Goal: Information Seeking & Learning: Learn about a topic

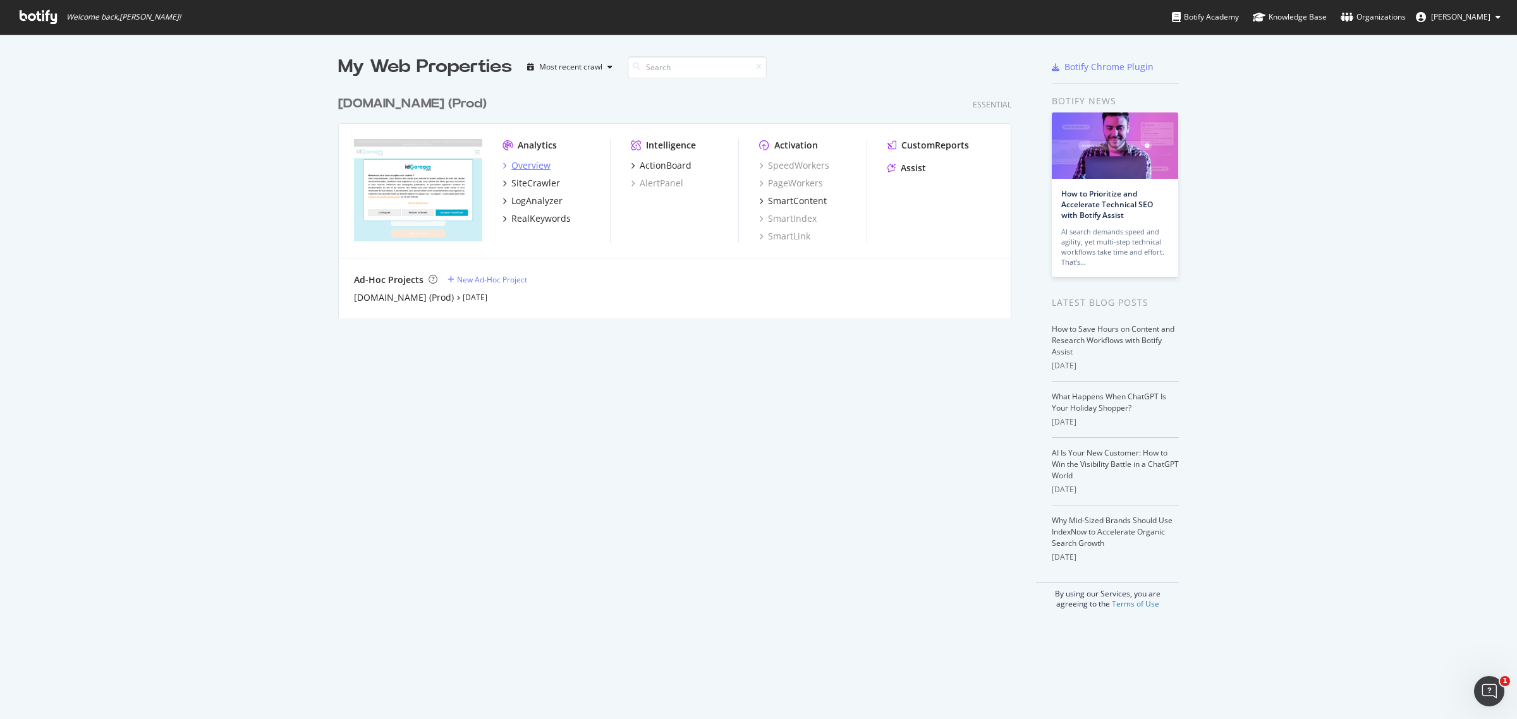
click at [535, 166] on div "Overview" at bounding box center [530, 165] width 39 height 13
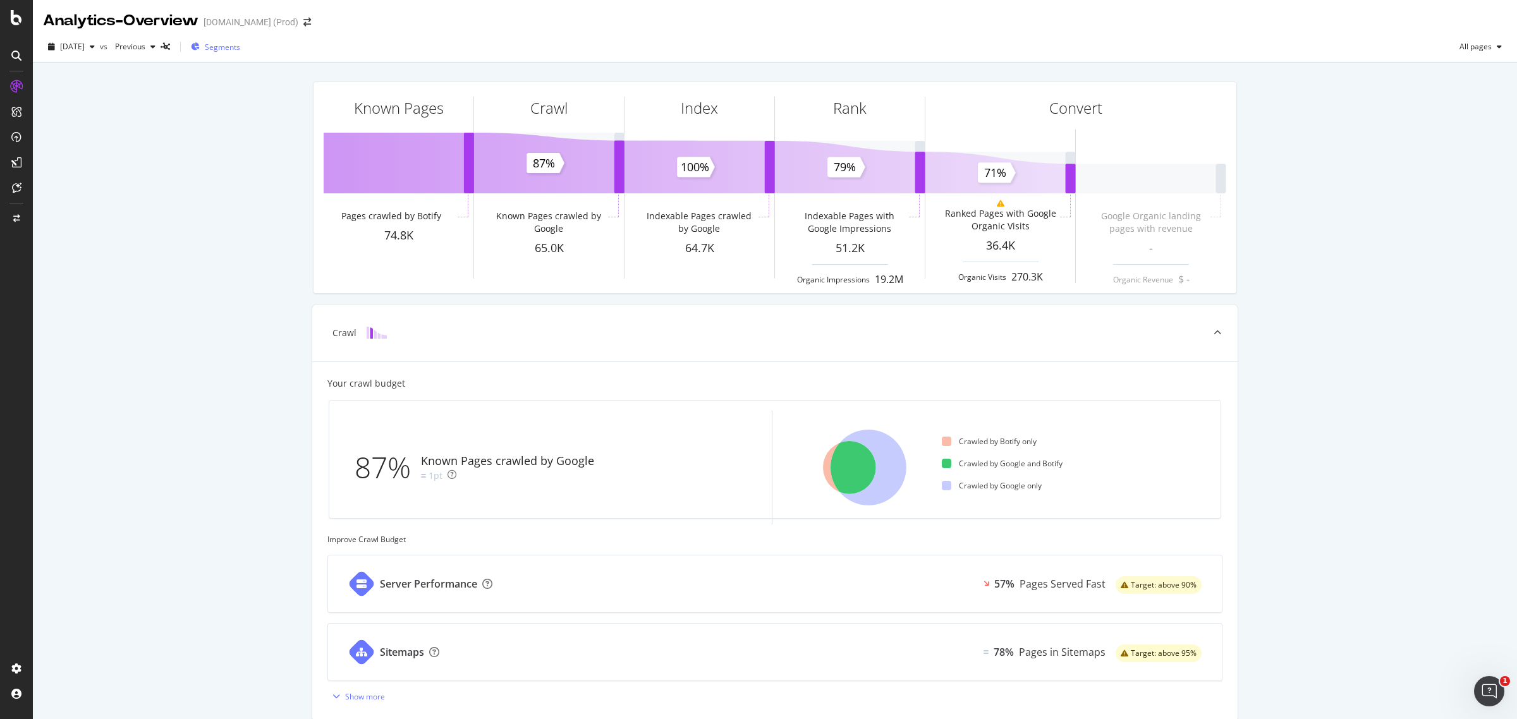
click at [240, 49] on span "Segments" at bounding box center [222, 47] width 35 height 11
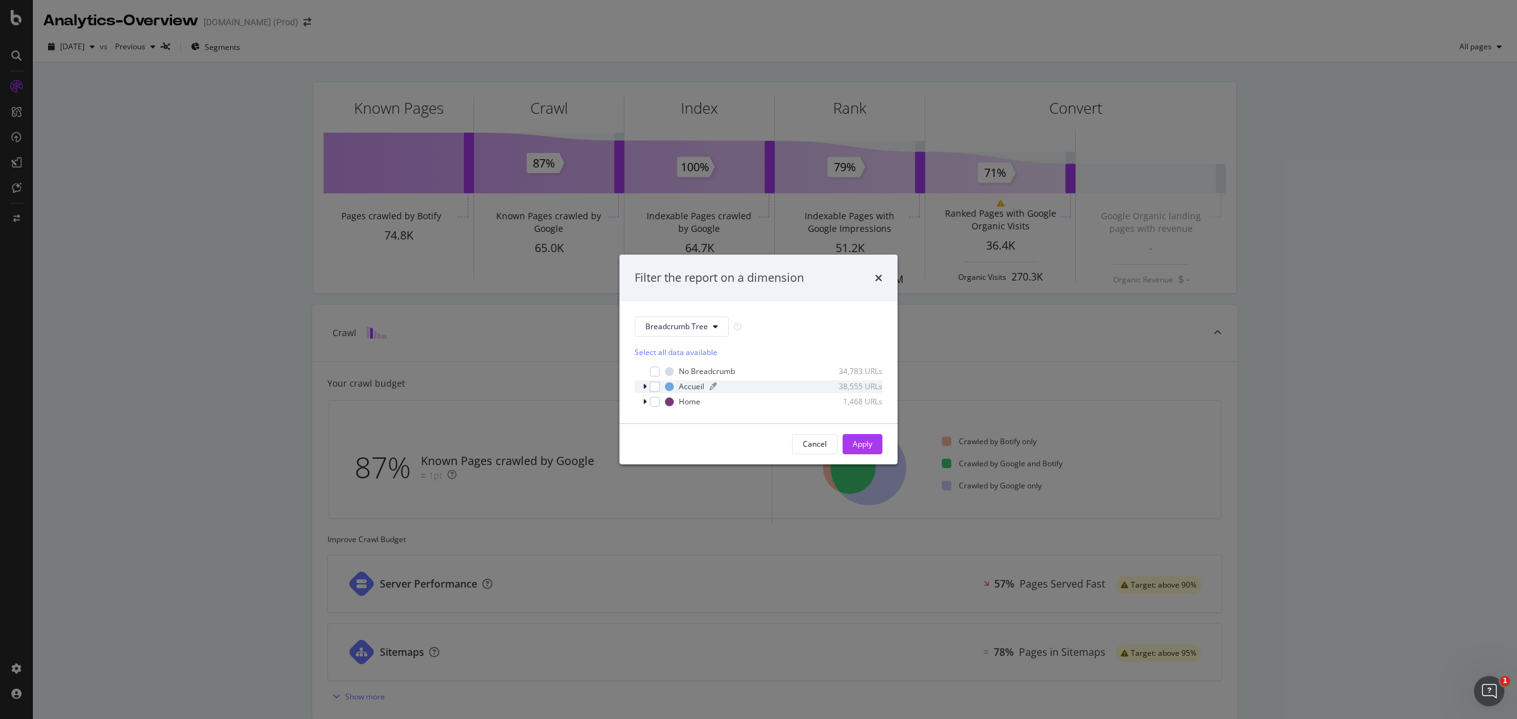
click at [697, 383] on div "Accueil" at bounding box center [691, 386] width 25 height 11
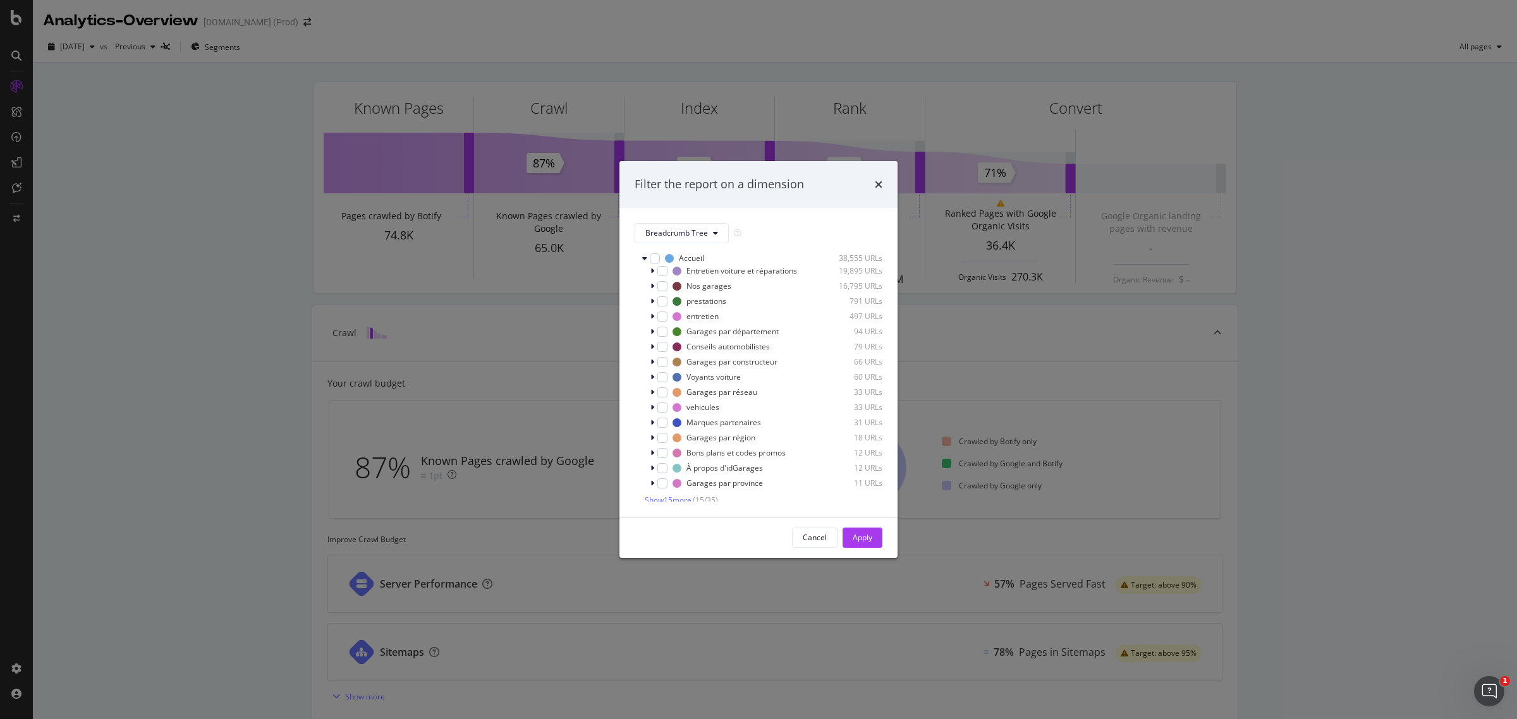
scroll to position [30, 0]
click at [651, 295] on icon "modal" at bounding box center [653, 291] width 4 height 8
click at [654, 295] on icon "modal" at bounding box center [652, 291] width 5 height 8
click at [652, 372] on icon "modal" at bounding box center [653, 374] width 4 height 8
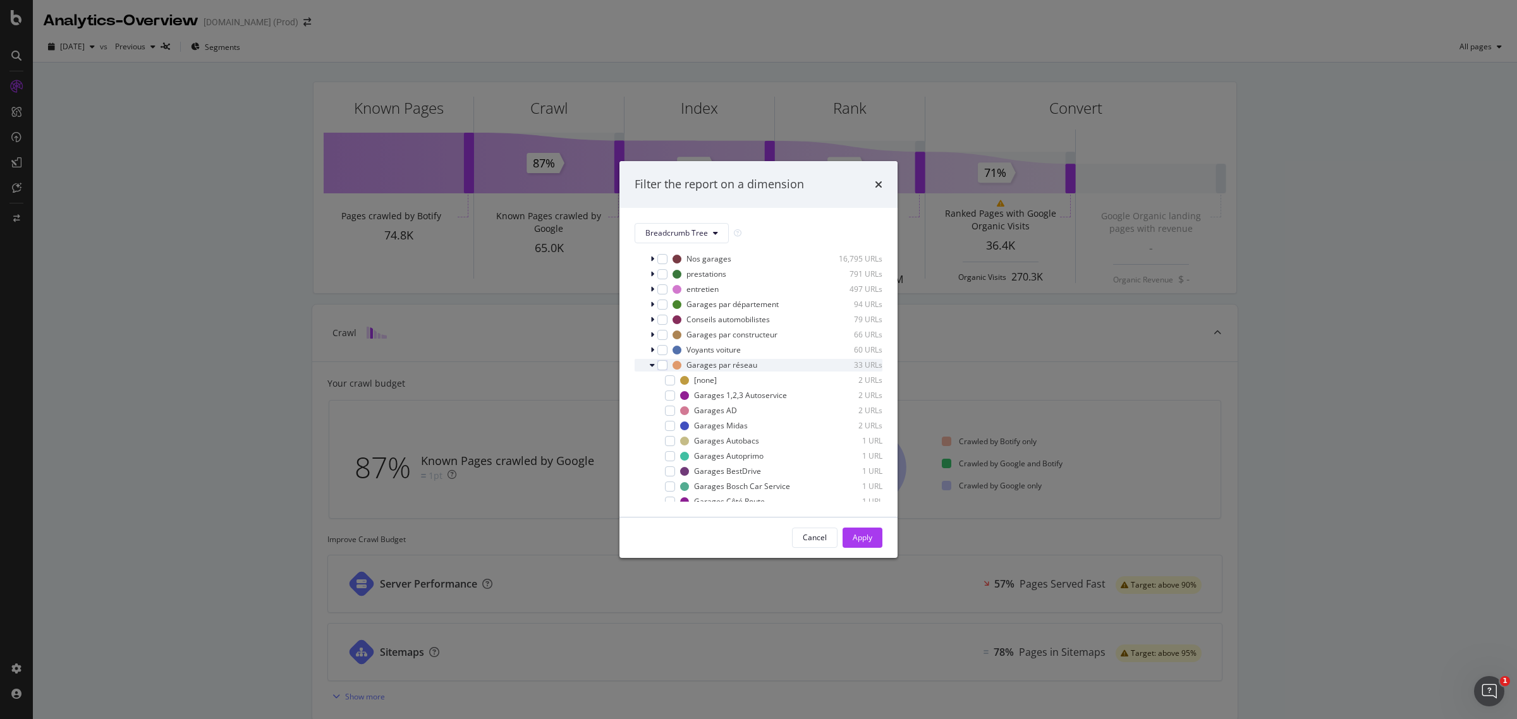
click at [652, 369] on icon "modal" at bounding box center [652, 366] width 5 height 8
click at [716, 326] on div "Nos garages" at bounding box center [709, 320] width 45 height 11
click at [659, 326] on div "modal" at bounding box center [662, 321] width 10 height 10
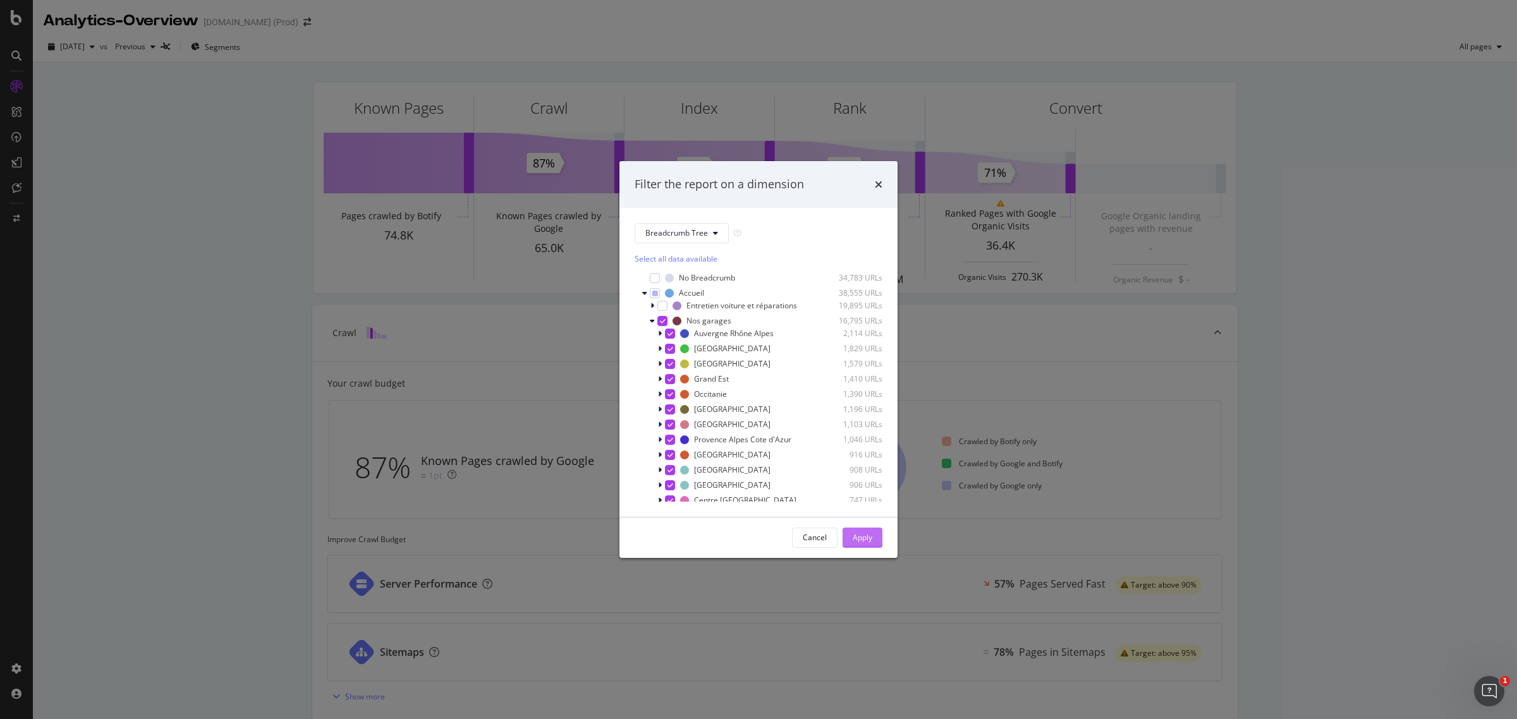
click at [863, 534] on div "Apply" at bounding box center [863, 537] width 20 height 11
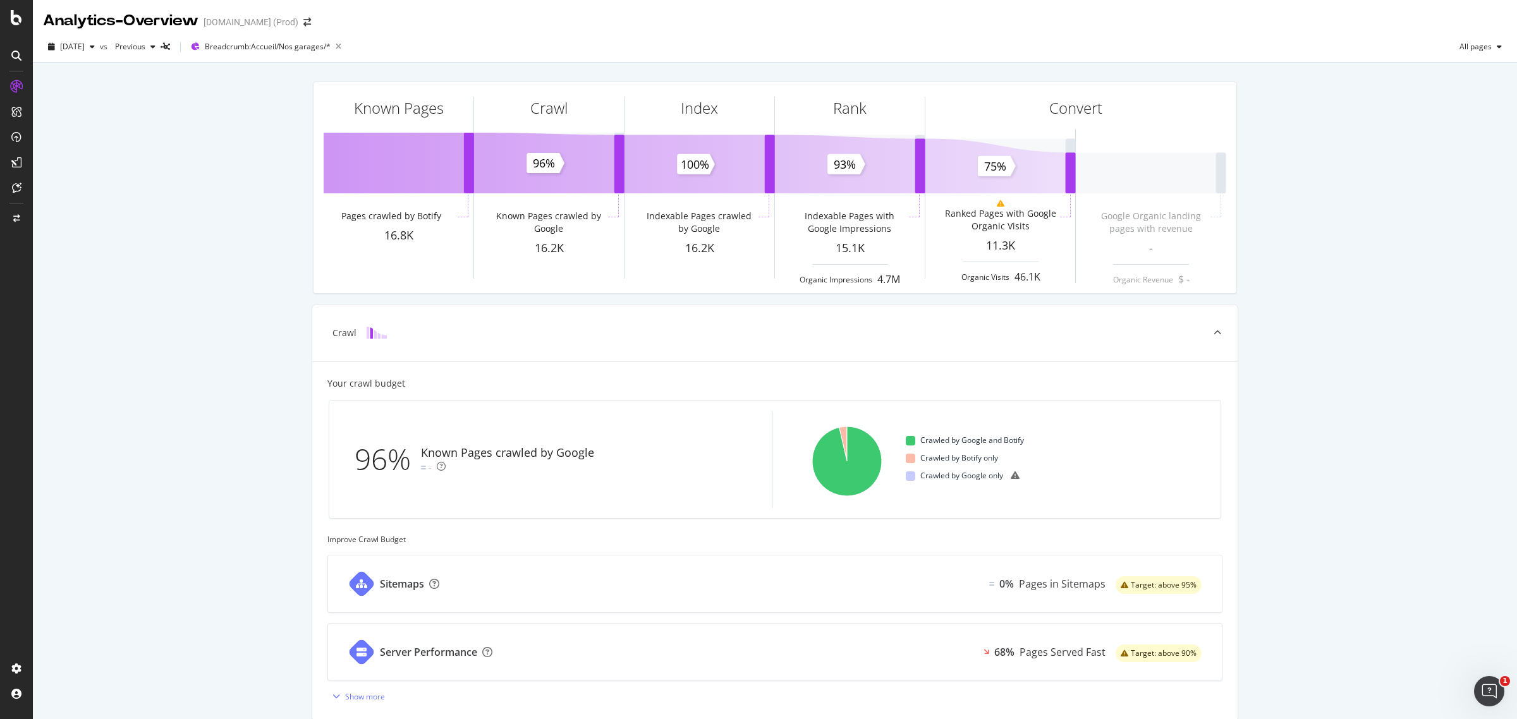
scroll to position [264, 0]
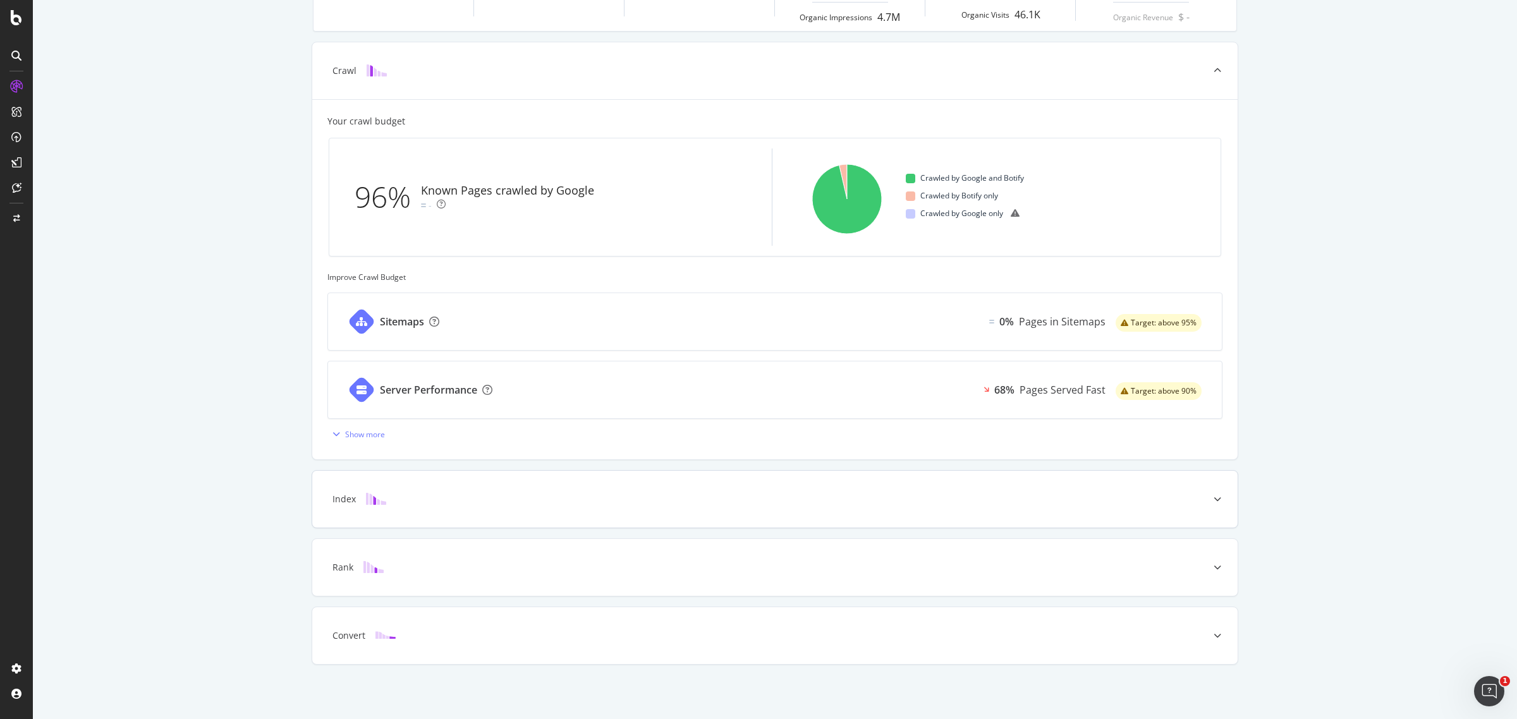
click at [1218, 499] on div at bounding box center [1217, 499] width 40 height 57
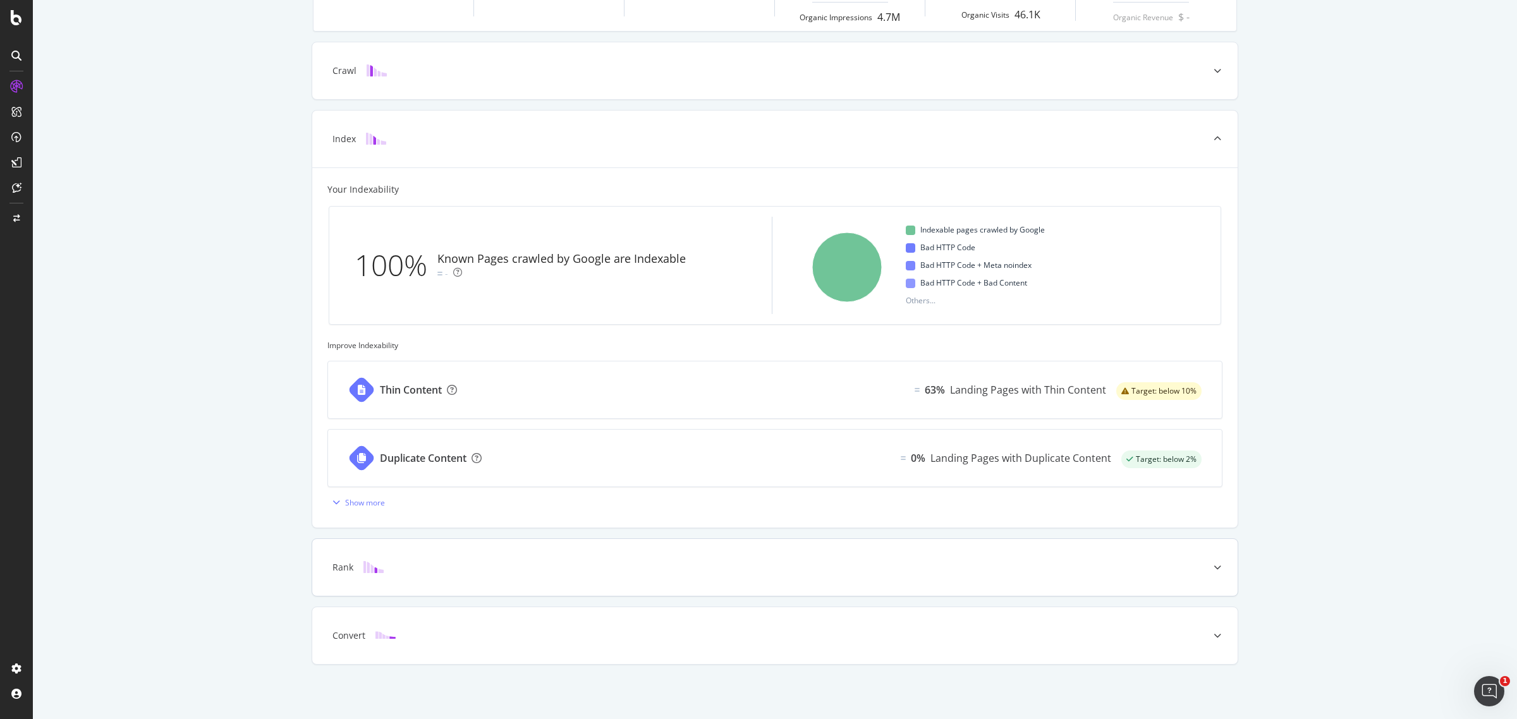
click at [1218, 570] on div at bounding box center [1217, 567] width 40 height 57
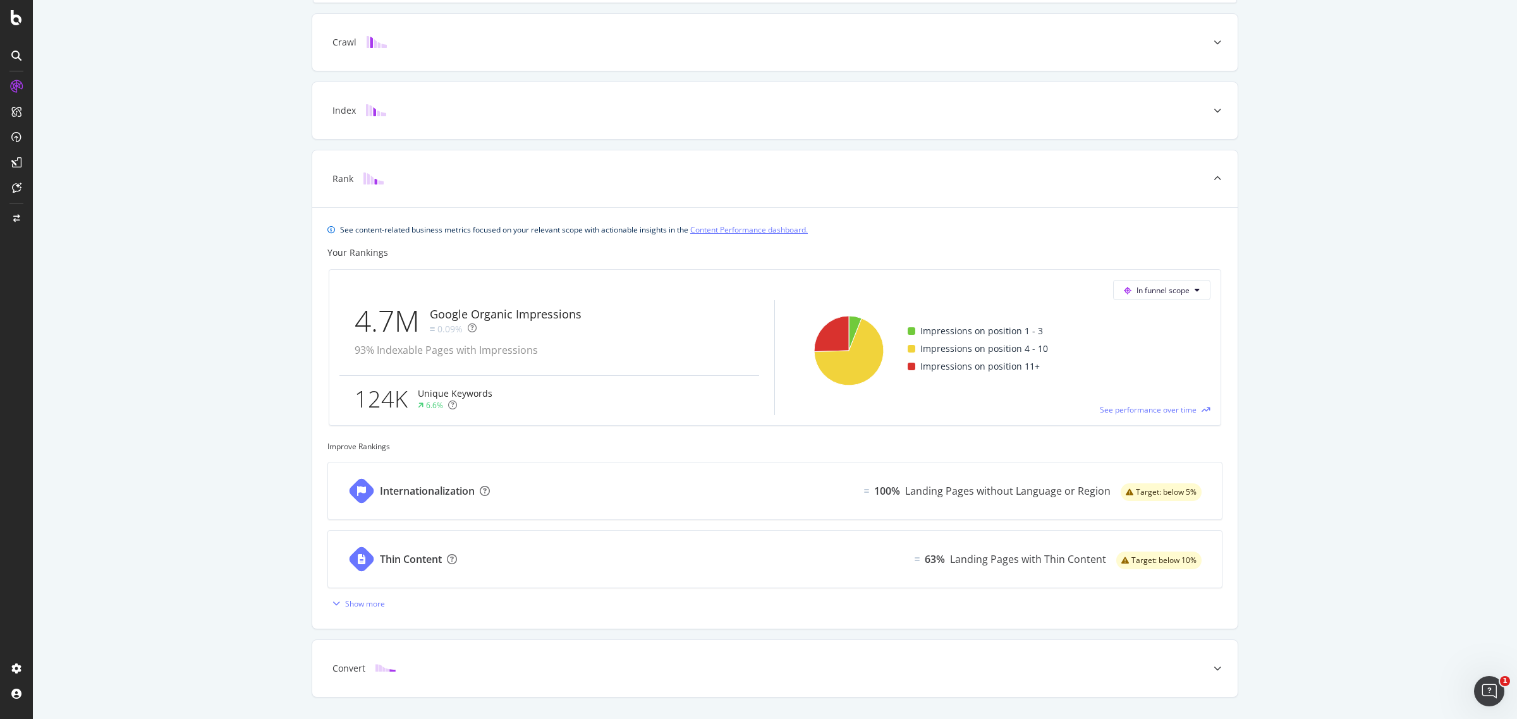
scroll to position [0, 0]
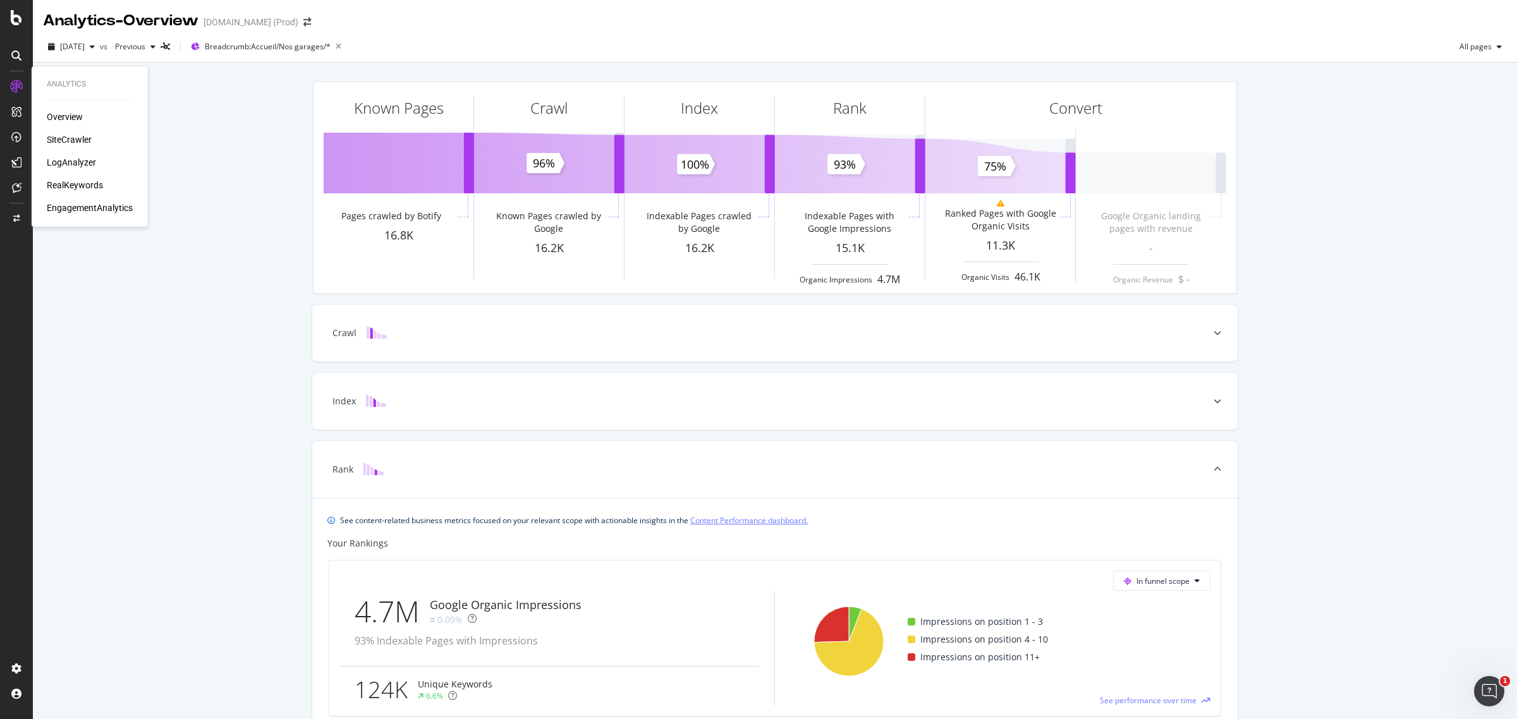
click at [68, 137] on div "SiteCrawler" at bounding box center [69, 139] width 45 height 13
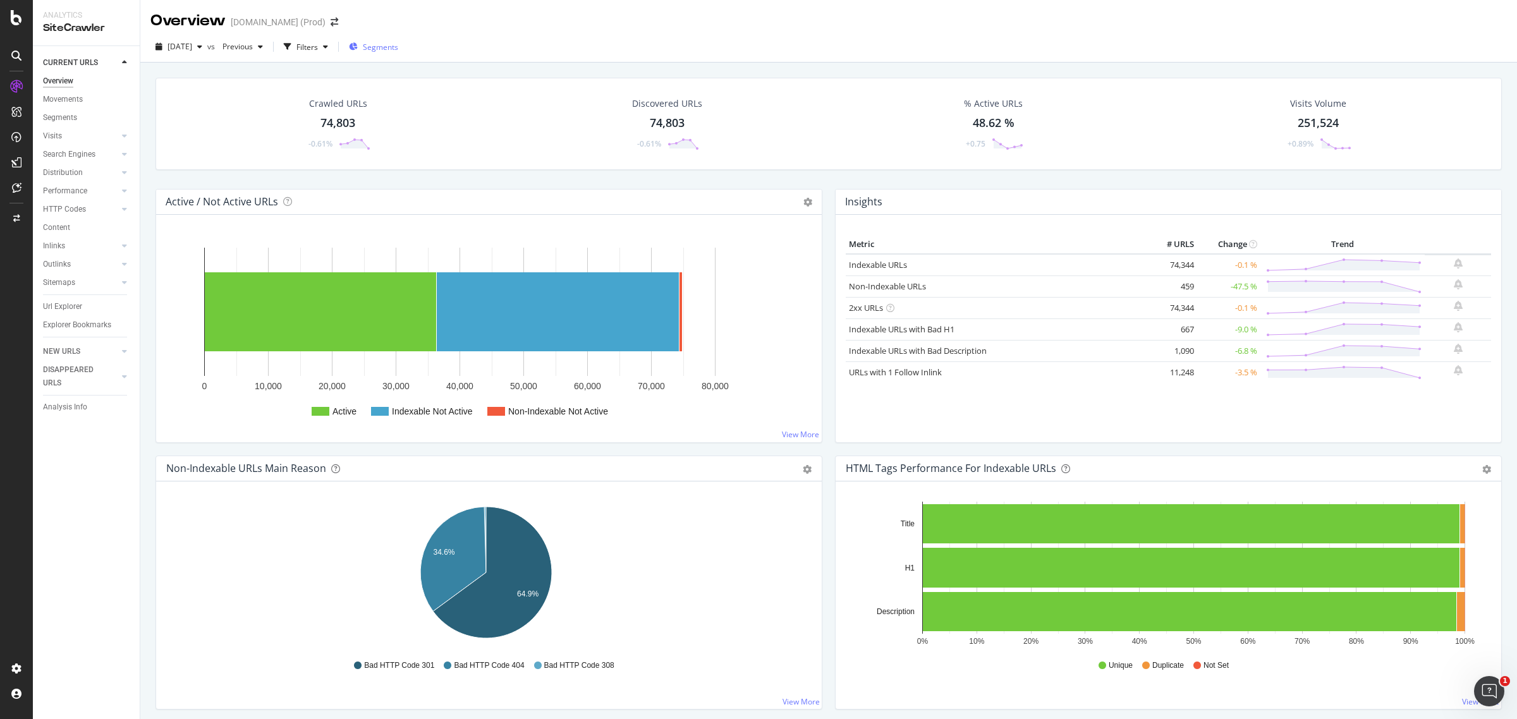
click at [398, 46] on span "Segments" at bounding box center [380, 47] width 35 height 11
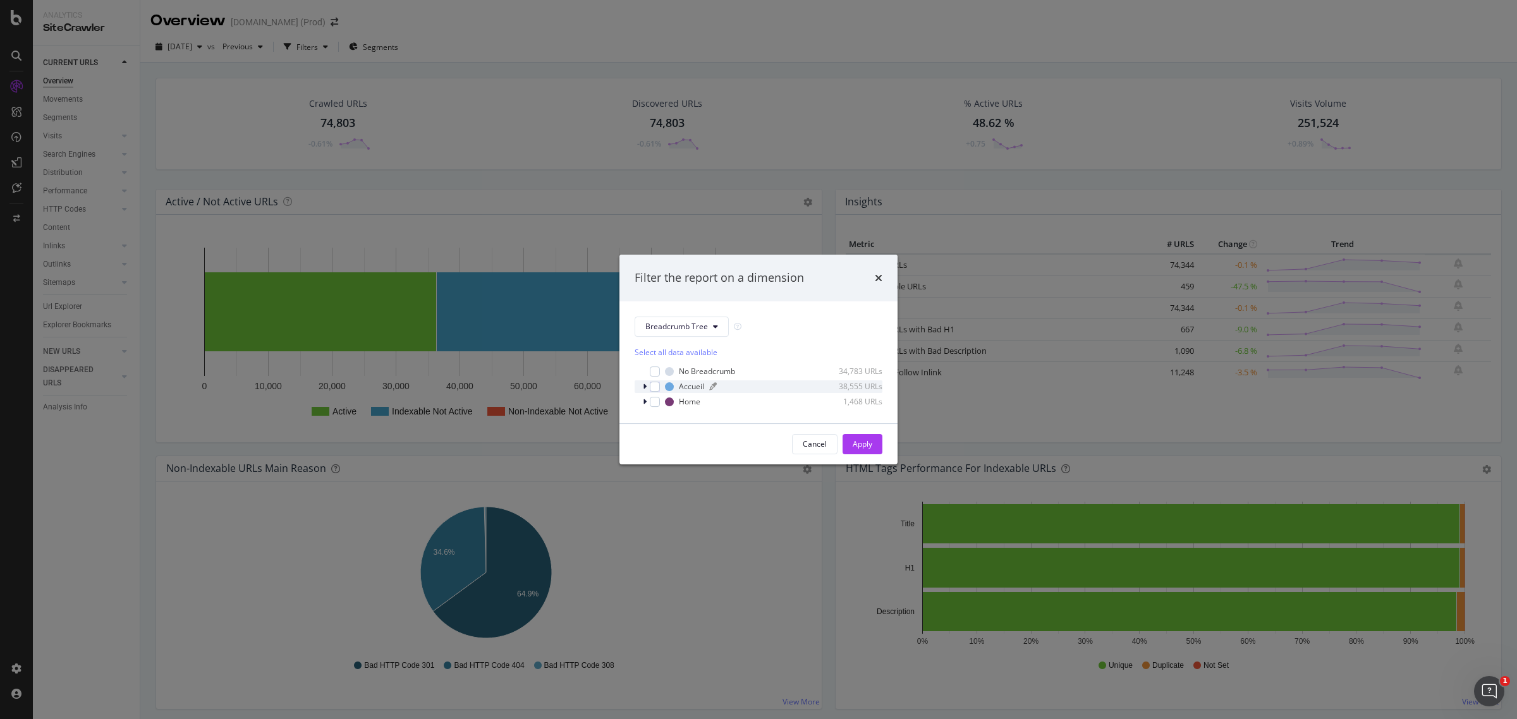
click at [692, 388] on div "Accueil" at bounding box center [691, 386] width 25 height 11
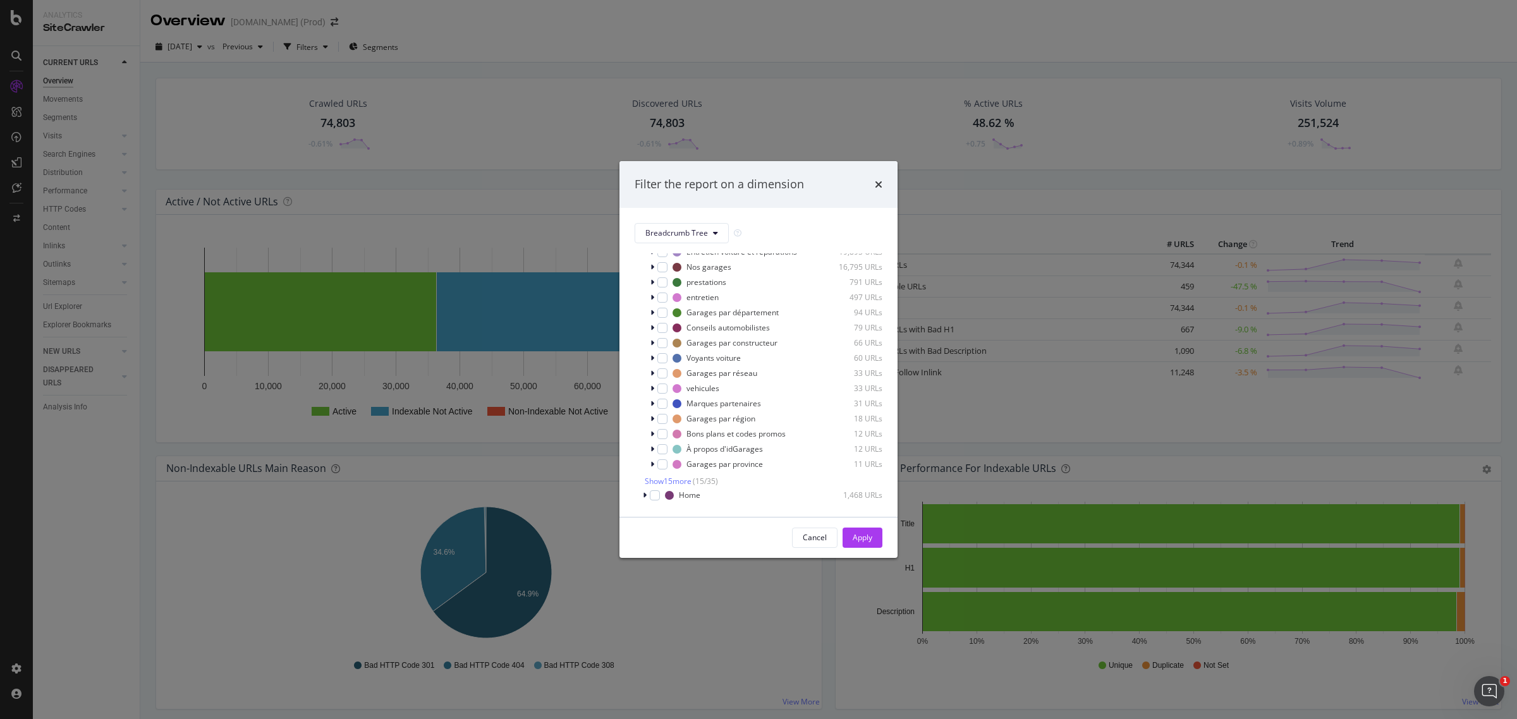
scroll to position [62, 0]
click at [676, 482] on span "Show 15 more" at bounding box center [668, 481] width 47 height 11
click at [661, 326] on div "modal" at bounding box center [662, 321] width 10 height 10
click at [860, 534] on div "Apply" at bounding box center [863, 537] width 20 height 11
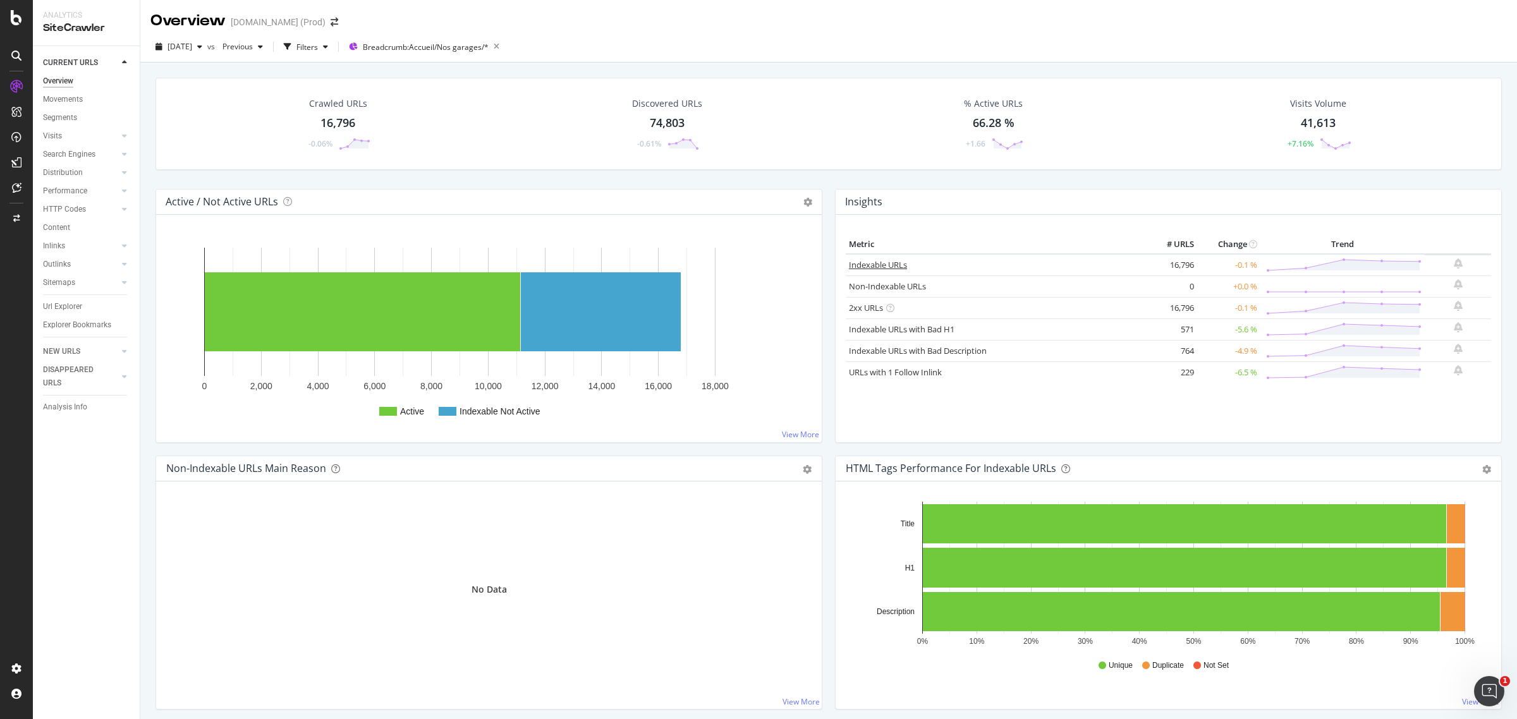
click at [877, 264] on link "Indexable URLs" at bounding box center [878, 264] width 58 height 11
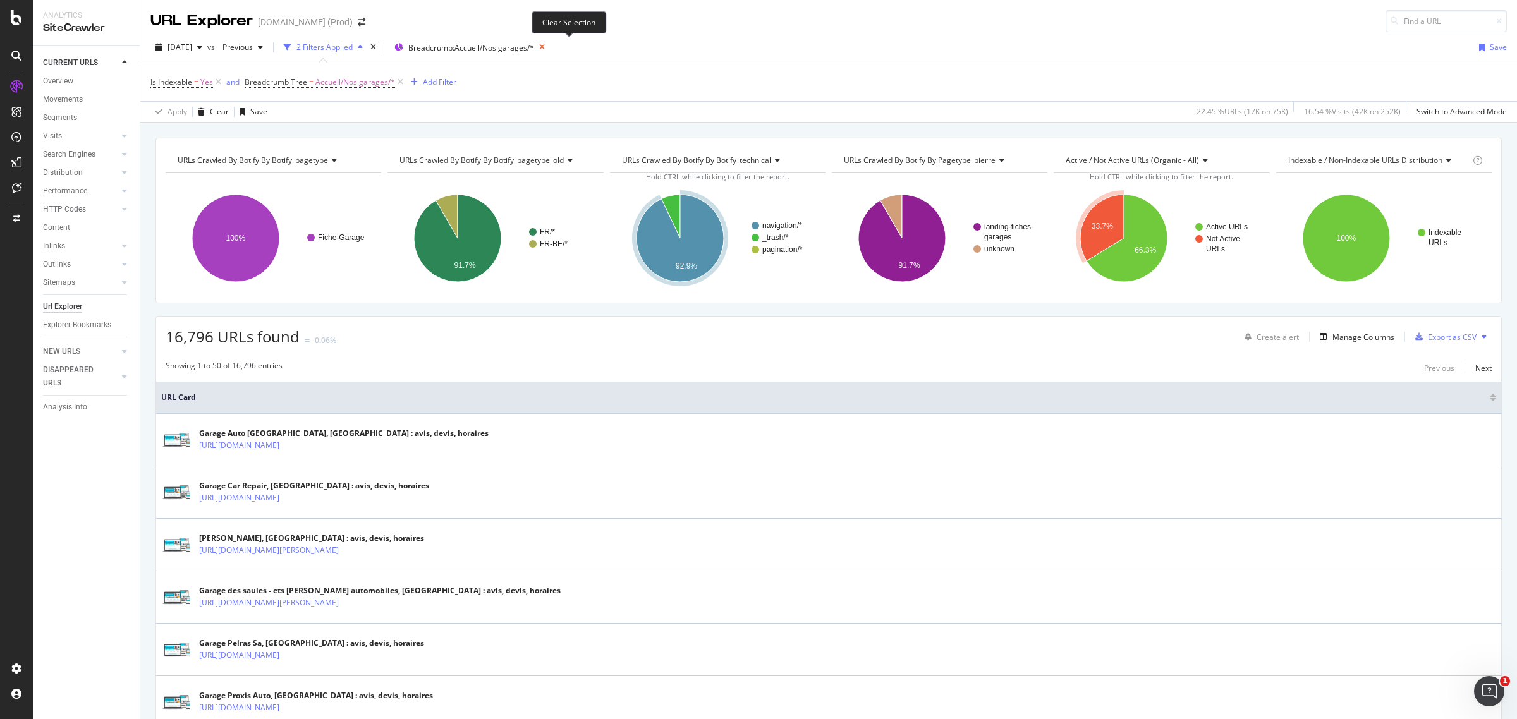
click at [550, 51] on icon at bounding box center [542, 48] width 16 height 18
click at [444, 45] on span "Segments" at bounding box center [425, 47] width 35 height 11
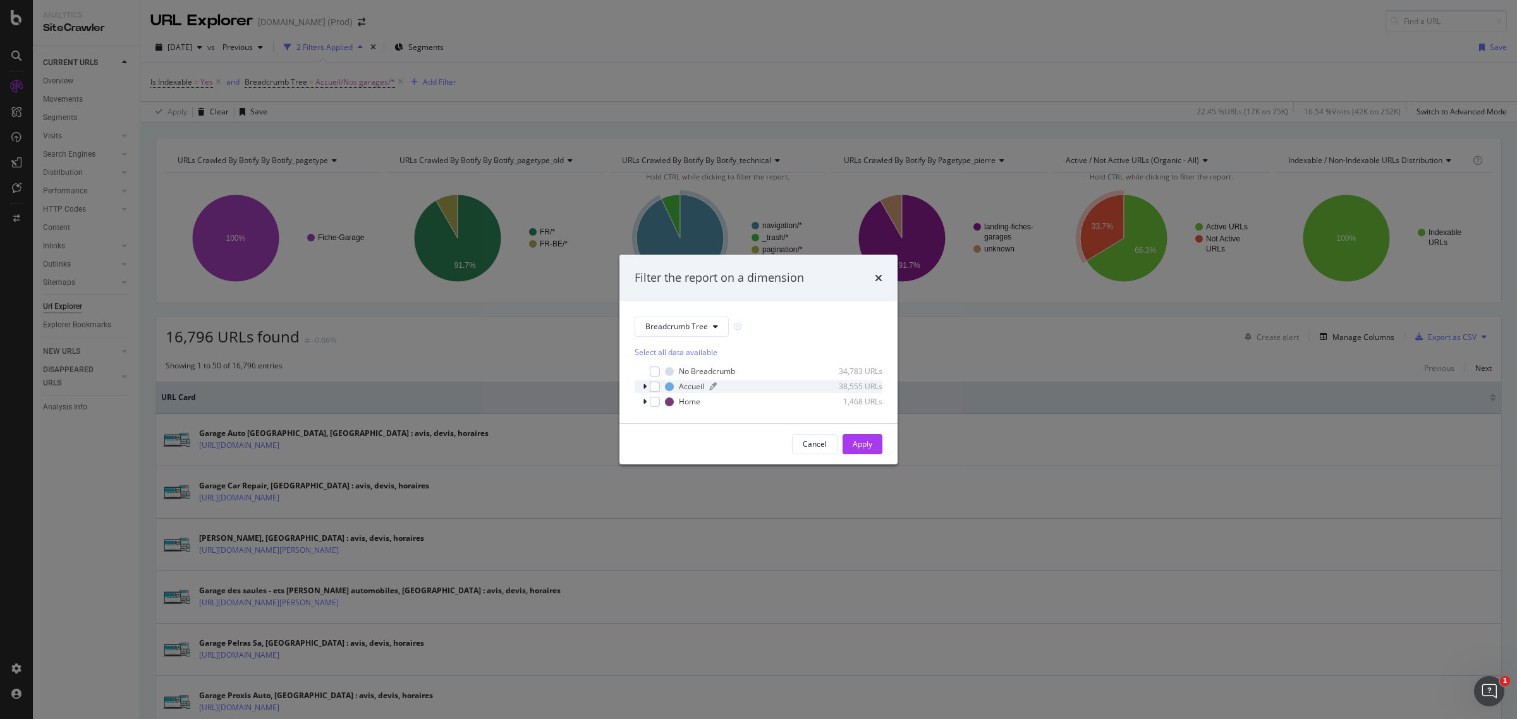
click at [690, 390] on div "Accueil" at bounding box center [691, 386] width 25 height 11
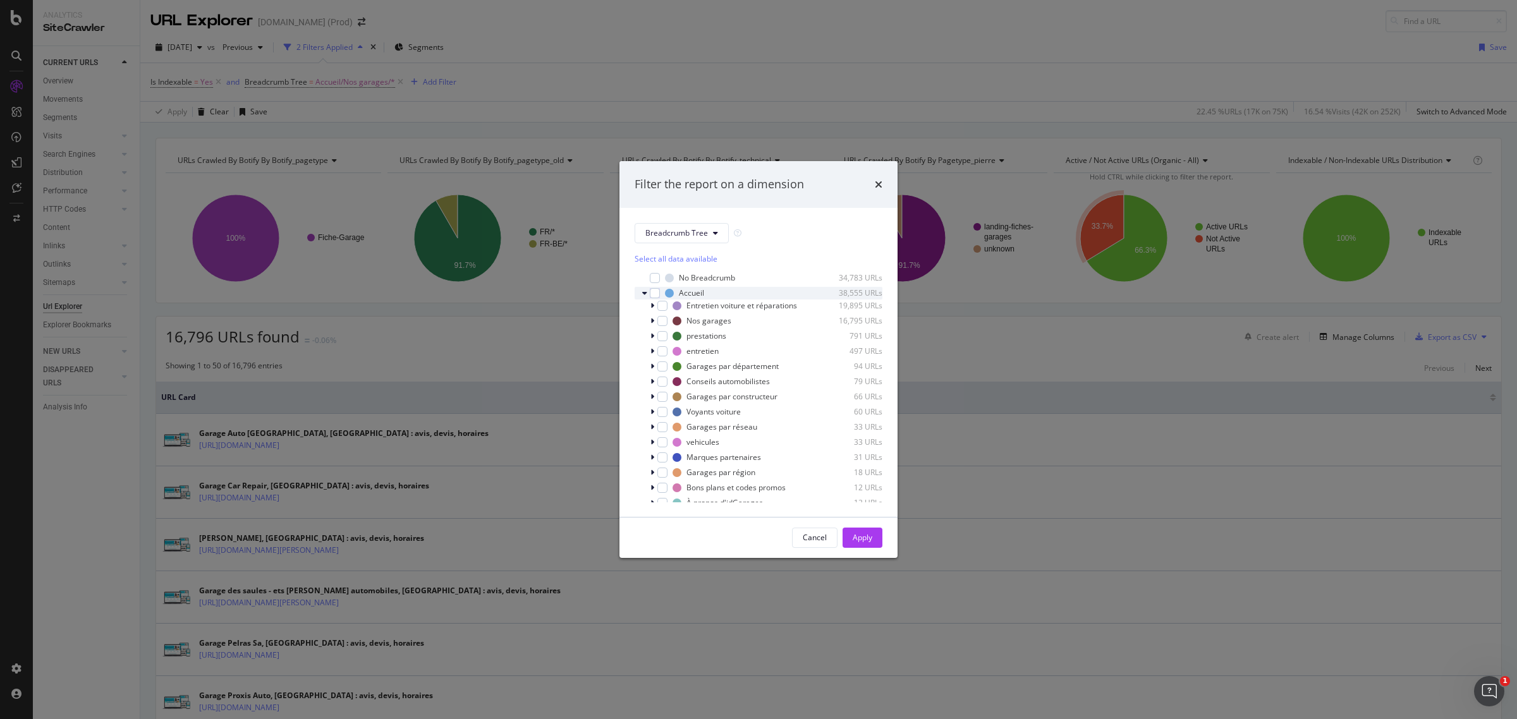
click at [645, 291] on icon "modal" at bounding box center [644, 294] width 5 height 8
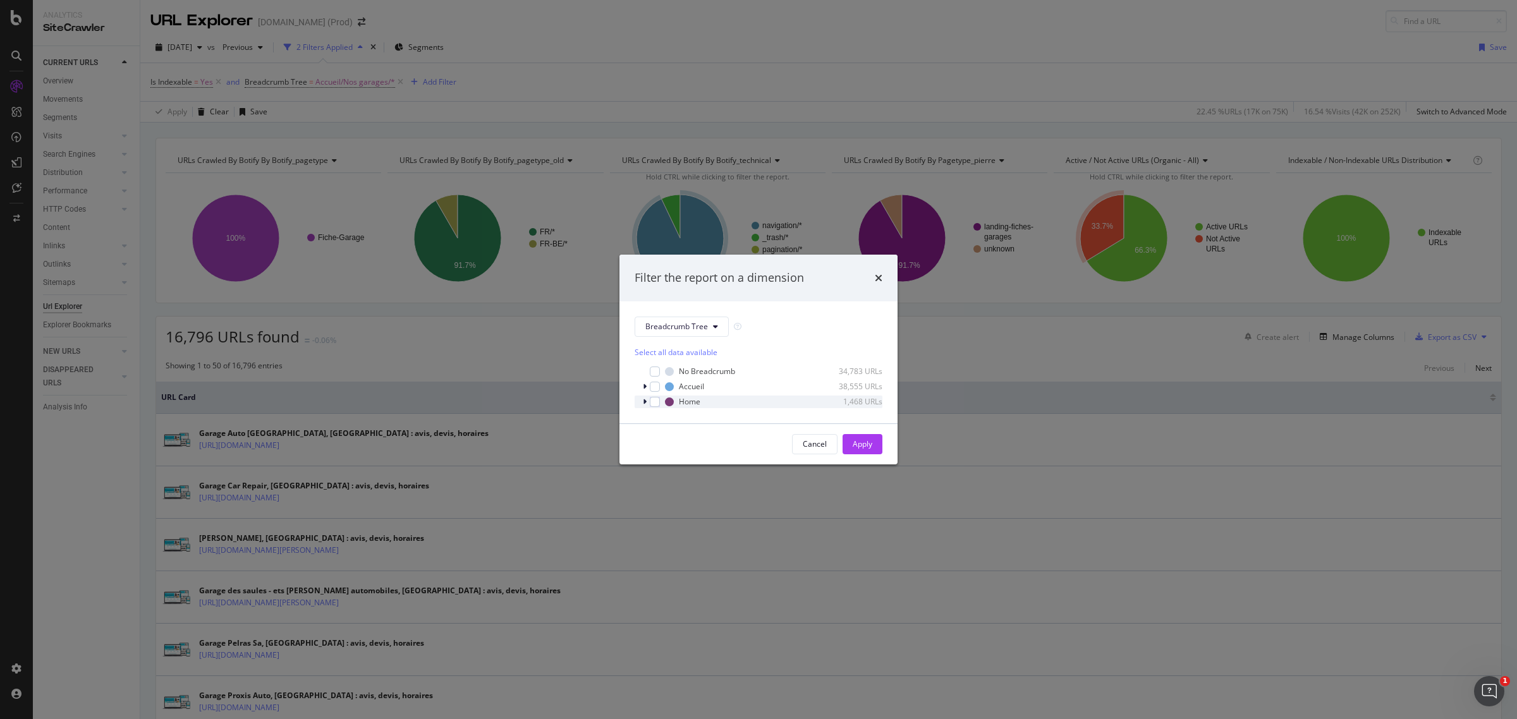
click at [646, 401] on icon "modal" at bounding box center [645, 402] width 4 height 8
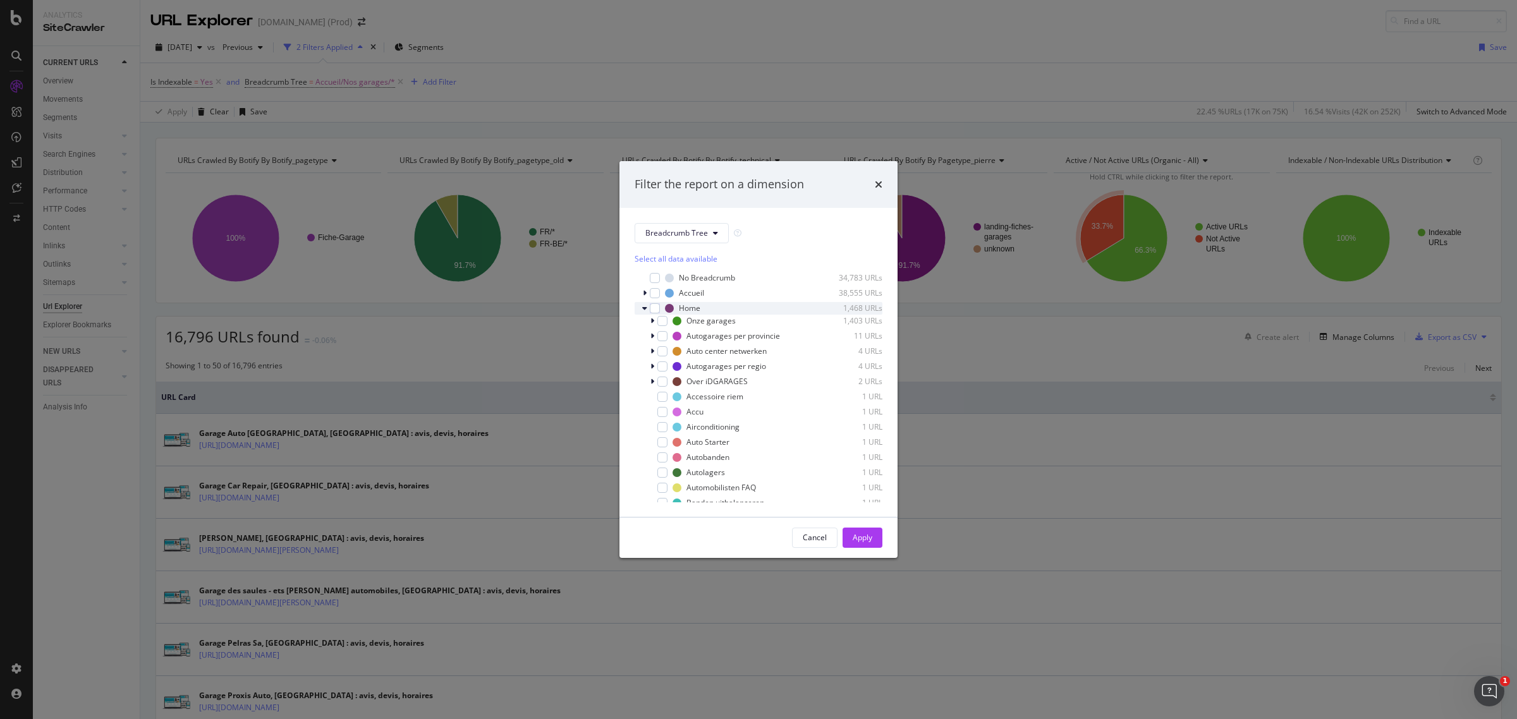
click at [645, 310] on icon "modal" at bounding box center [644, 309] width 5 height 8
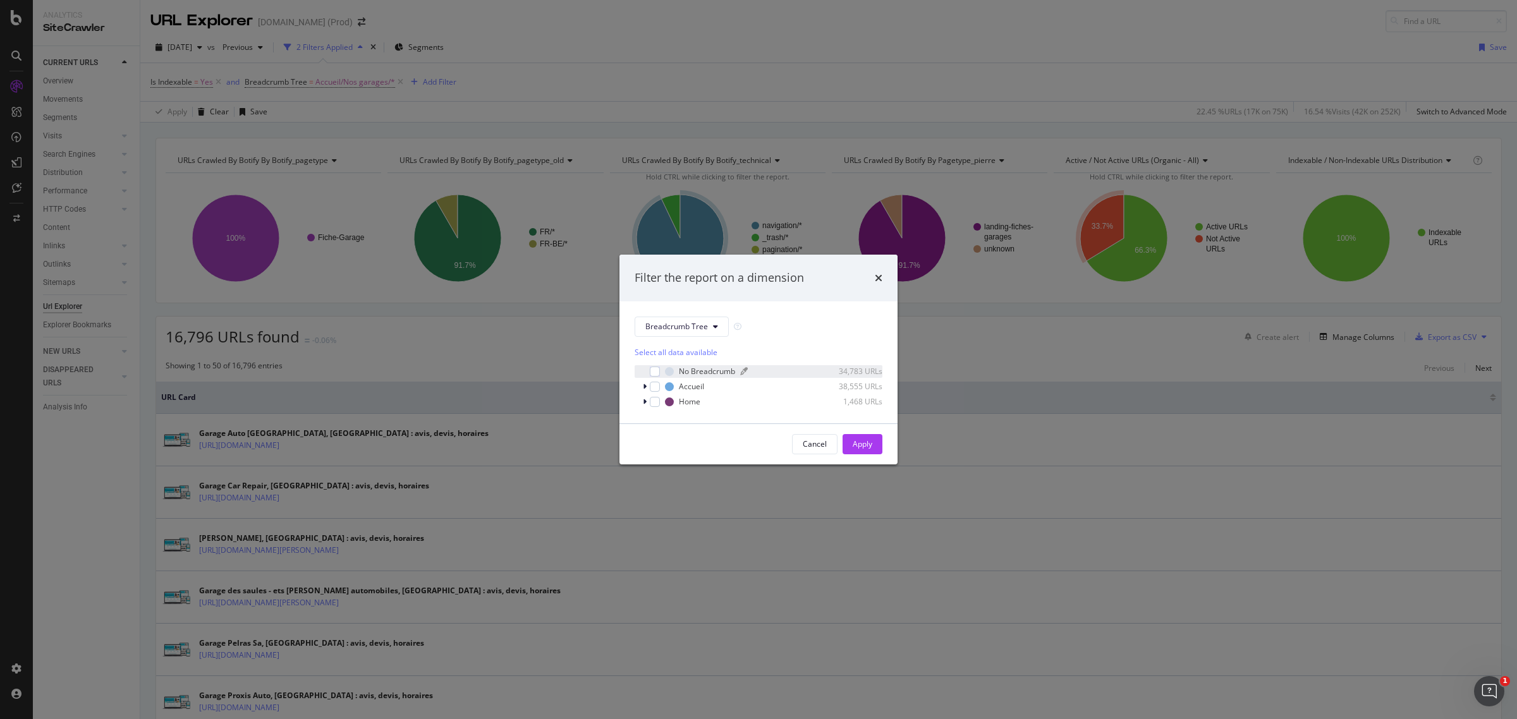
click at [697, 371] on div "No Breadcrumb" at bounding box center [707, 371] width 56 height 11
click at [685, 384] on div "Accueil" at bounding box center [691, 386] width 25 height 11
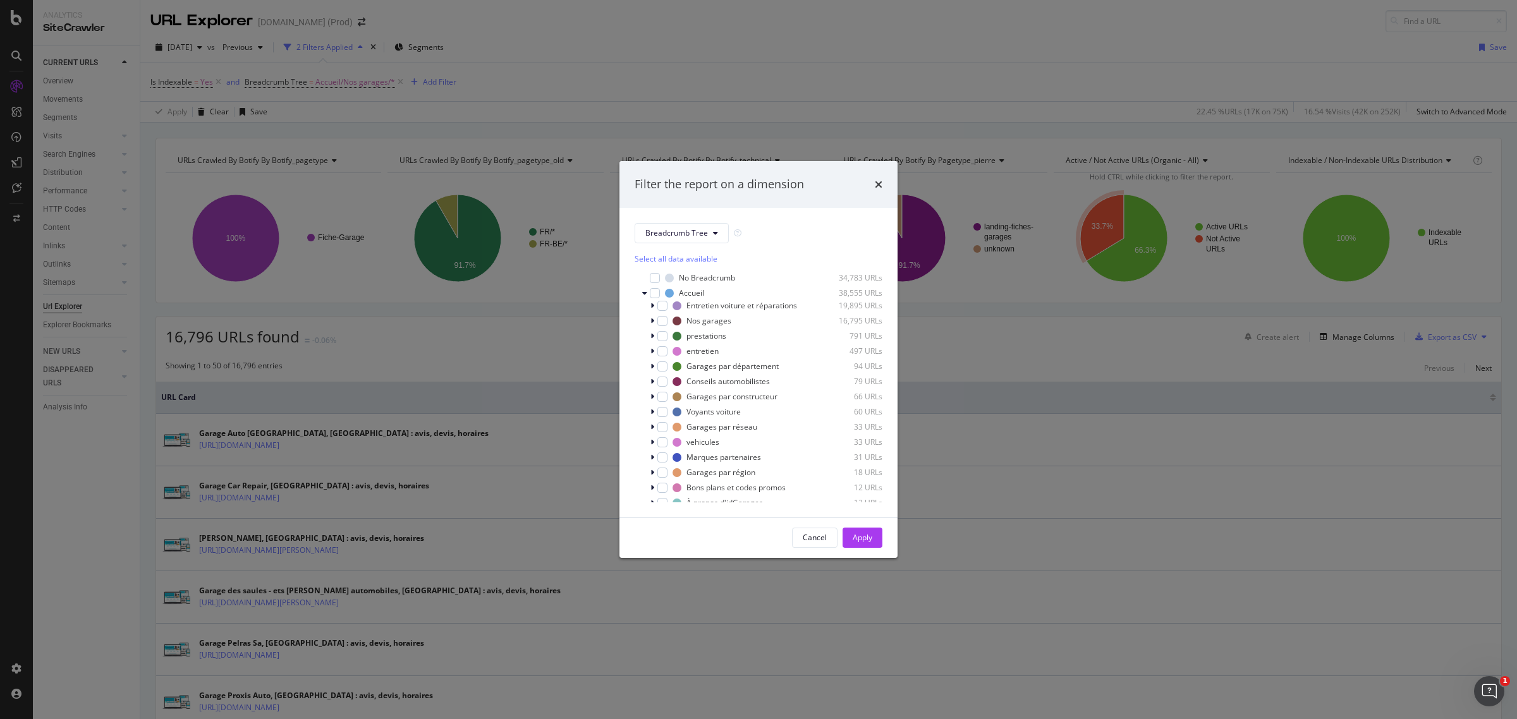
click at [738, 63] on div "Filter the report on a dimension Breadcrumb Tree Select all data available No B…" at bounding box center [758, 359] width 1517 height 719
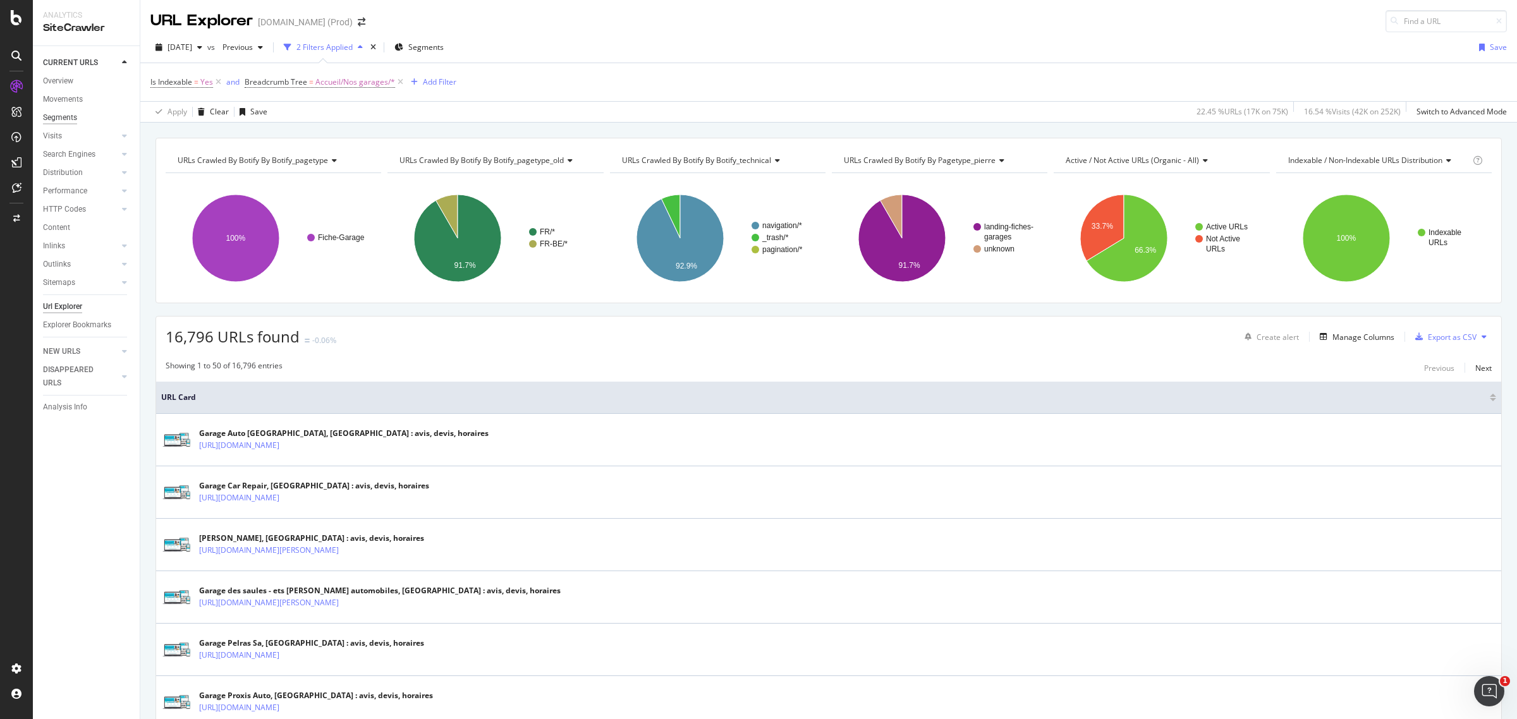
click at [61, 118] on div "Segments" at bounding box center [60, 117] width 34 height 13
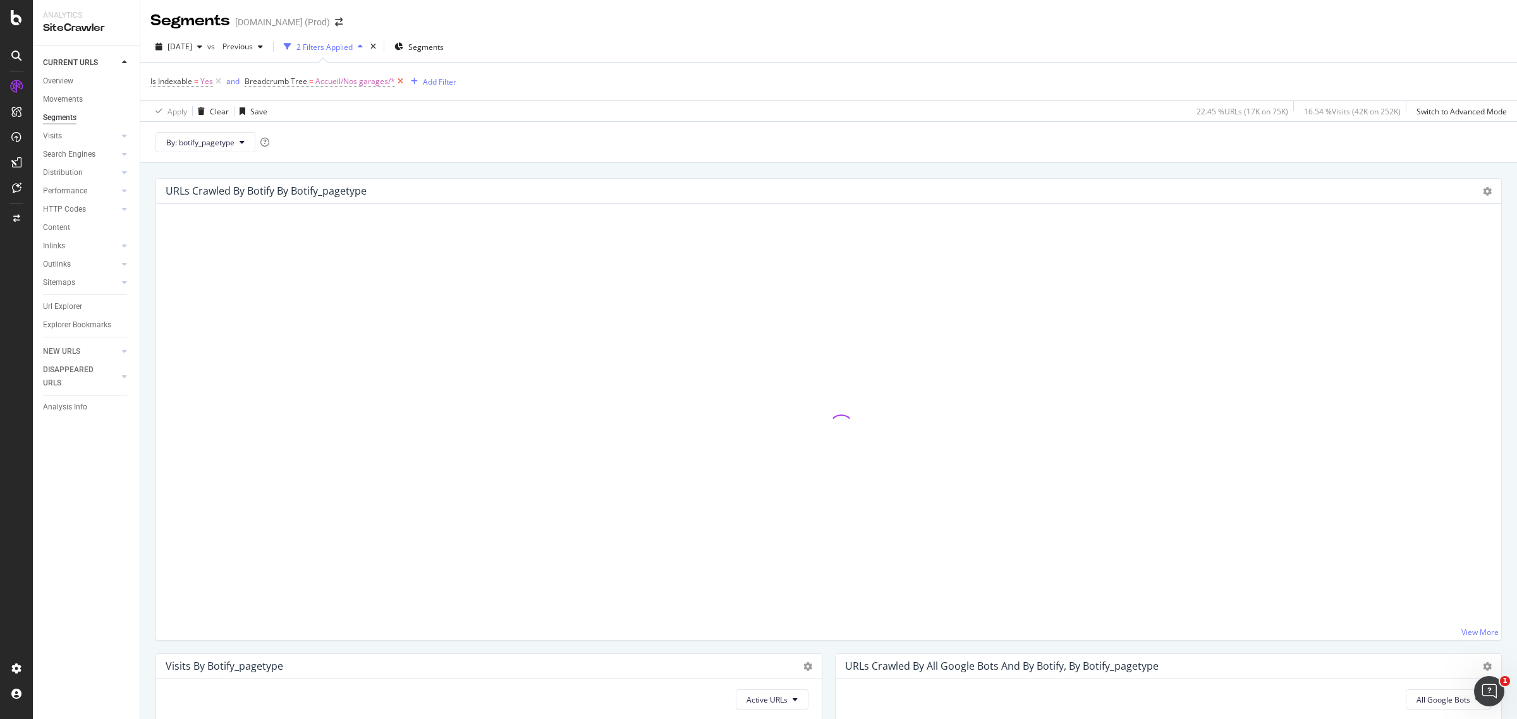
click at [399, 80] on icon at bounding box center [400, 81] width 11 height 13
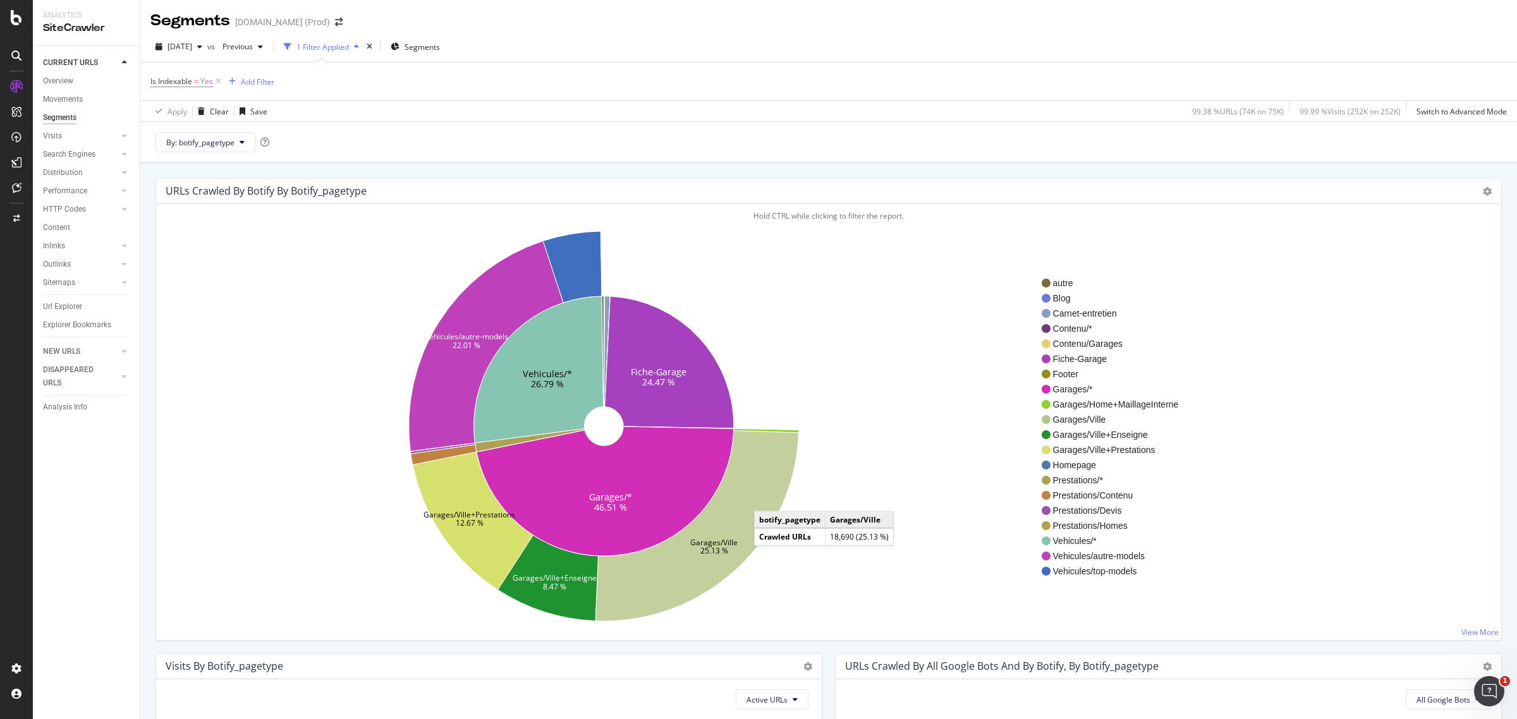
click at [767, 499] on icon at bounding box center [697, 526] width 203 height 191
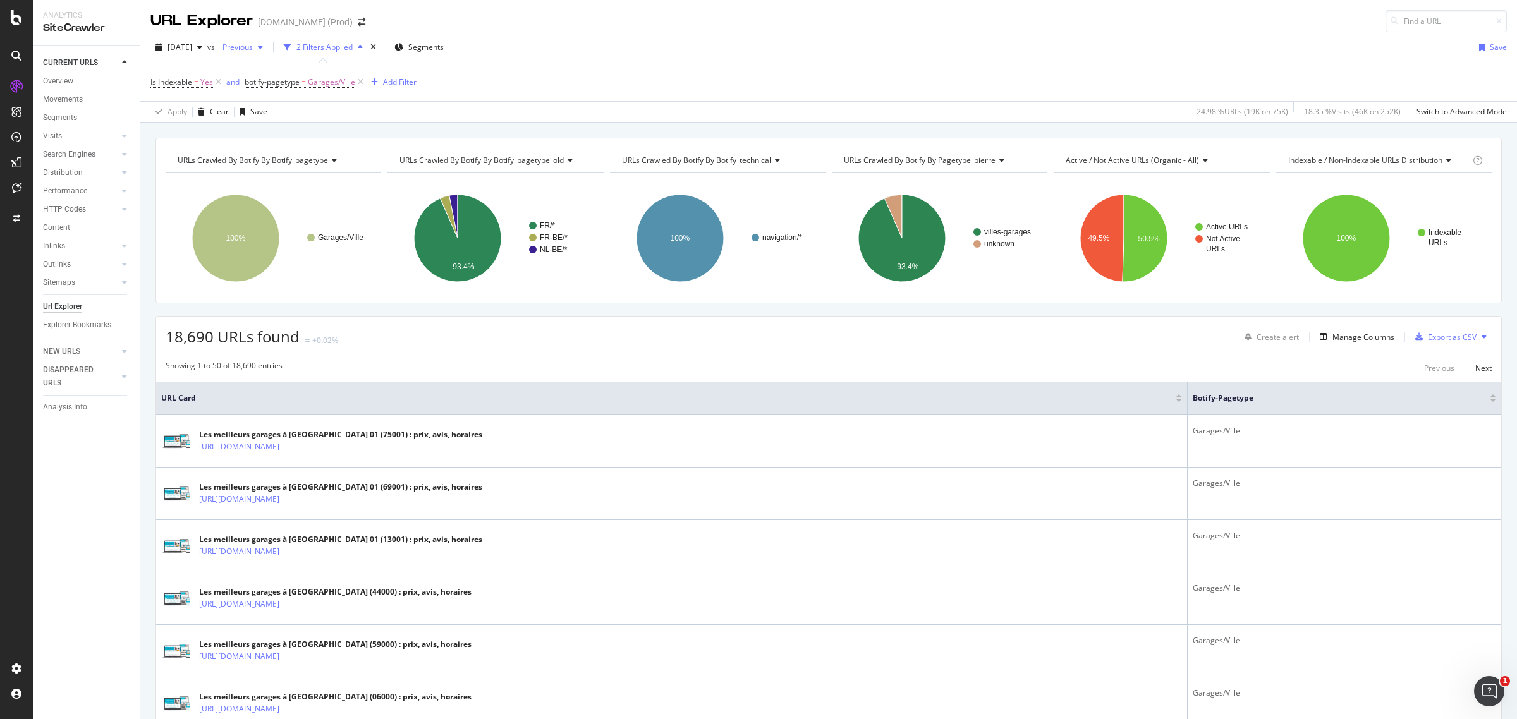
click at [268, 46] on div "button" at bounding box center [260, 48] width 15 height 8
click at [290, 112] on div "[DATE]" at bounding box center [280, 115] width 66 height 11
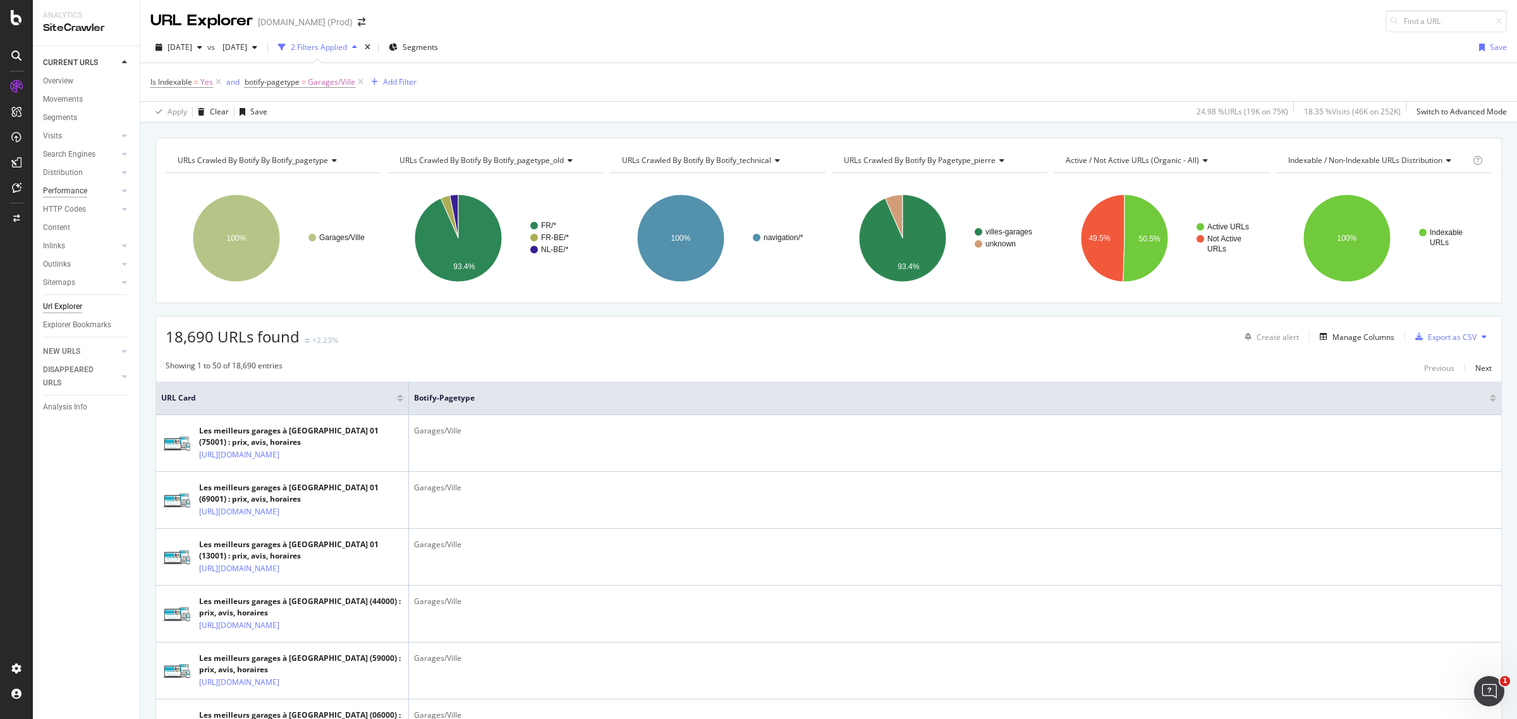
click at [73, 185] on div "Performance" at bounding box center [65, 191] width 44 height 13
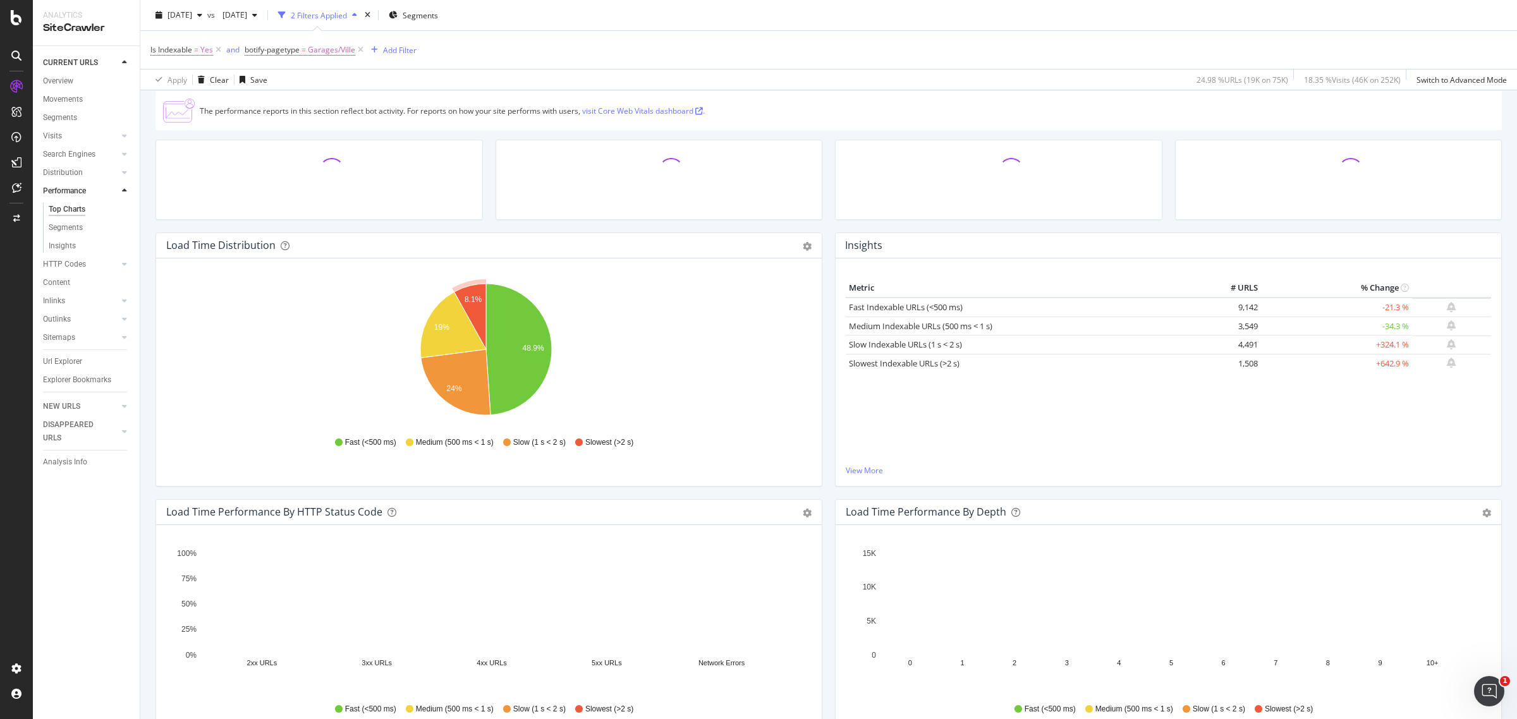
scroll to position [79, 0]
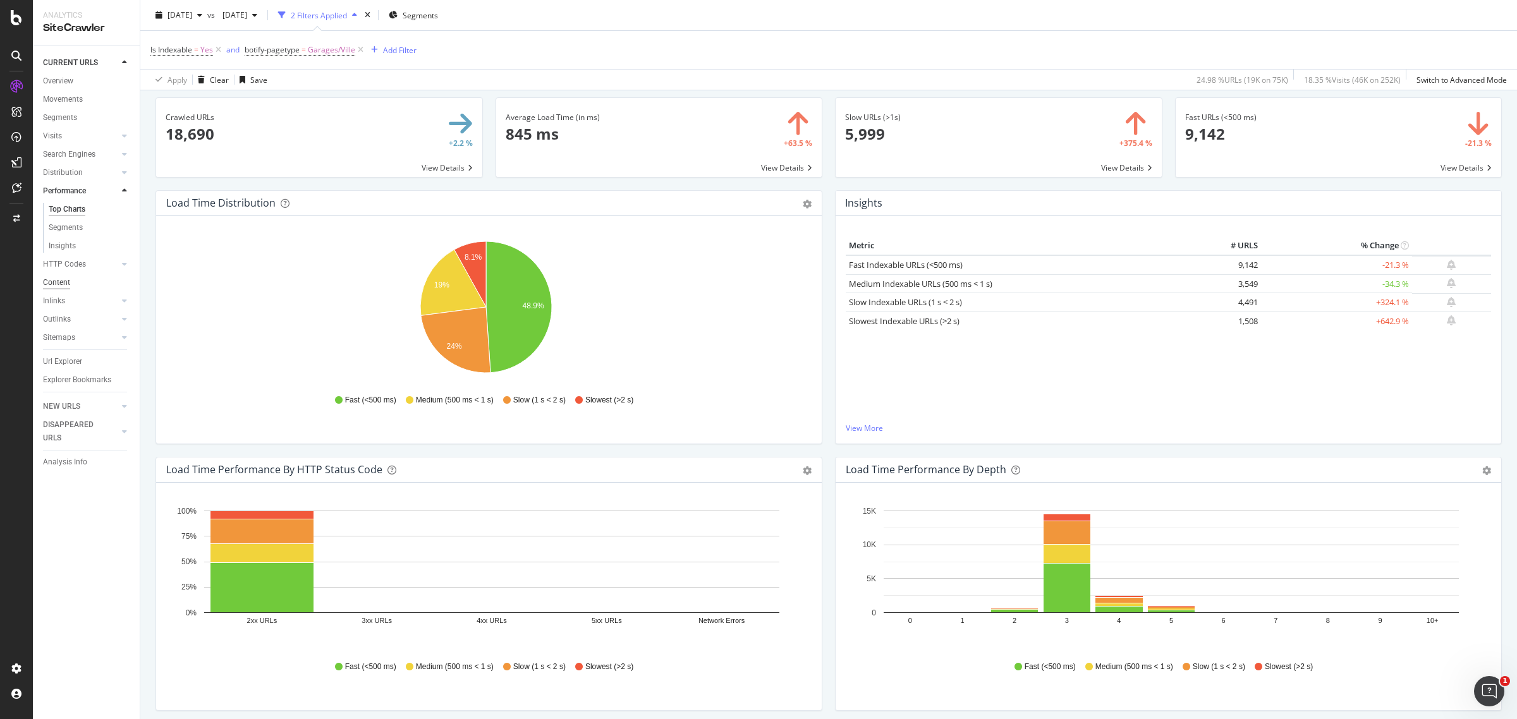
click at [59, 280] on div "Content" at bounding box center [56, 282] width 27 height 13
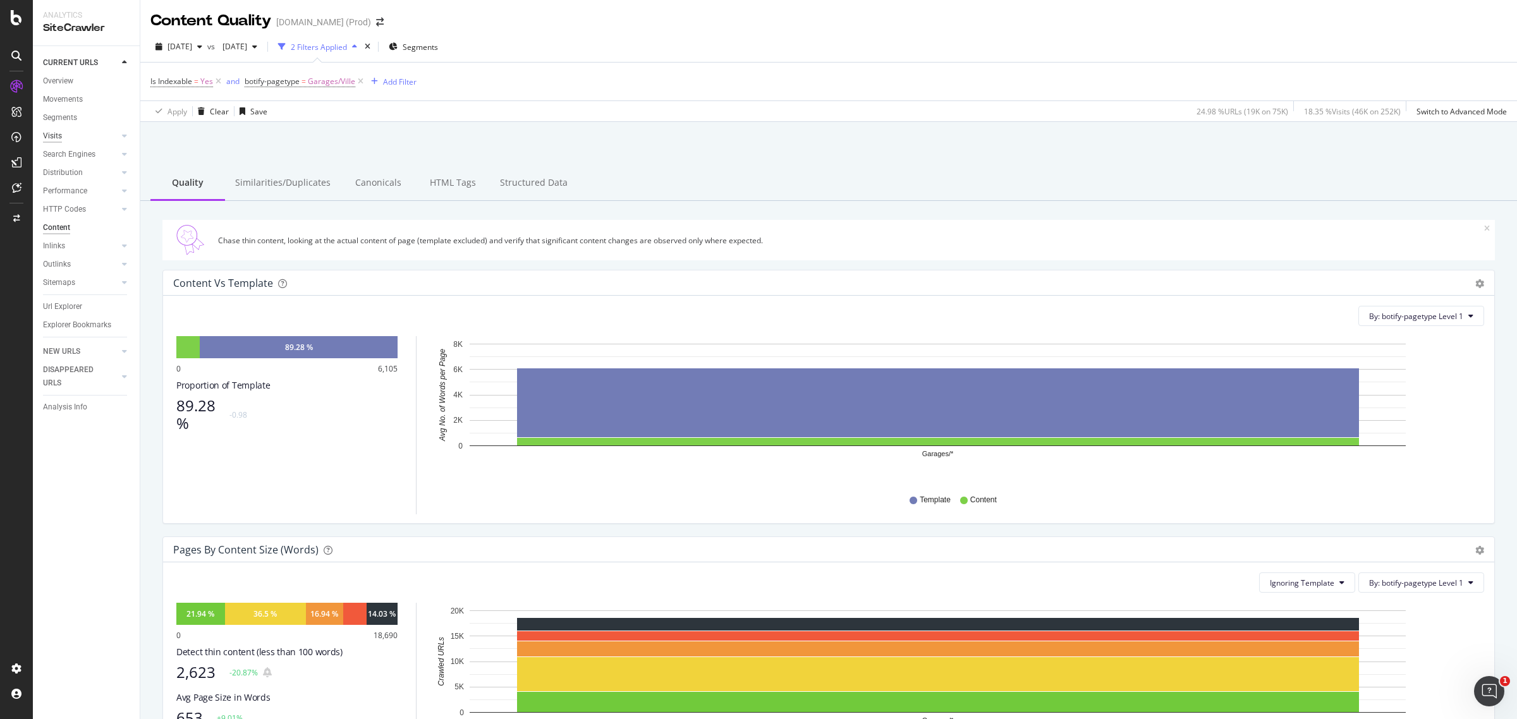
click at [54, 134] on div "Visits" at bounding box center [52, 136] width 19 height 13
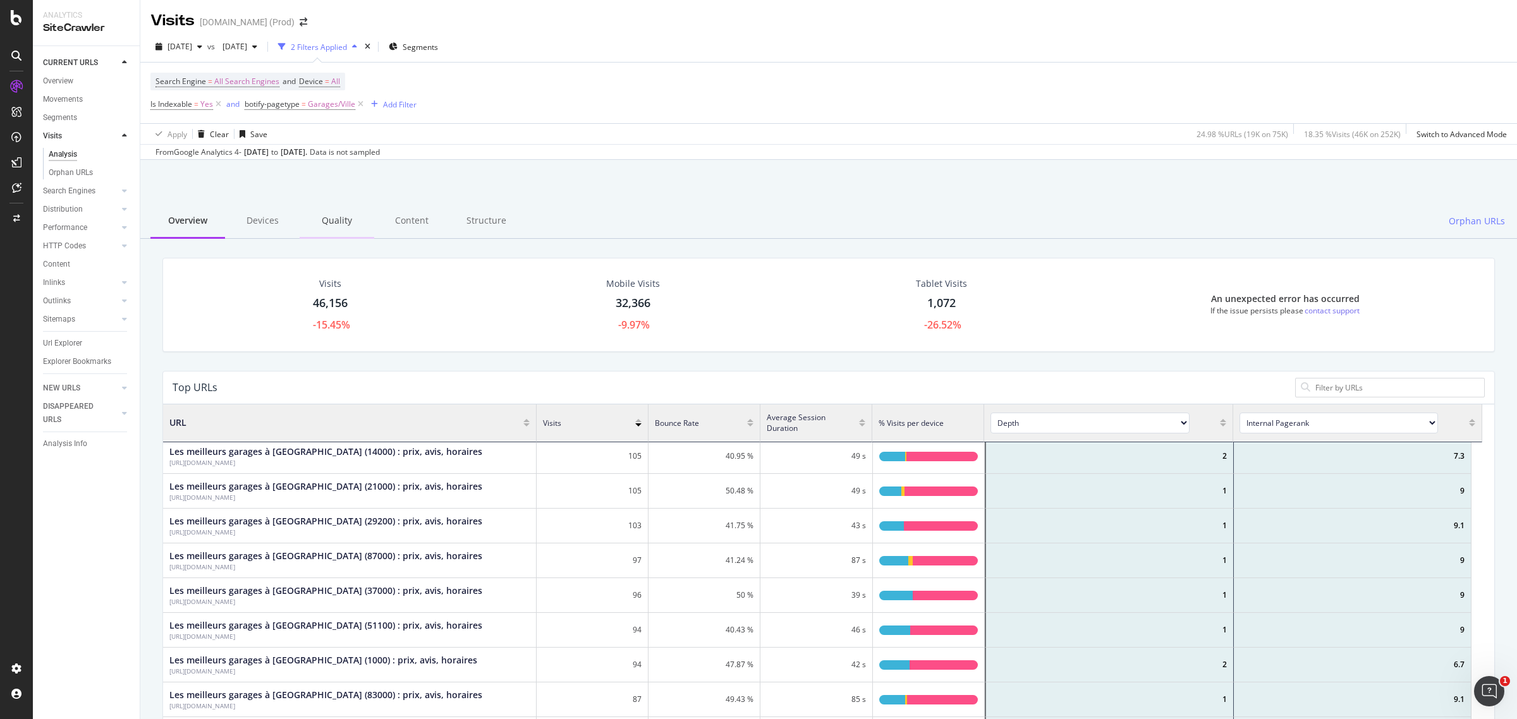
click at [326, 222] on div "Quality" at bounding box center [337, 221] width 75 height 35
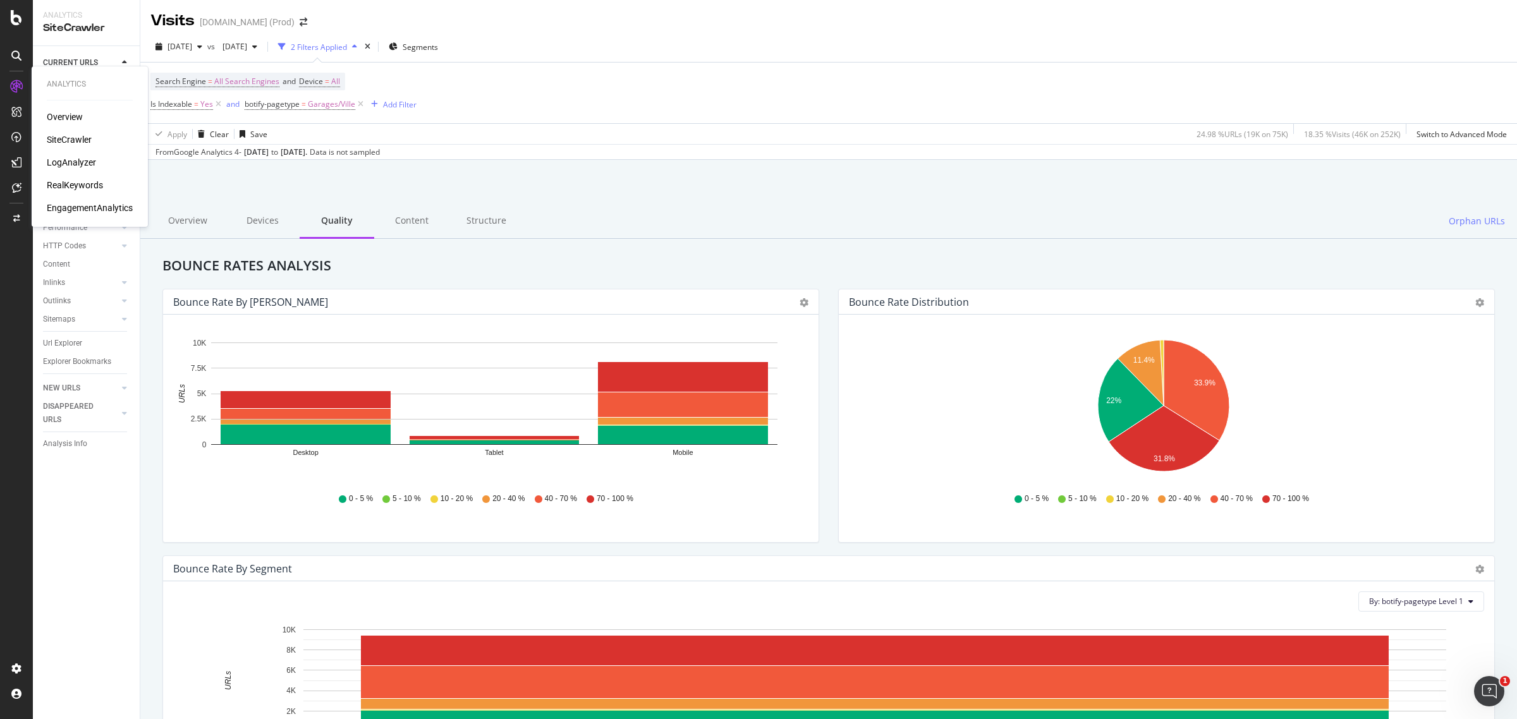
click at [68, 180] on div "RealKeywords" at bounding box center [75, 185] width 56 height 13
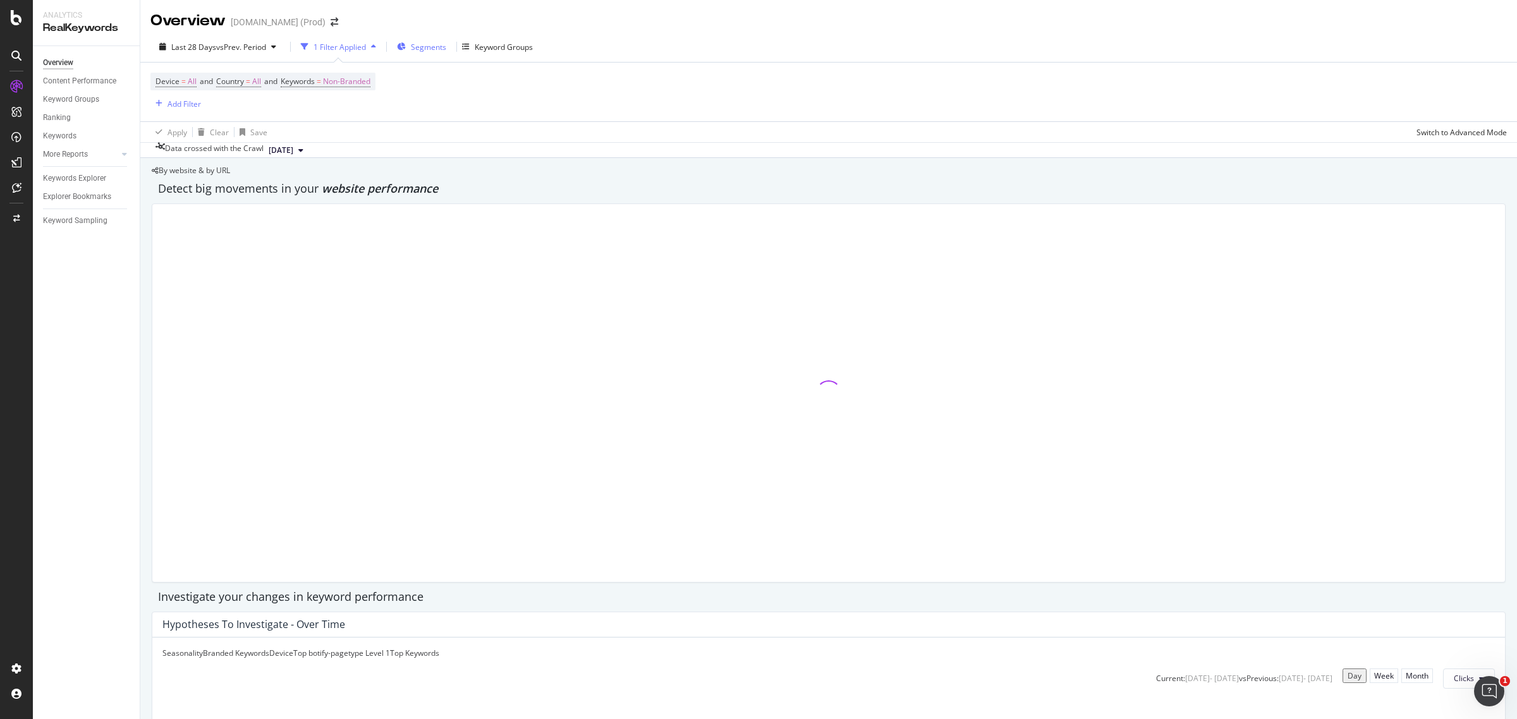
click at [429, 46] on span "Segments" at bounding box center [428, 47] width 35 height 11
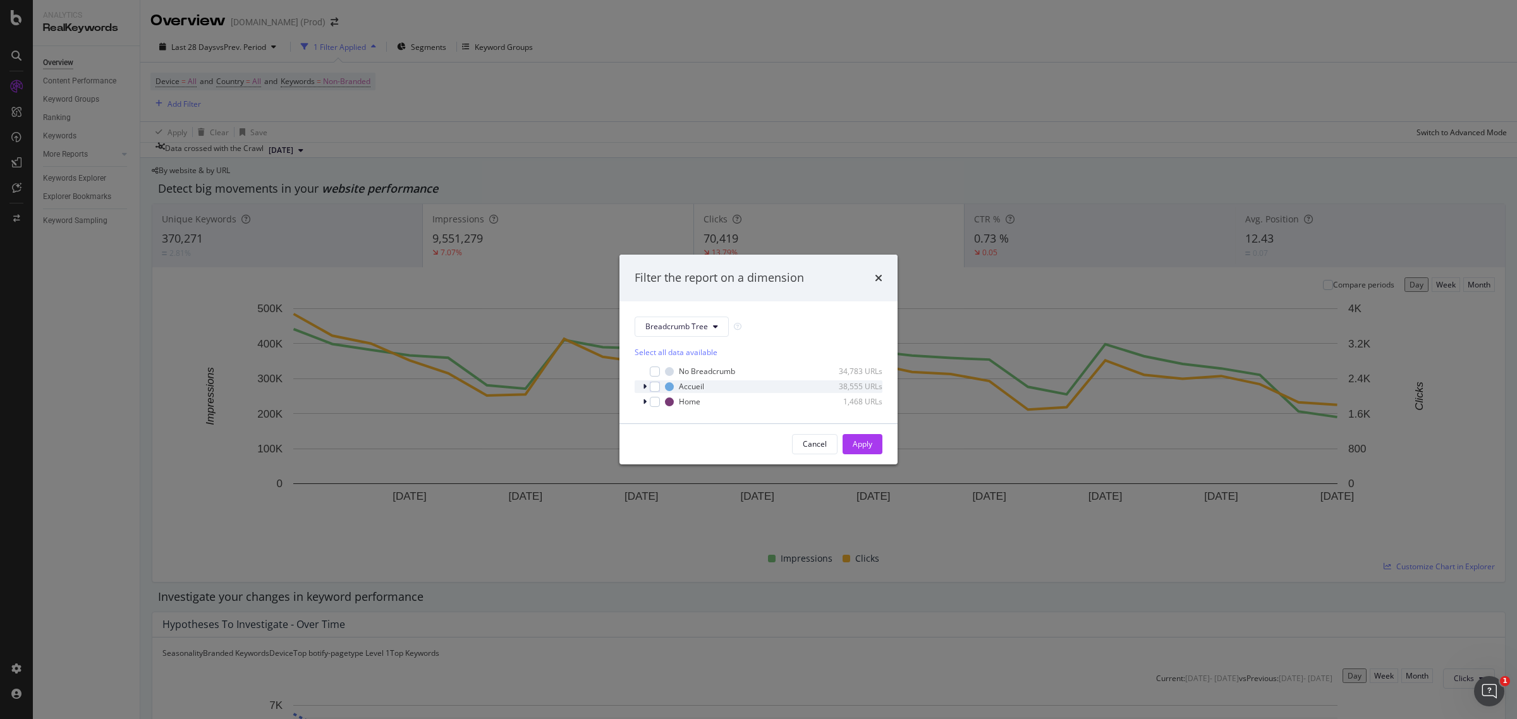
click at [645, 389] on icon "modal" at bounding box center [645, 387] width 4 height 8
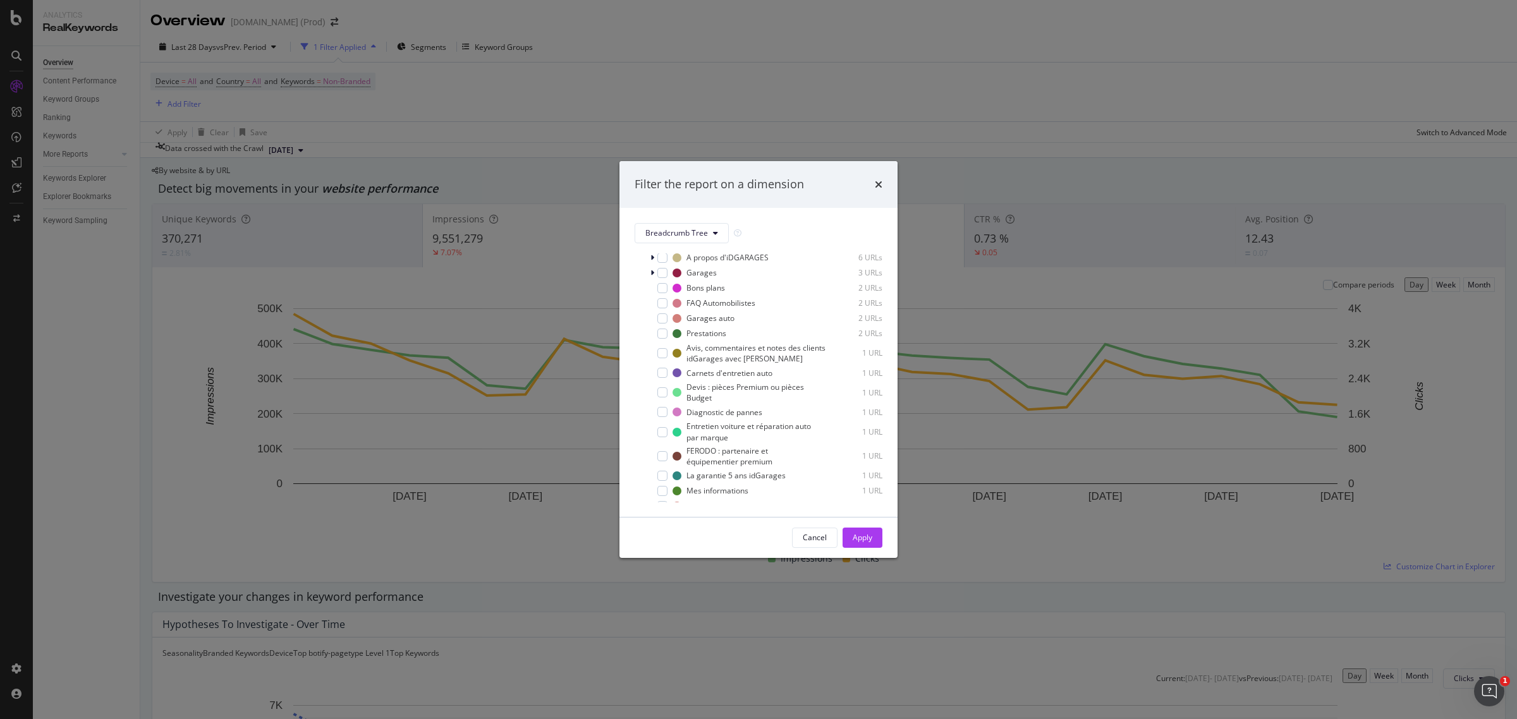
scroll to position [326, 0]
click at [817, 541] on div "Cancel" at bounding box center [815, 537] width 24 height 11
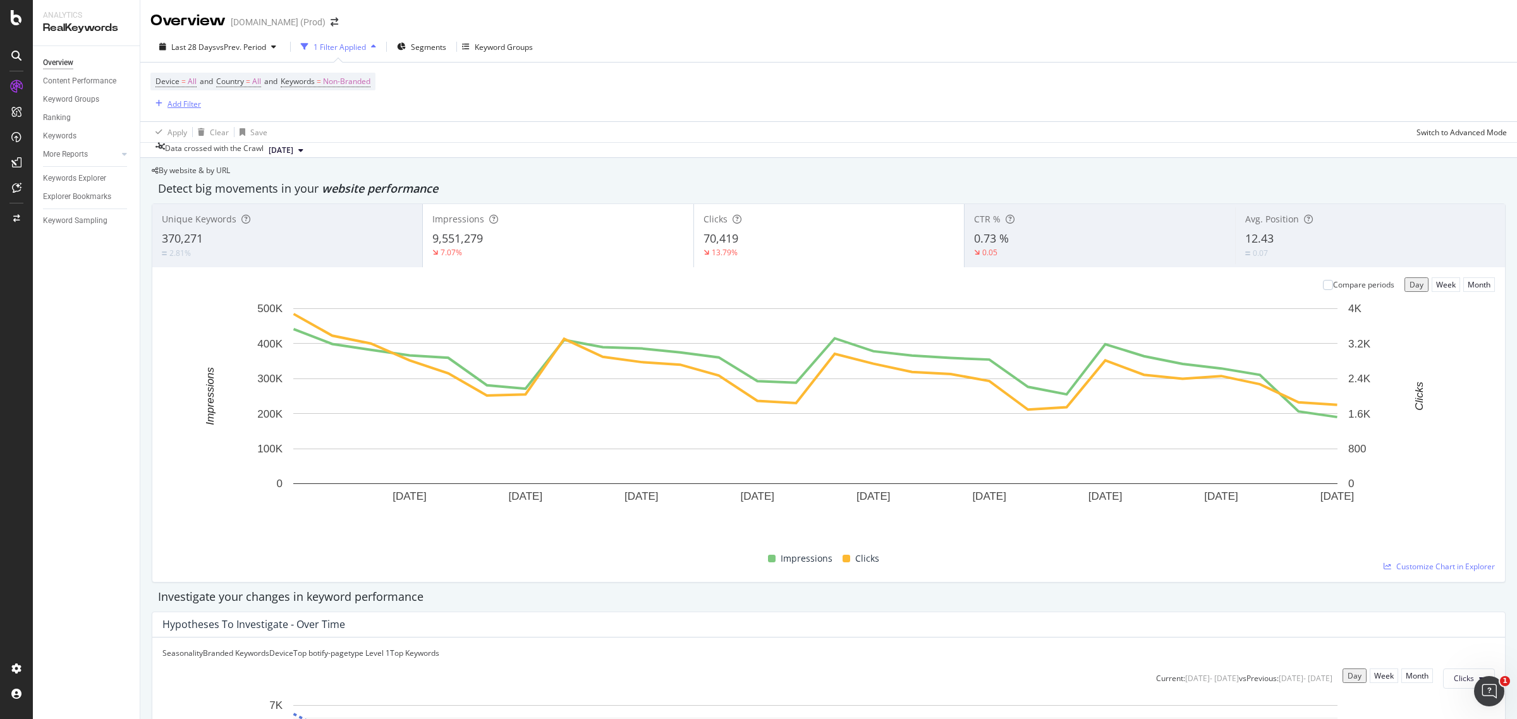
click at [196, 102] on div "Add Filter" at bounding box center [185, 104] width 34 height 11
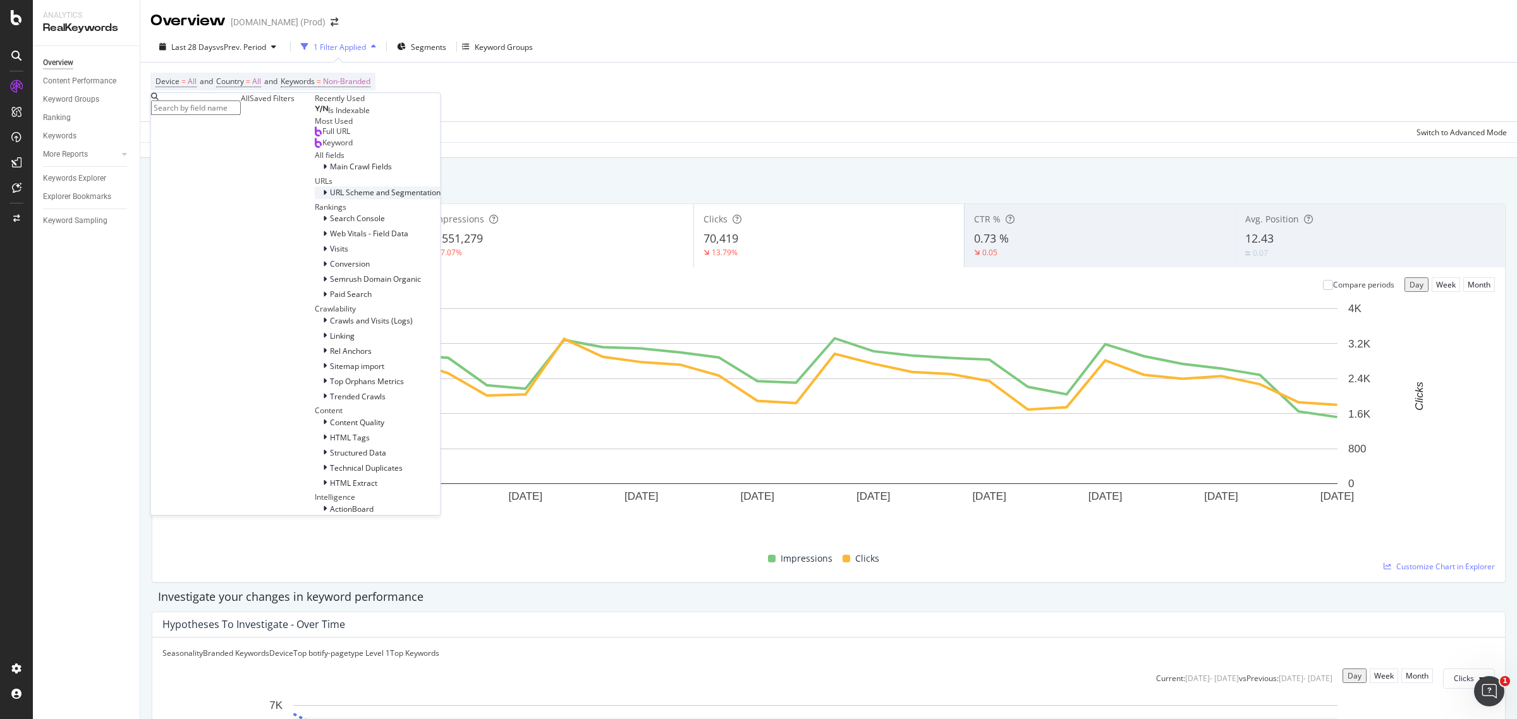
click at [330, 199] on span "URL Scheme and Segmentation" at bounding box center [385, 193] width 111 height 11
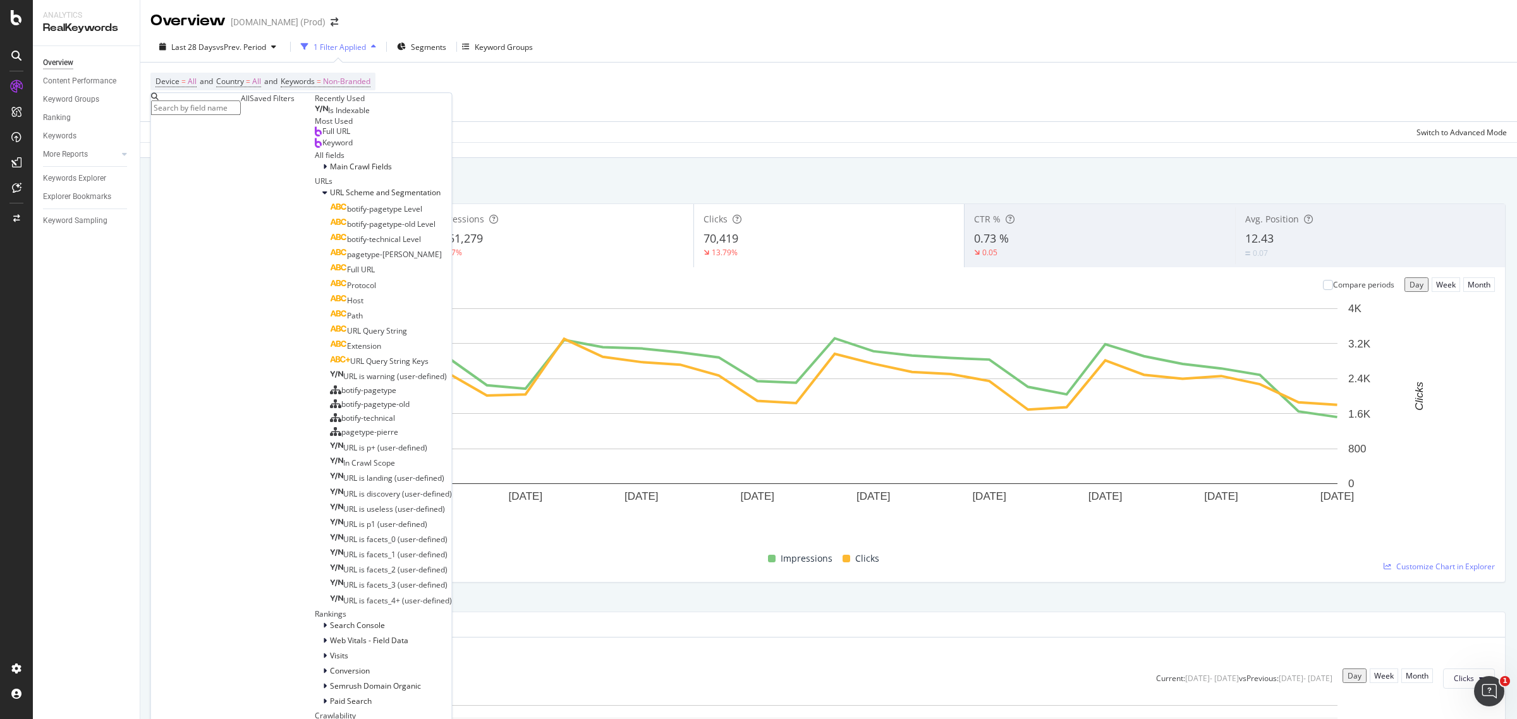
scroll to position [0, 0]
click at [753, 63] on div "Device = All and Country = All and Keywords = Non-Branded Add Filter" at bounding box center [828, 92] width 1357 height 59
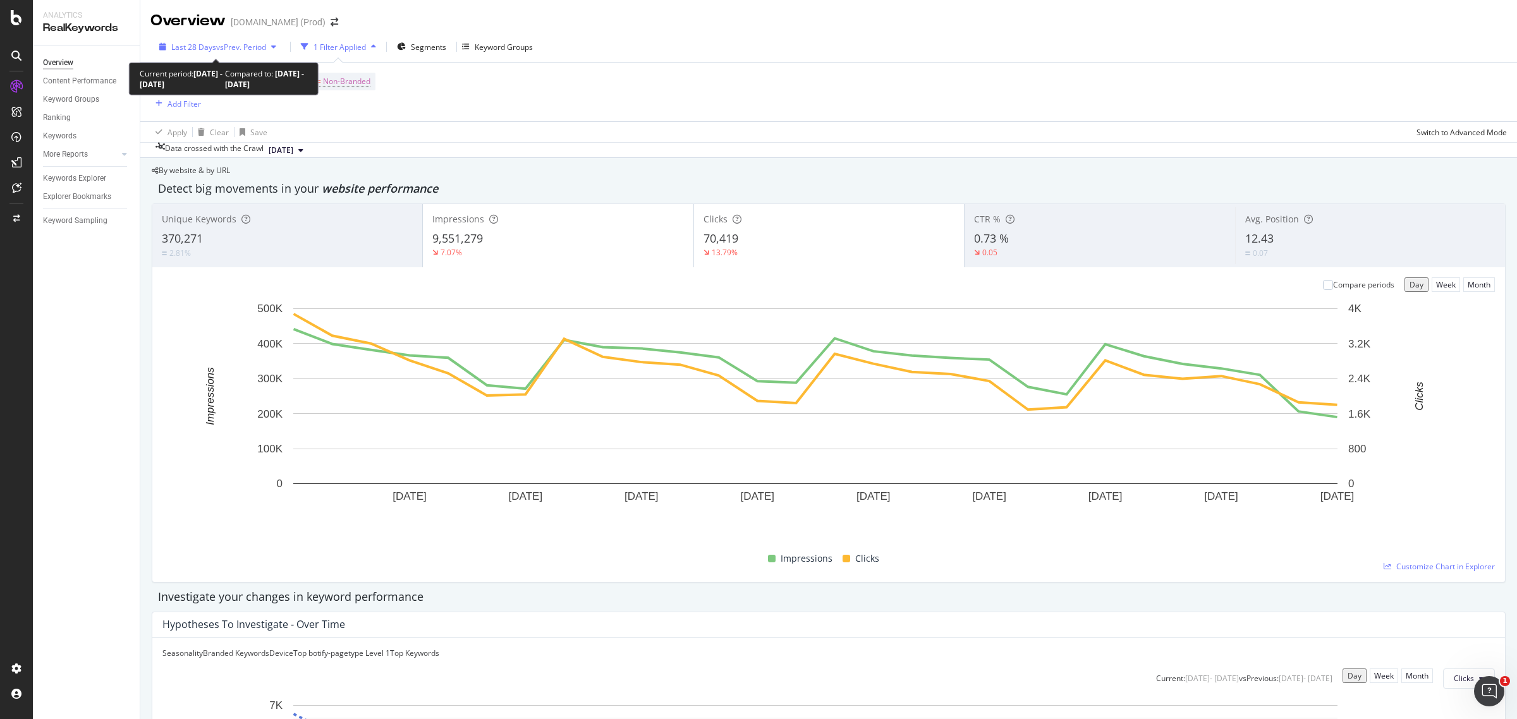
click at [248, 46] on span "vs Prev. Period" at bounding box center [241, 47] width 50 height 11
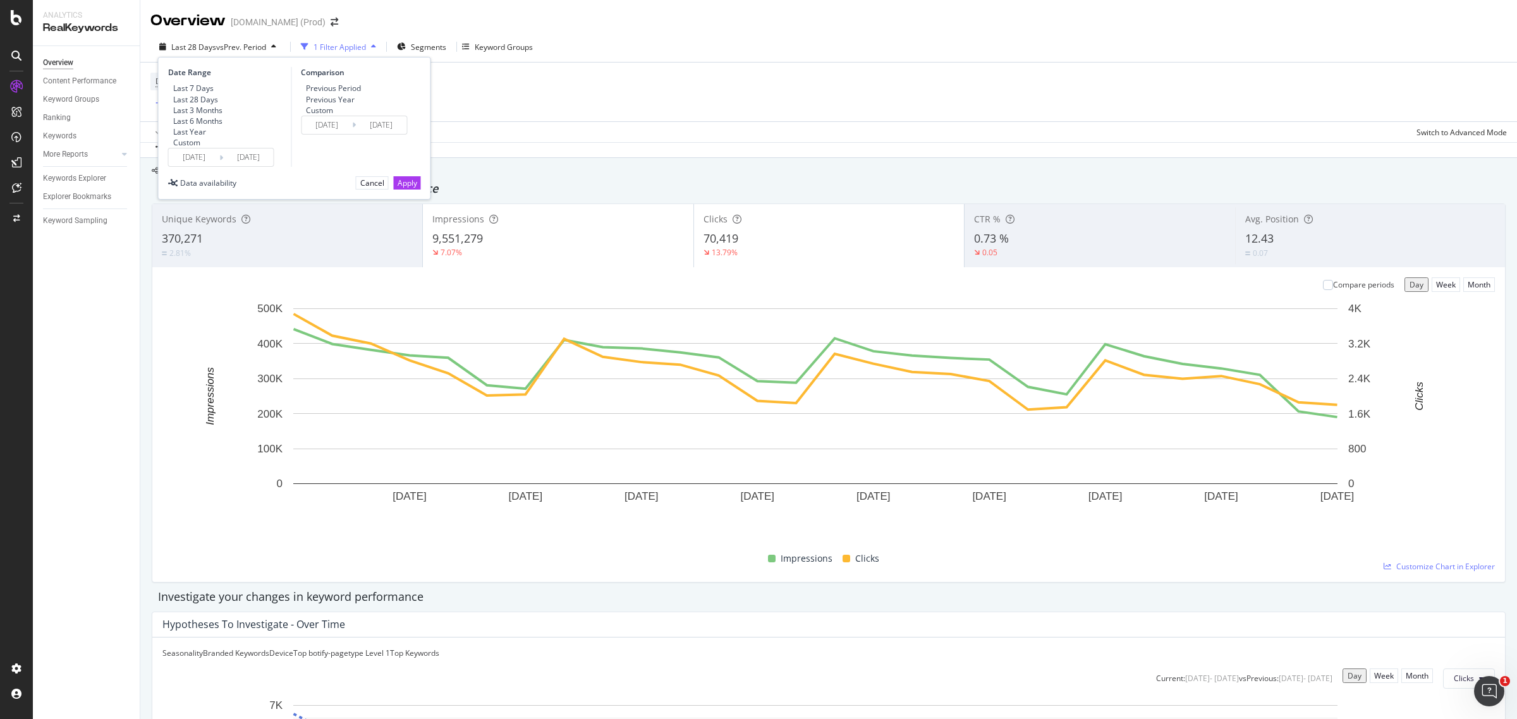
click at [336, 104] on div "Previous Year" at bounding box center [330, 99] width 49 height 11
type input "2024/08/19"
type input "2024/09/15"
click at [398, 188] on div "Apply" at bounding box center [408, 183] width 20 height 11
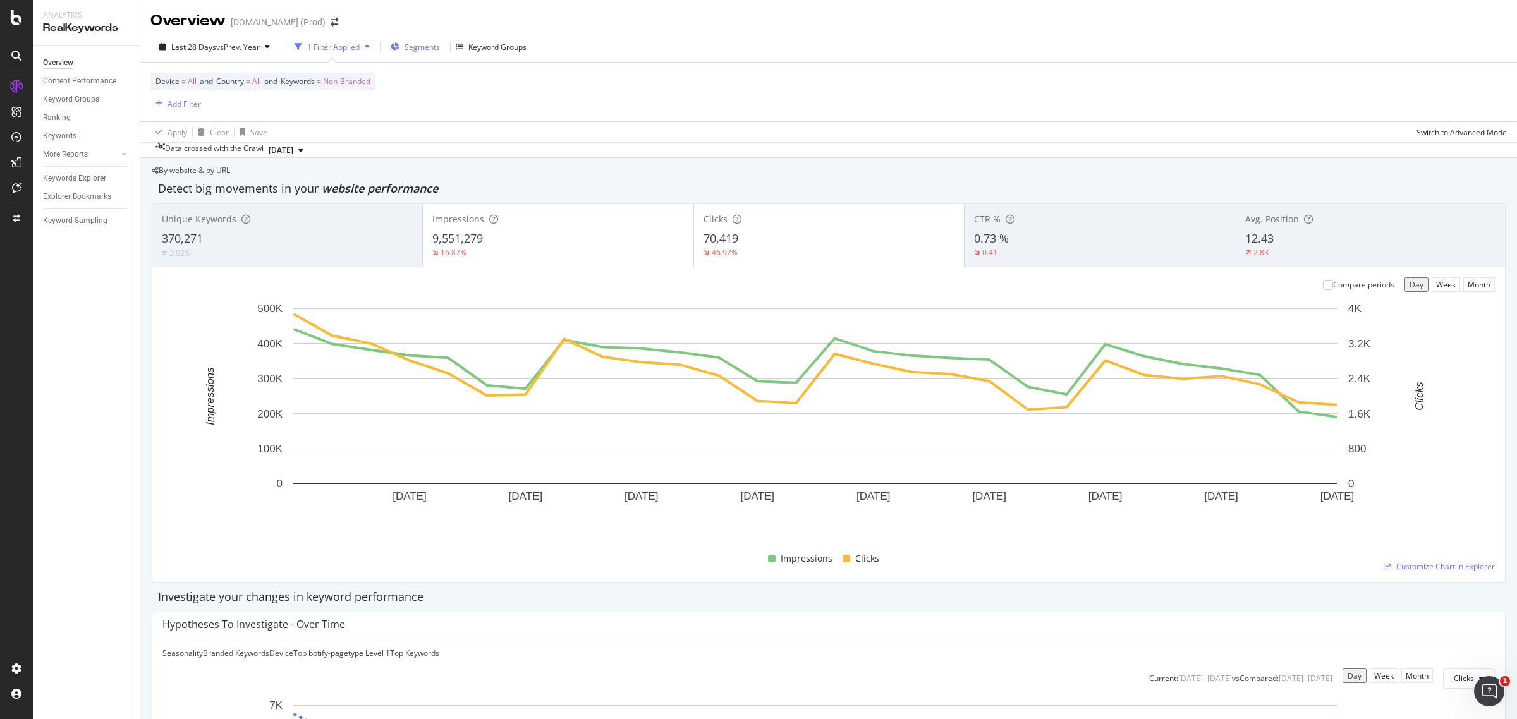
click at [412, 42] on span "Segments" at bounding box center [422, 47] width 35 height 11
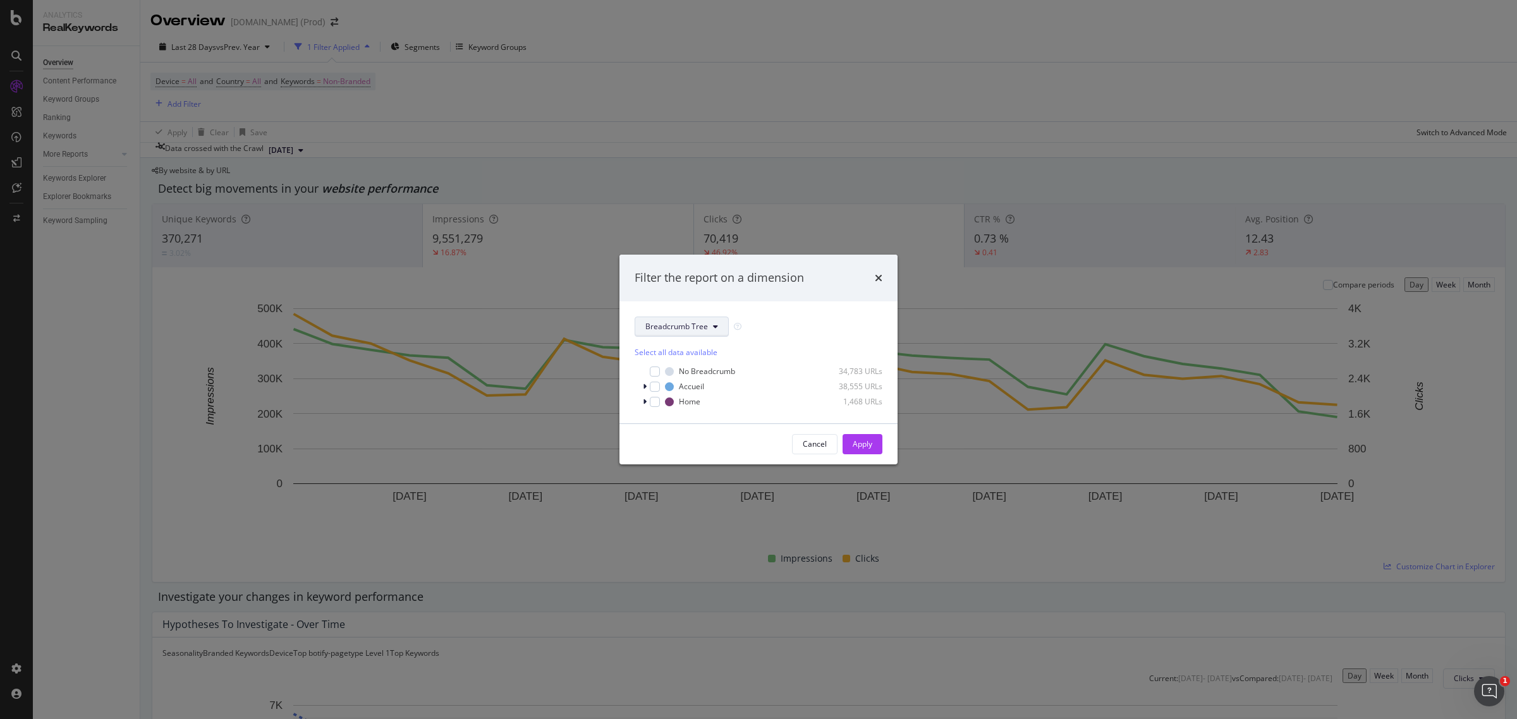
click at [716, 327] on icon "modal" at bounding box center [715, 327] width 5 height 8
click at [692, 447] on span "pagetype-pierre" at bounding box center [686, 442] width 82 height 11
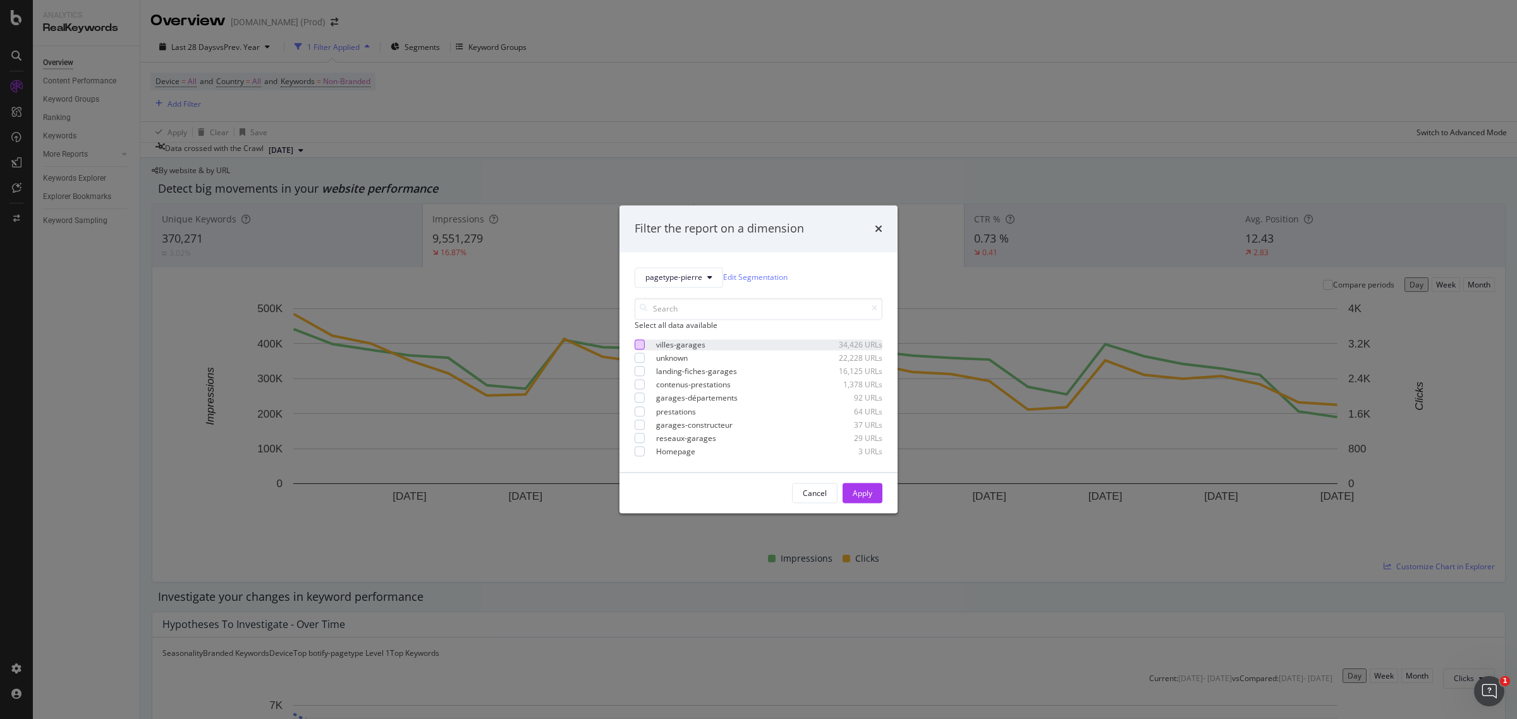
click at [640, 346] on div "modal" at bounding box center [640, 344] width 10 height 10
click at [860, 496] on div "Apply" at bounding box center [863, 493] width 20 height 11
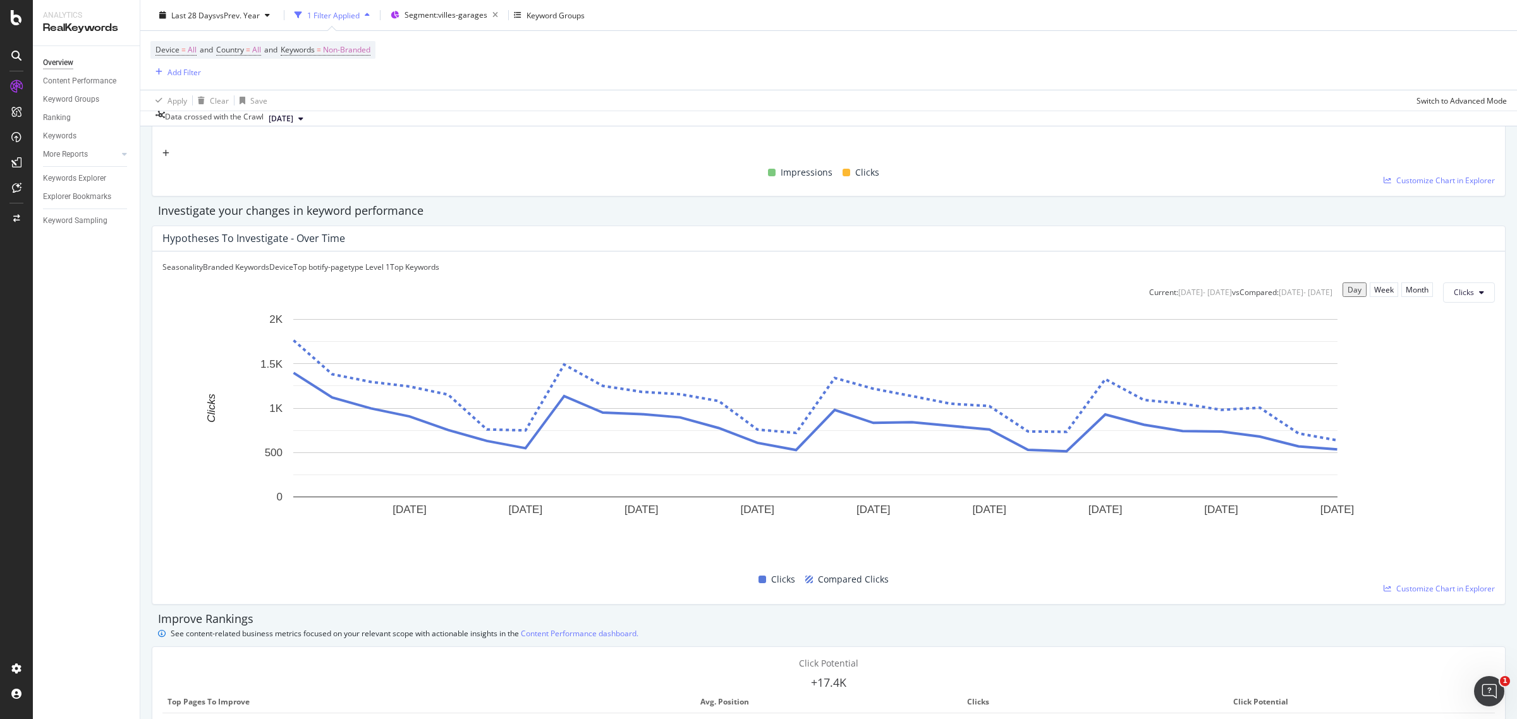
scroll to position [474, 0]
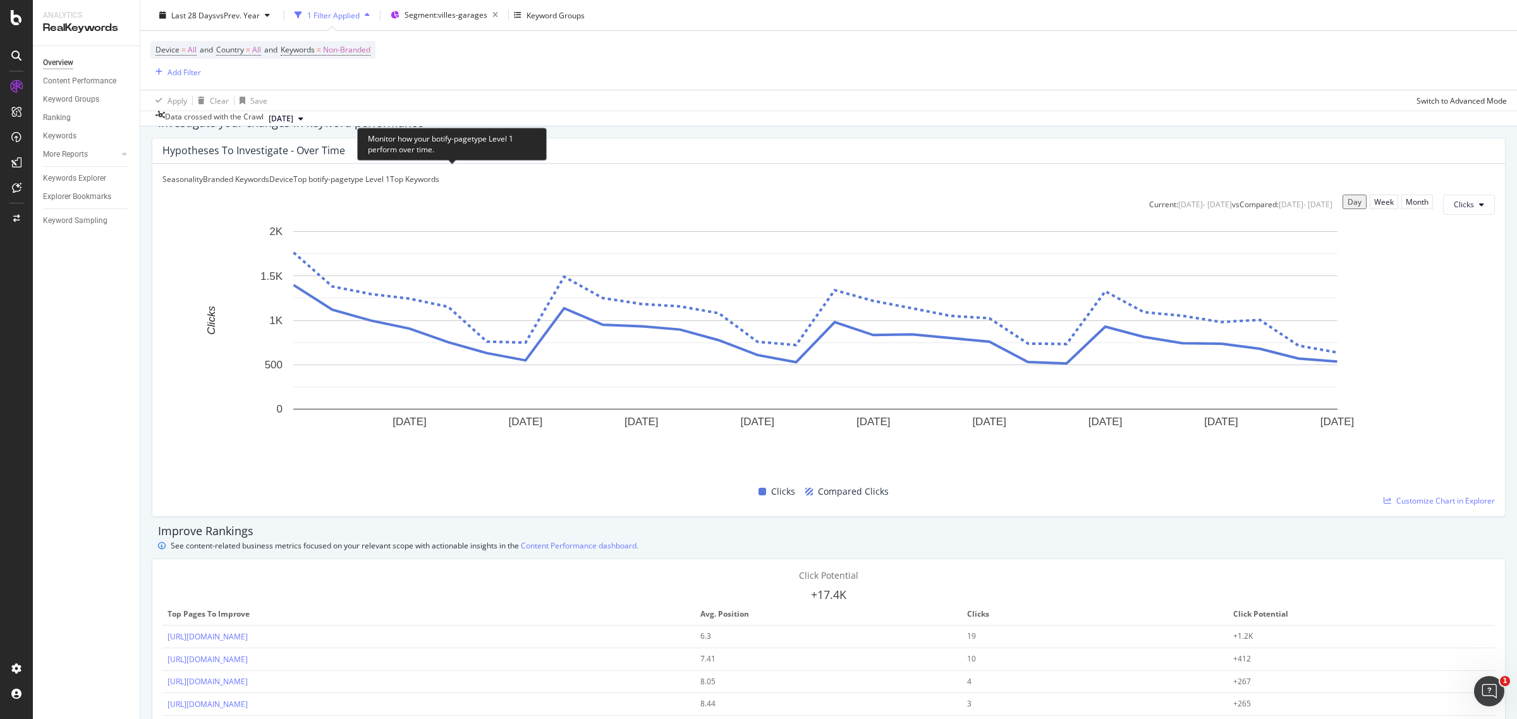
click at [390, 185] on div "Top botify-pagetype Level 1" at bounding box center [341, 179] width 97 height 11
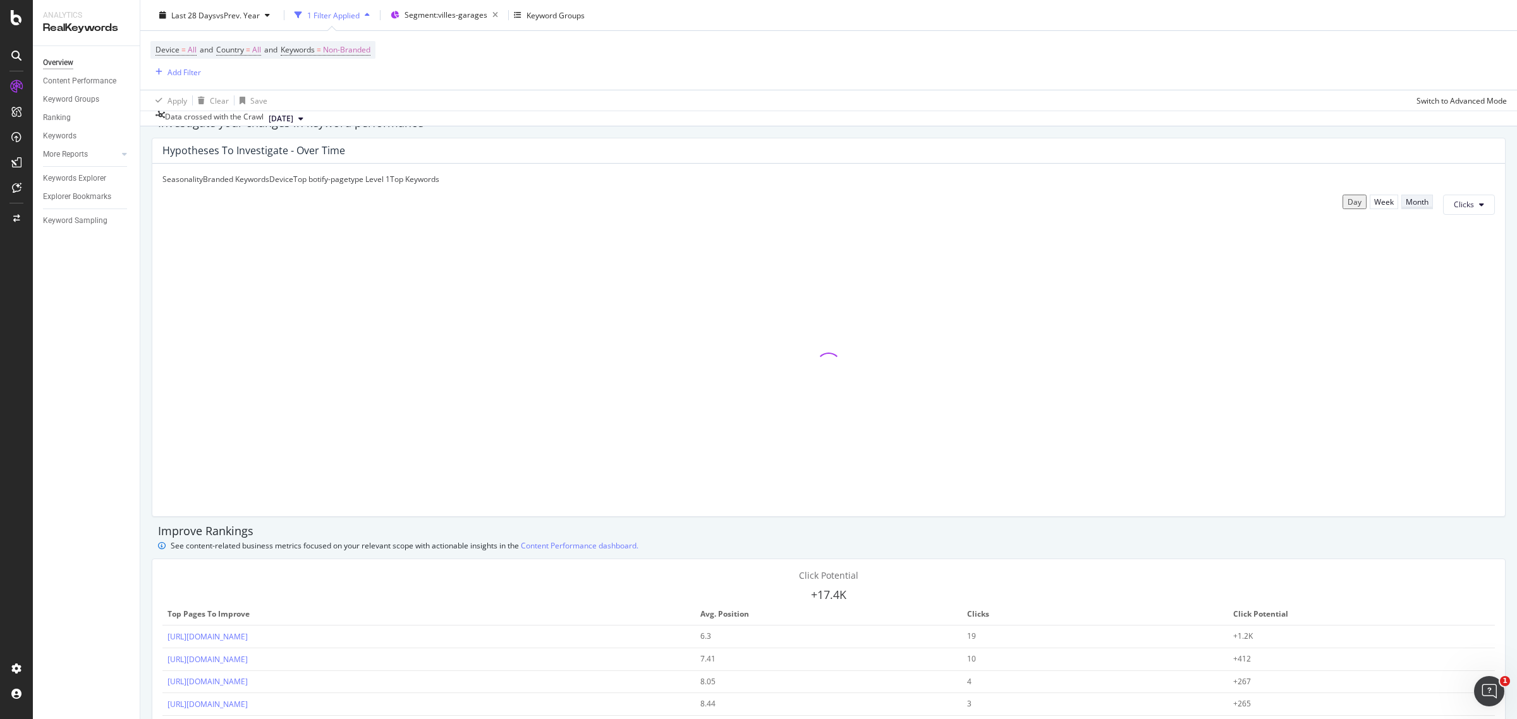
click at [1406, 207] on div "Month" at bounding box center [1417, 202] width 23 height 11
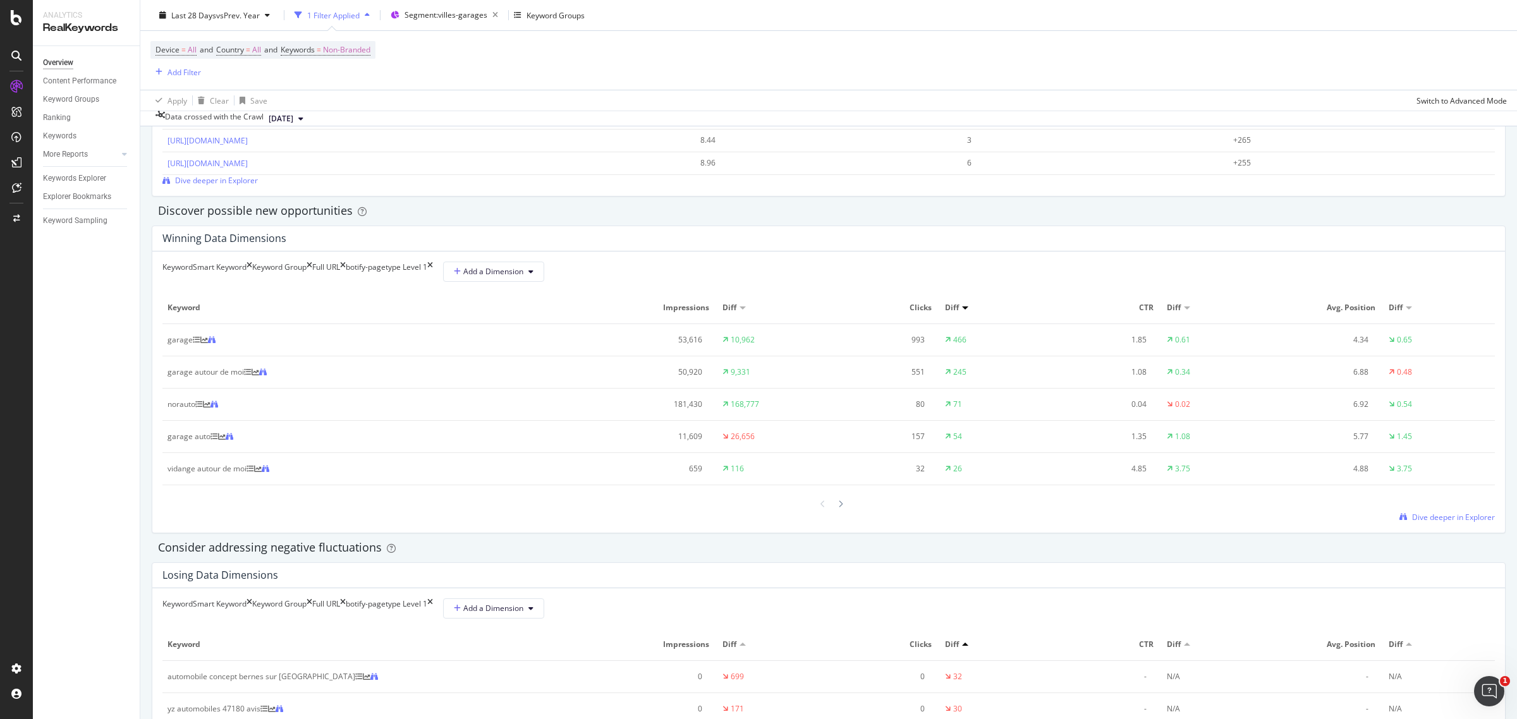
scroll to position [1027, 0]
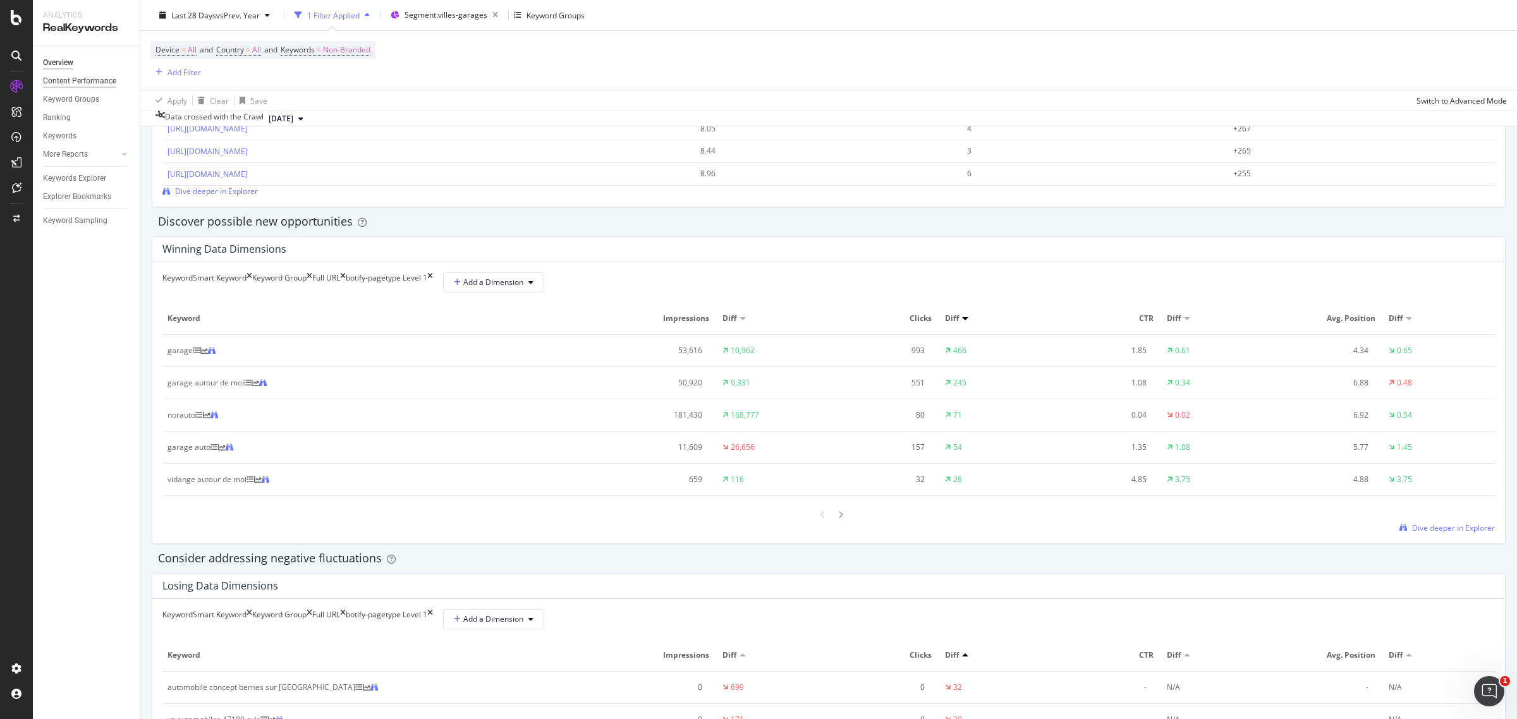
click at [76, 77] on div "Content Performance" at bounding box center [79, 81] width 73 height 13
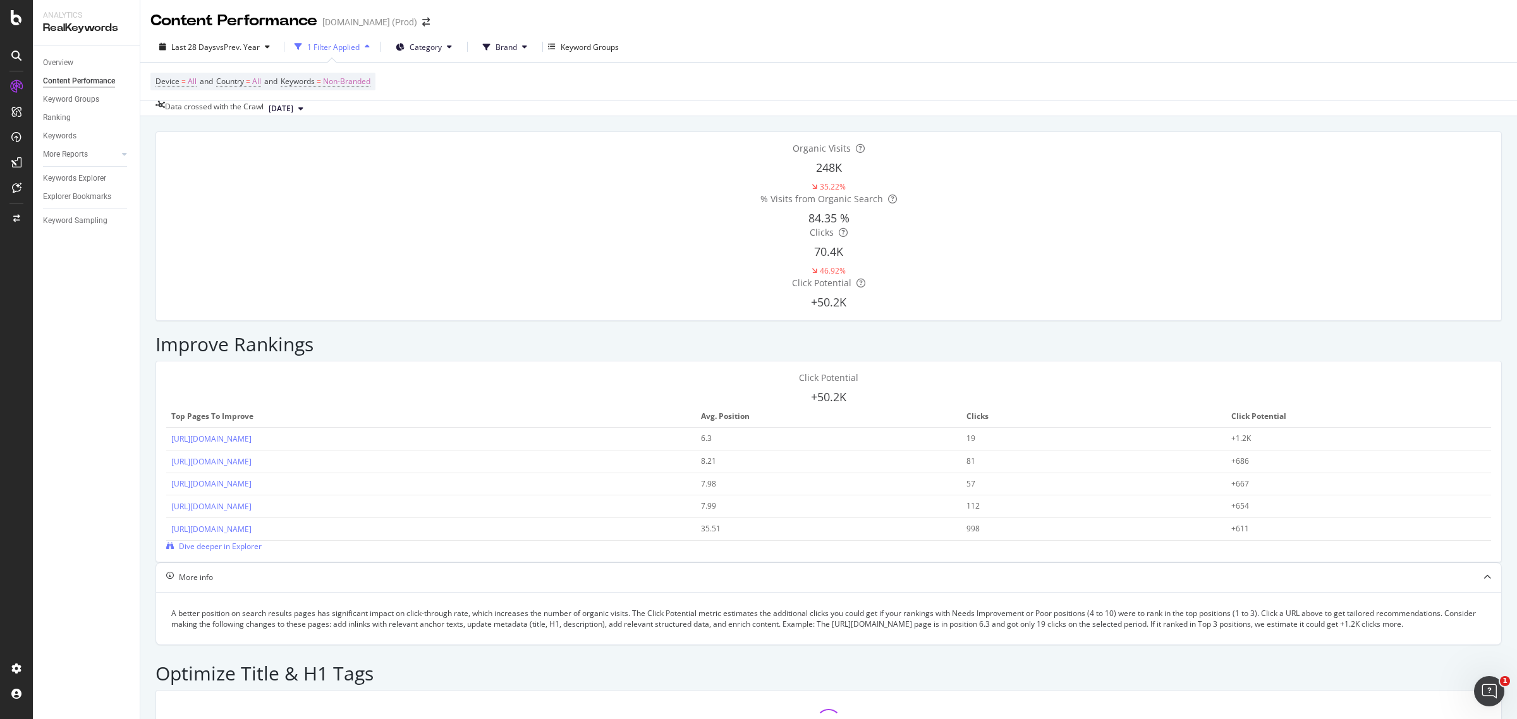
click at [431, 49] on button "Category" at bounding box center [424, 47] width 76 height 20
click at [432, 90] on span "Accueil" at bounding box center [460, 95] width 99 height 11
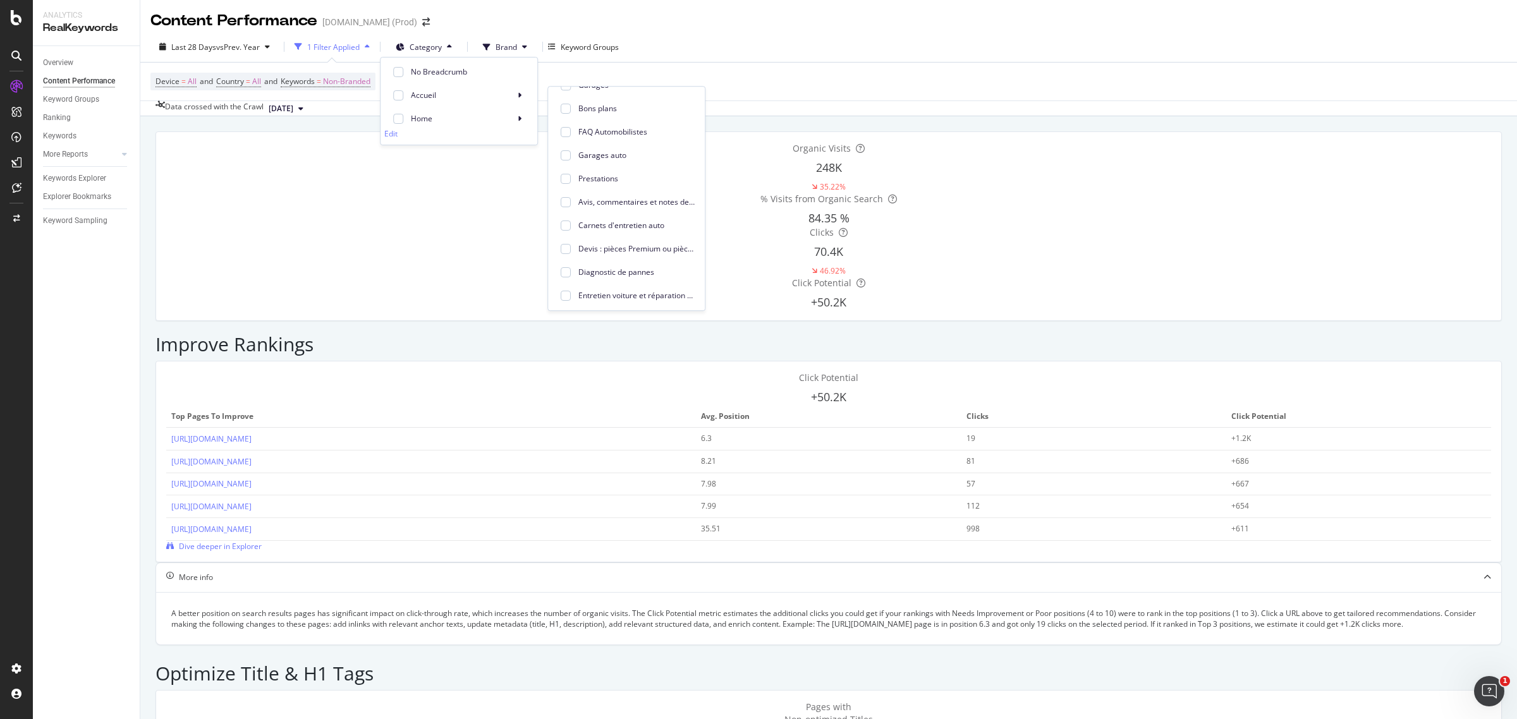
scroll to position [477, 0]
click at [398, 139] on div "Edit" at bounding box center [390, 133] width 13 height 11
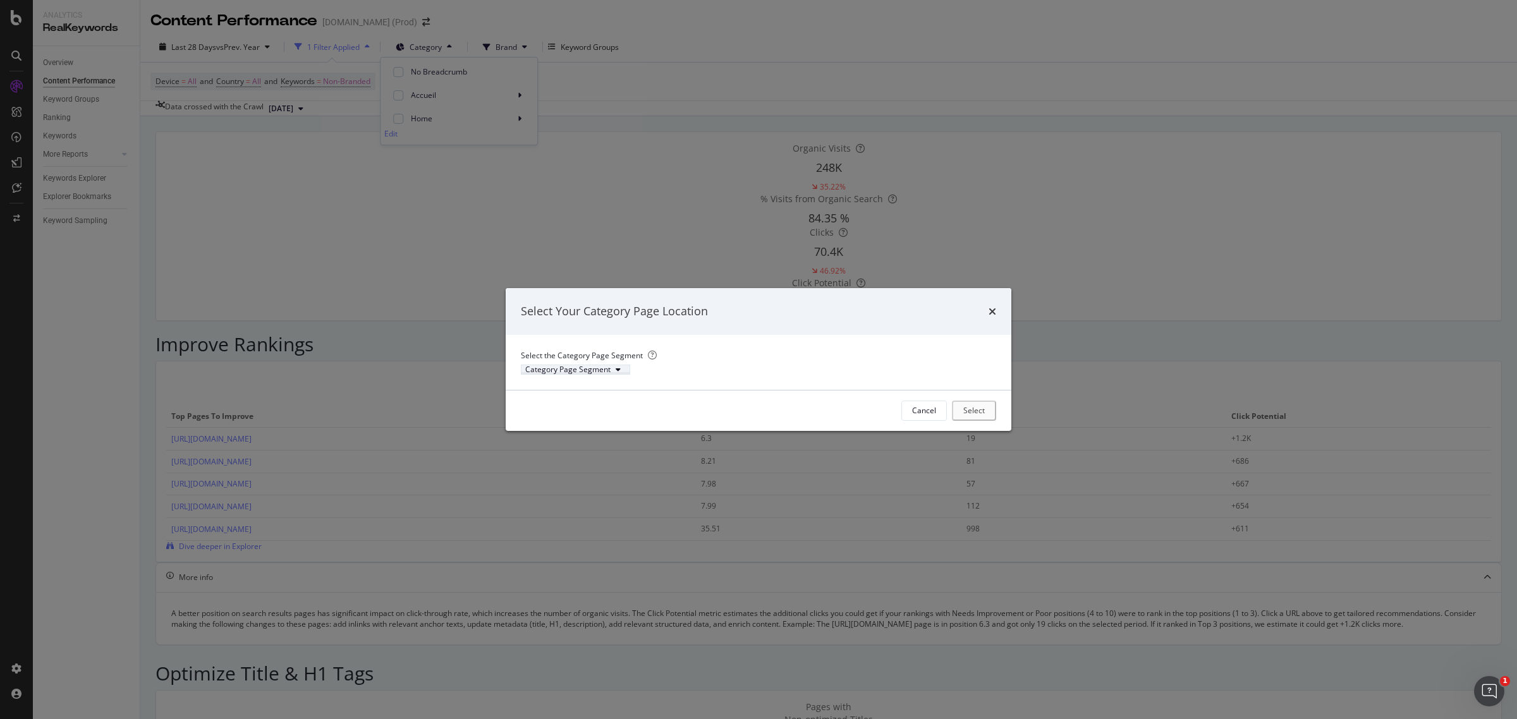
click at [604, 365] on button "Category Page Segment" at bounding box center [575, 370] width 109 height 10
click at [585, 478] on div "pagetype-pierre" at bounding box center [565, 477] width 57 height 11
click at [985, 416] on div "Select" at bounding box center [975, 410] width 21 height 11
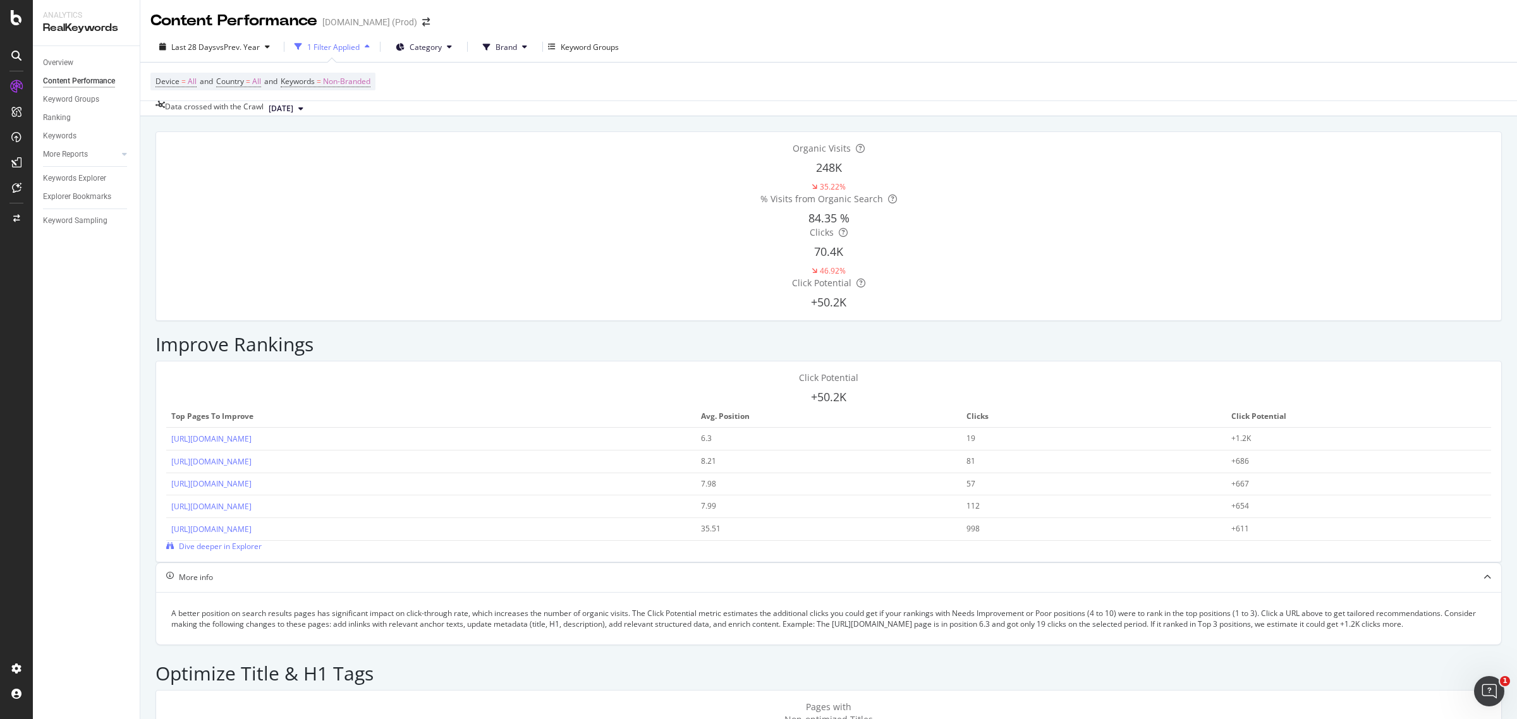
click at [421, 47] on span "Category" at bounding box center [426, 47] width 32 height 11
click at [419, 71] on span "villes-garages" at bounding box center [469, 71] width 116 height 11
click at [430, 49] on span "Category" at bounding box center [426, 47] width 32 height 11
click at [396, 71] on div at bounding box center [398, 72] width 10 height 10
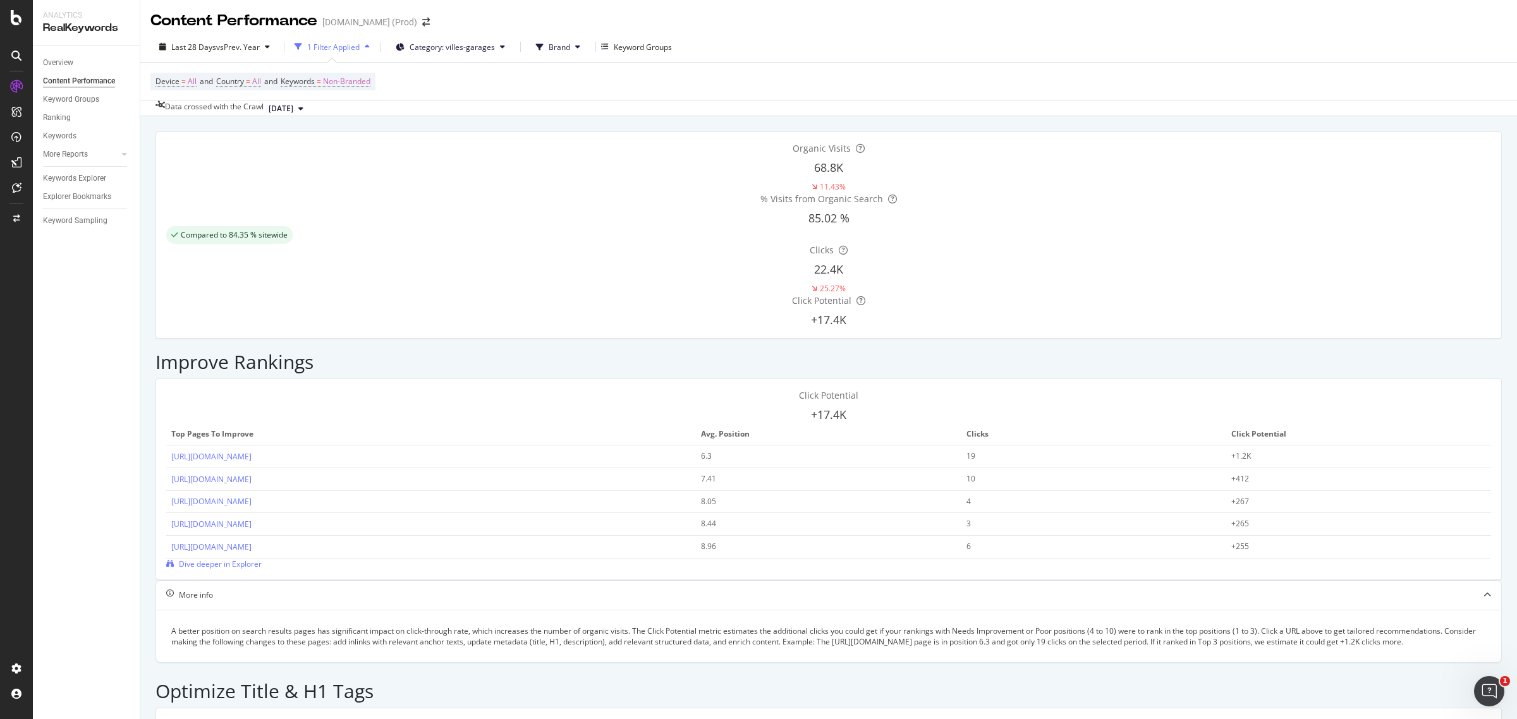
click at [919, 39] on div "Last 28 Days vs Prev. Year 1 Filter Applied Category: villes-garages Brand Keyw…" at bounding box center [828, 49] width 1377 height 25
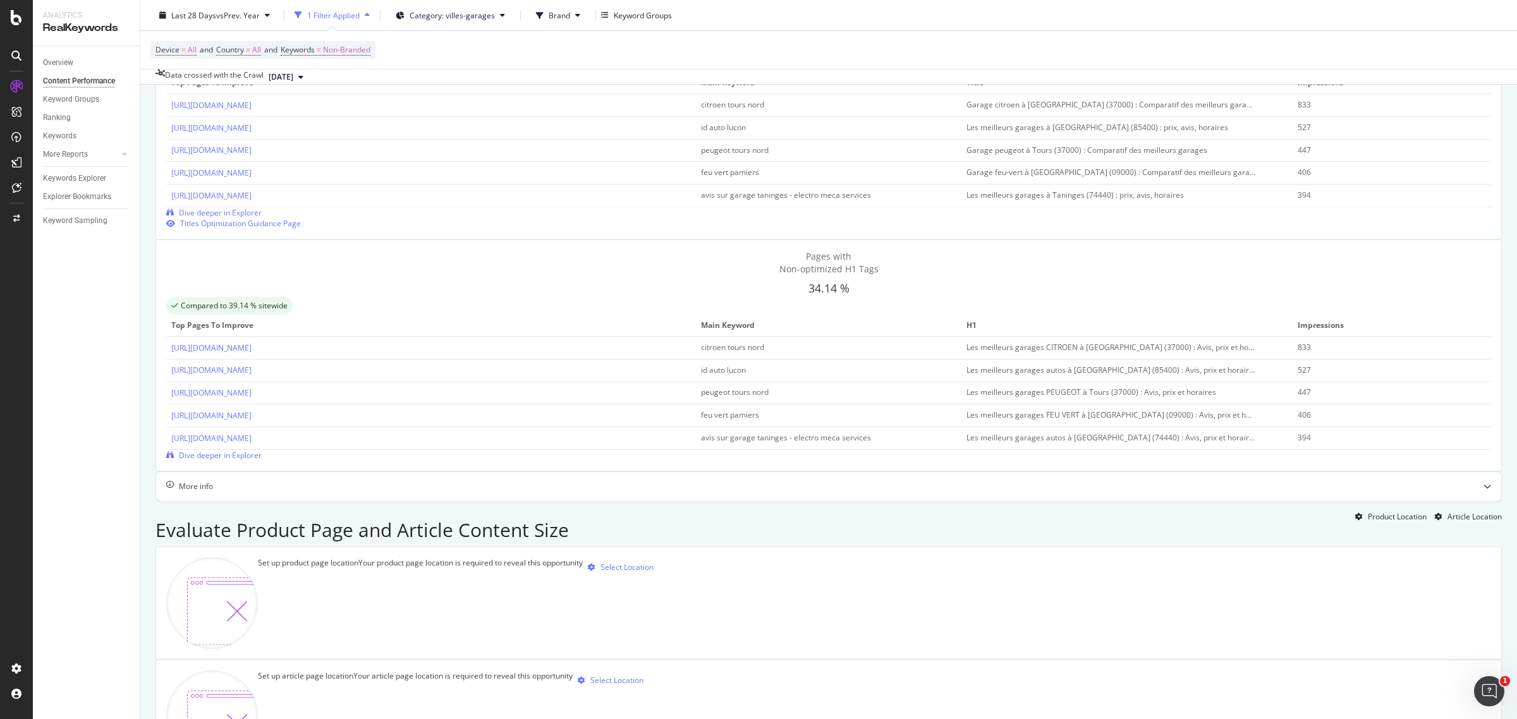
scroll to position [747, 0]
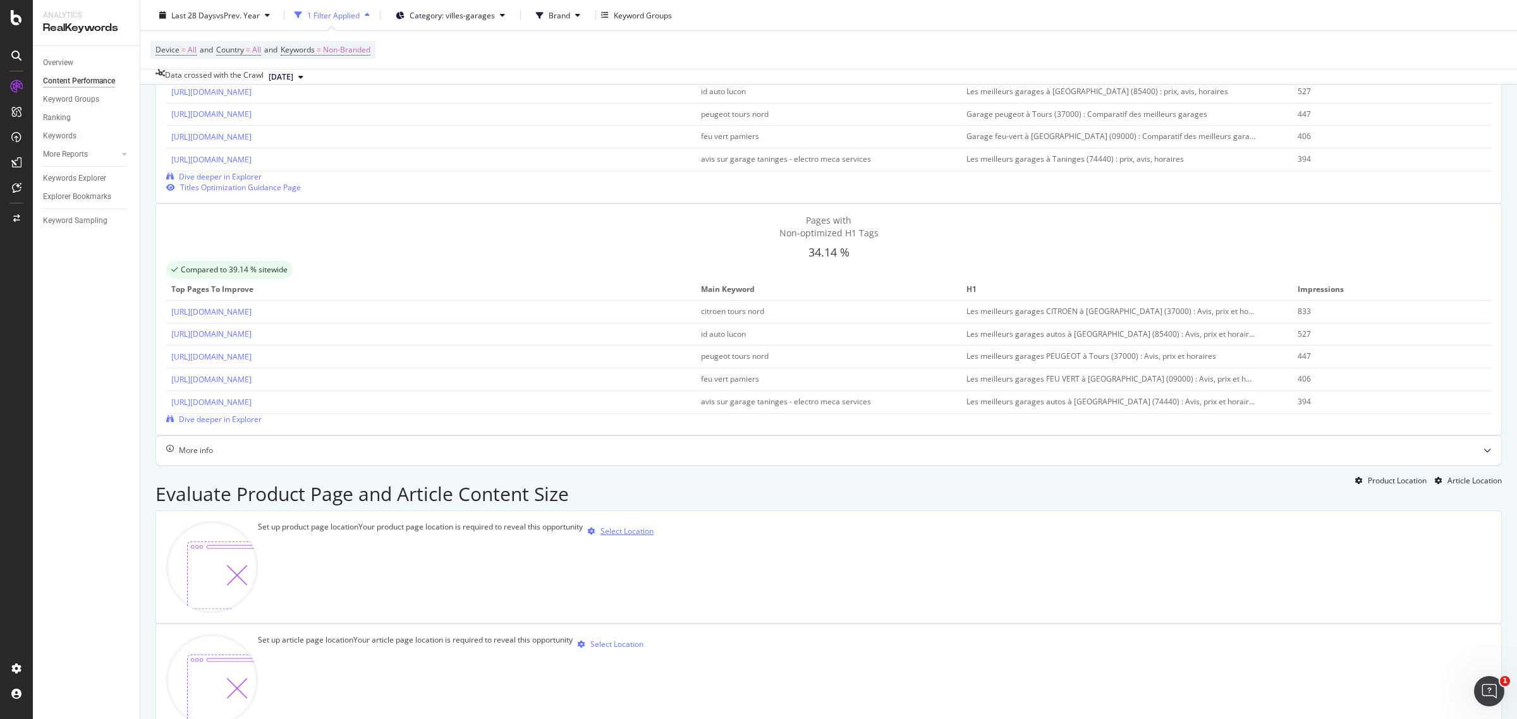
click at [654, 526] on div "Select Location" at bounding box center [627, 531] width 53 height 11
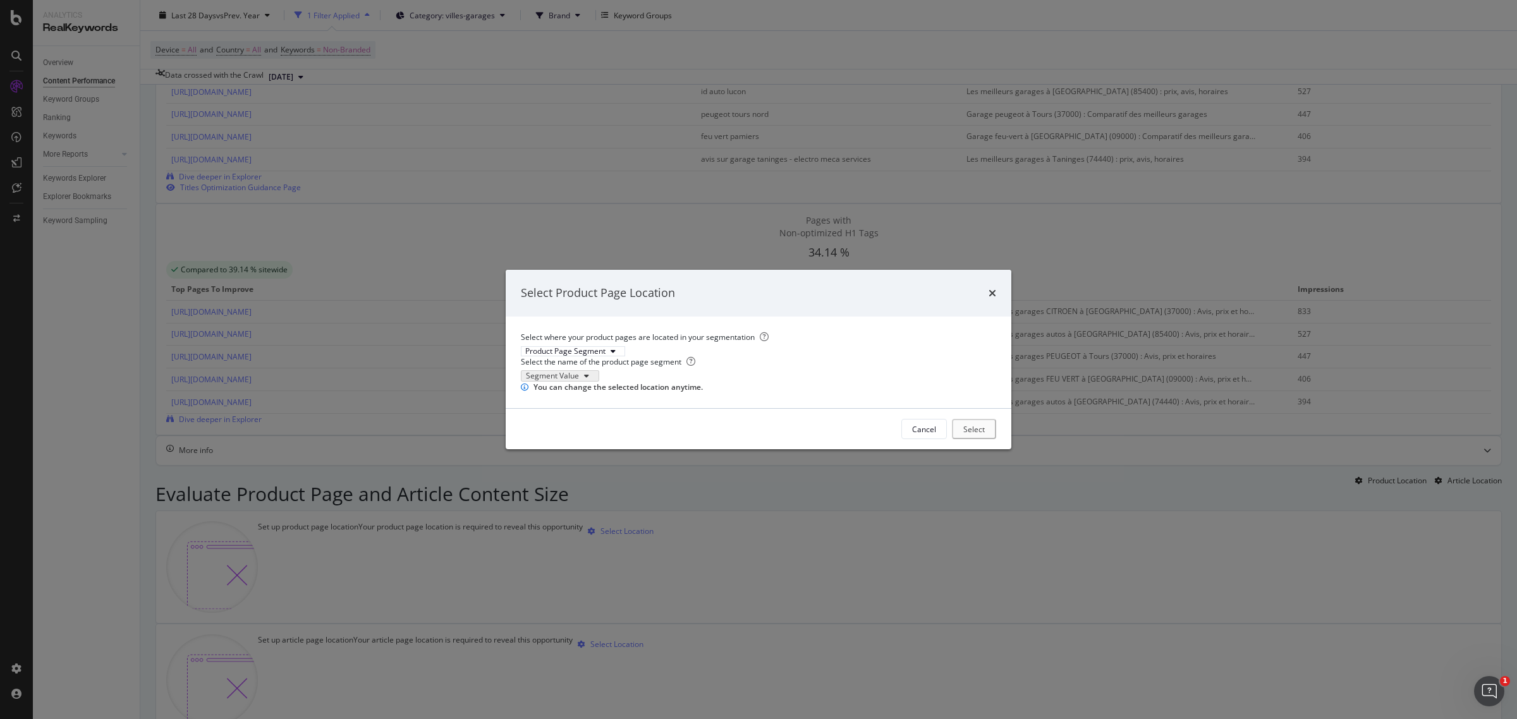
click at [649, 393] on div "You can change the selected location anytime." at bounding box center [758, 387] width 475 height 11
click at [654, 393] on div "You can change the selected location anytime." at bounding box center [758, 387] width 475 height 11
click at [616, 348] on icon "modal" at bounding box center [613, 352] width 5 height 8
click at [844, 332] on div "Select where your product pages are located in your segmentation Product Page S…" at bounding box center [758, 344] width 475 height 25
click at [930, 434] on div "Cancel" at bounding box center [924, 429] width 24 height 11
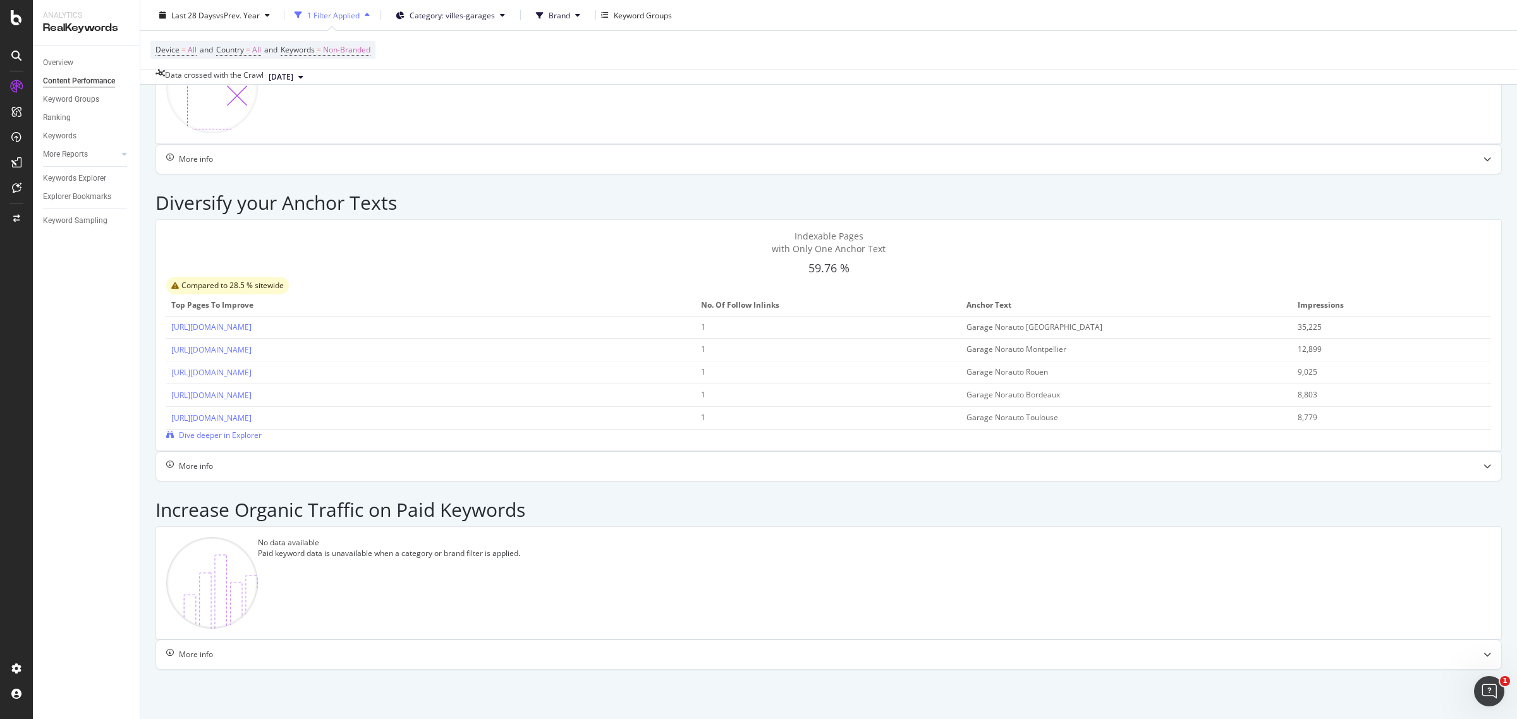
scroll to position [0, 0]
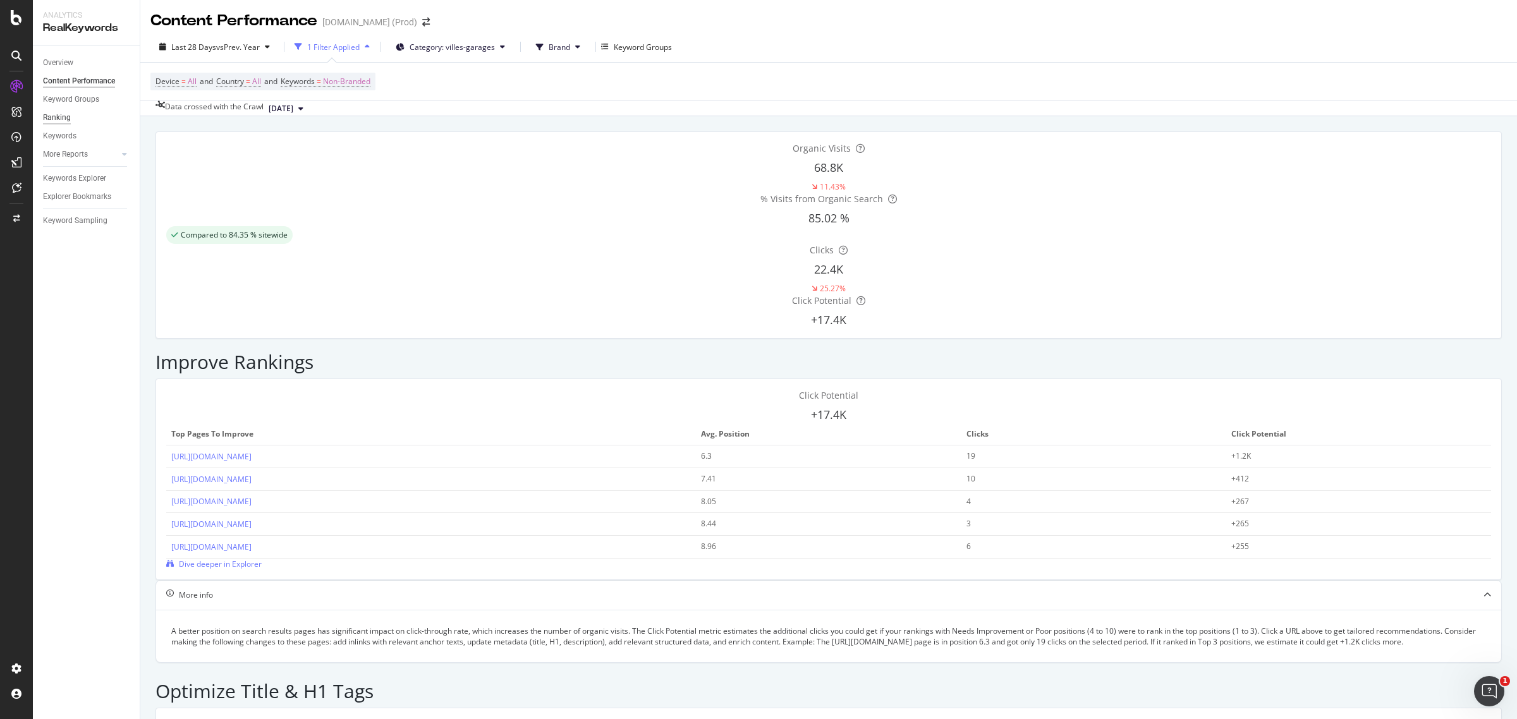
click at [58, 118] on div "Ranking" at bounding box center [57, 117] width 28 height 13
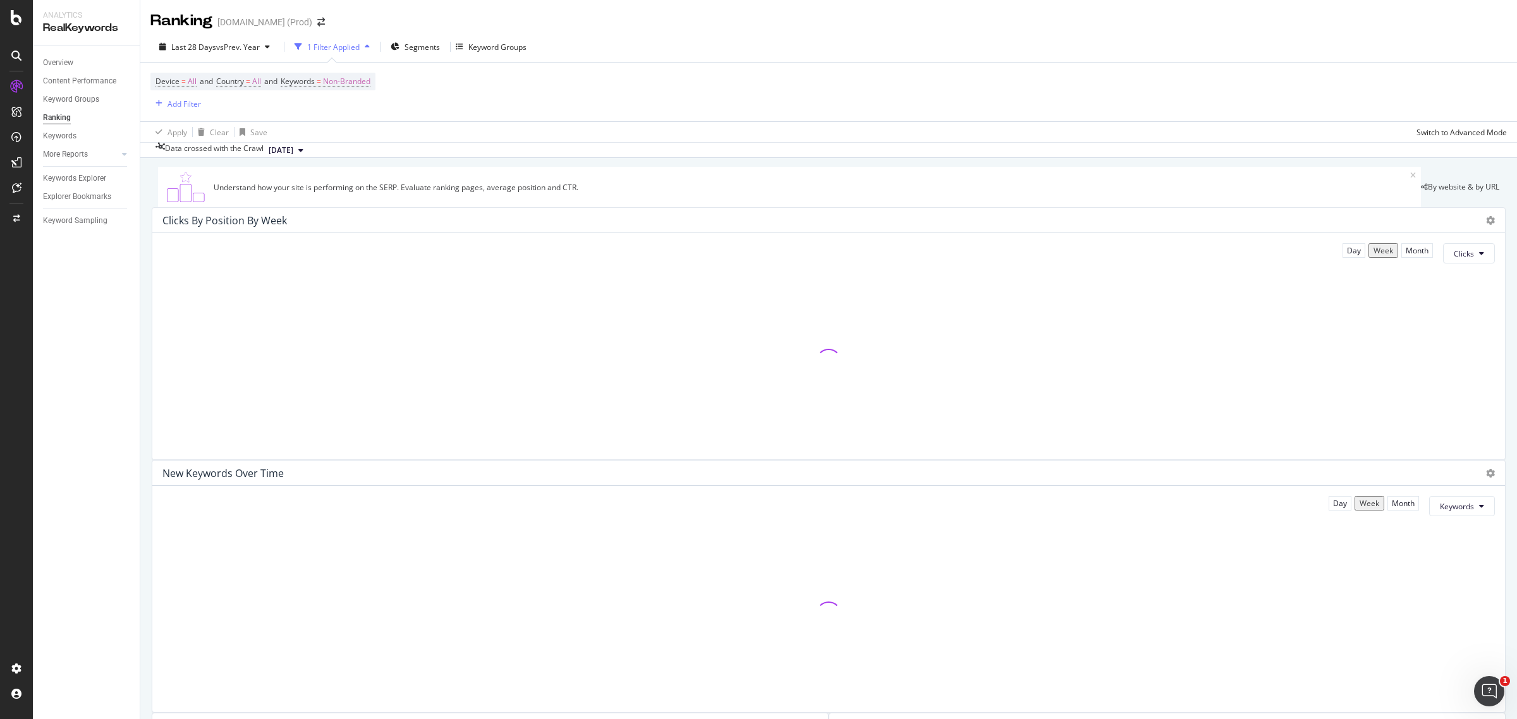
click at [365, 46] on icon "button" at bounding box center [367, 47] width 5 height 8
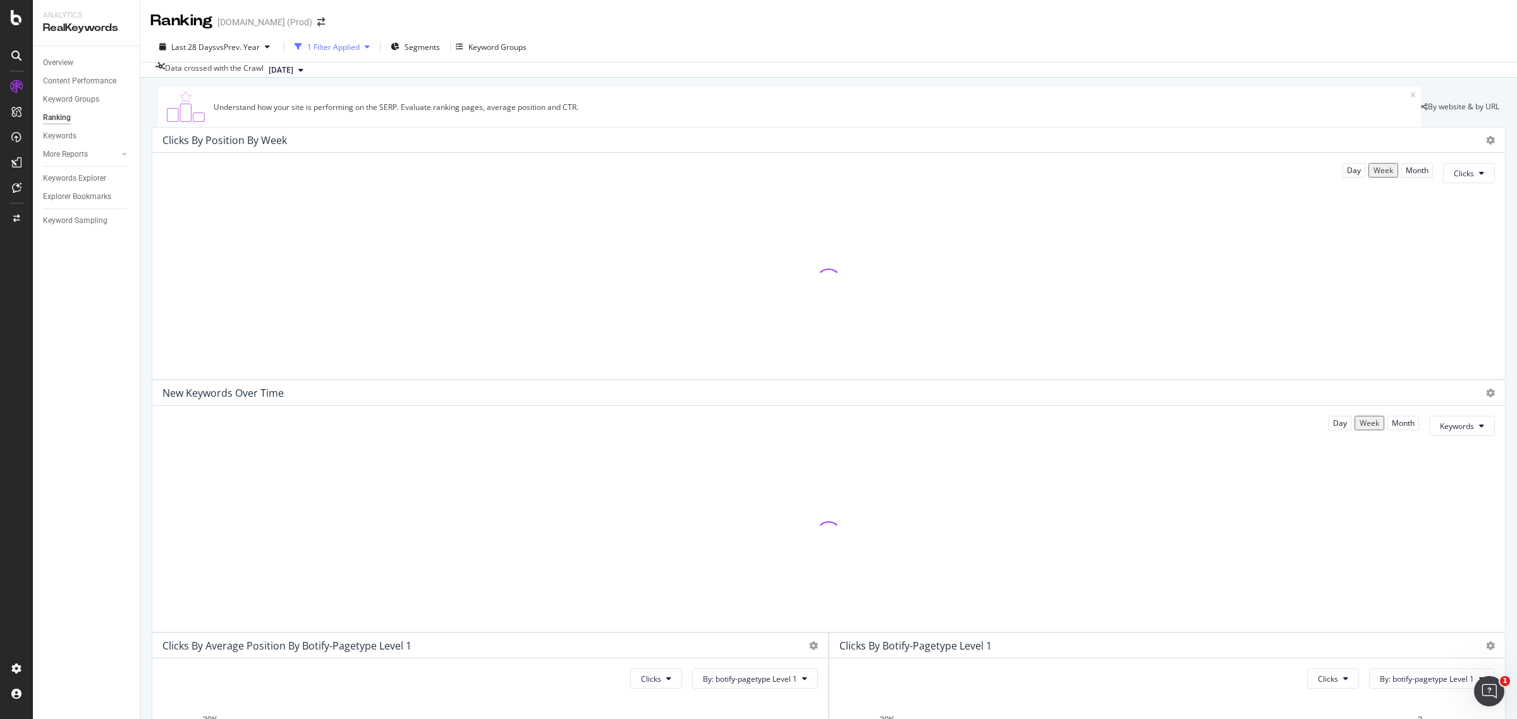
click at [365, 46] on icon "button" at bounding box center [367, 47] width 5 height 8
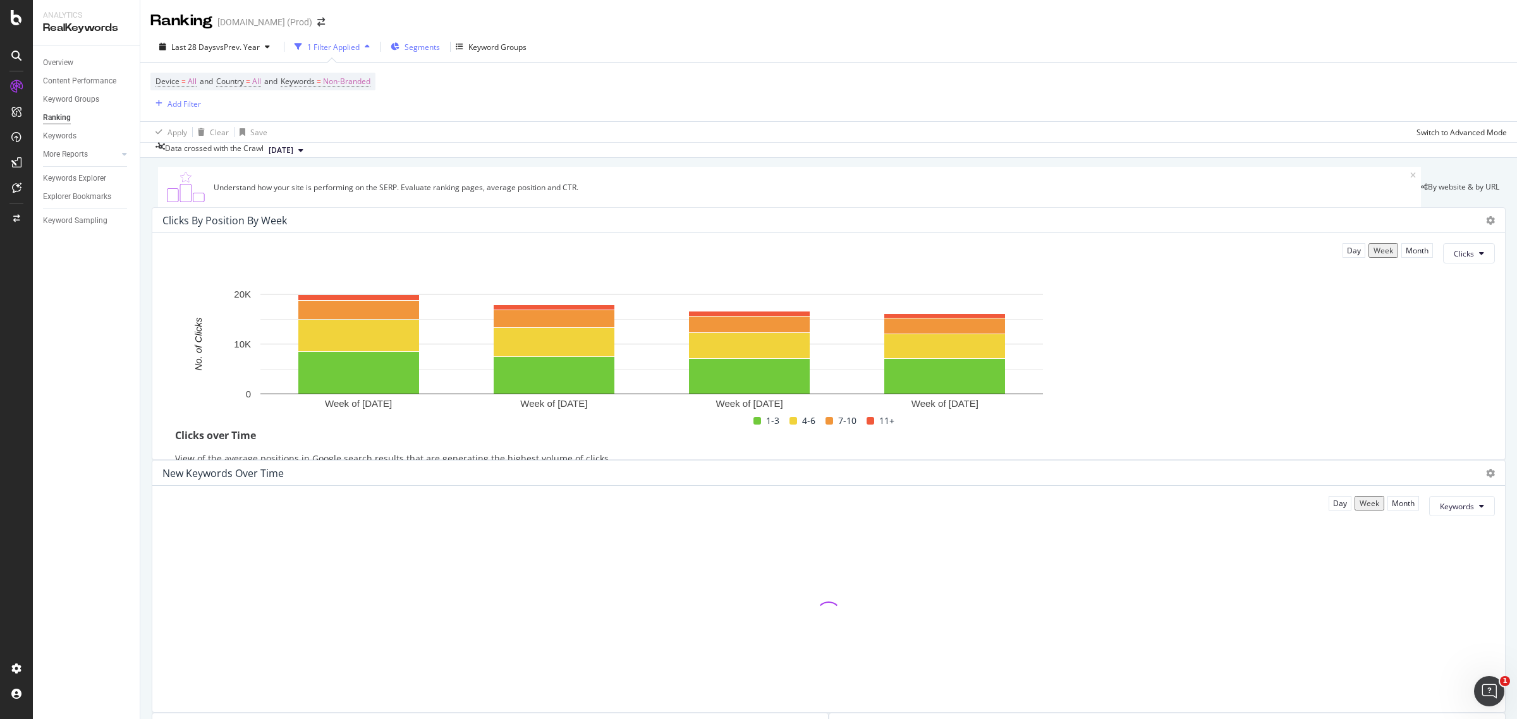
click at [417, 46] on span "Segments" at bounding box center [422, 47] width 35 height 11
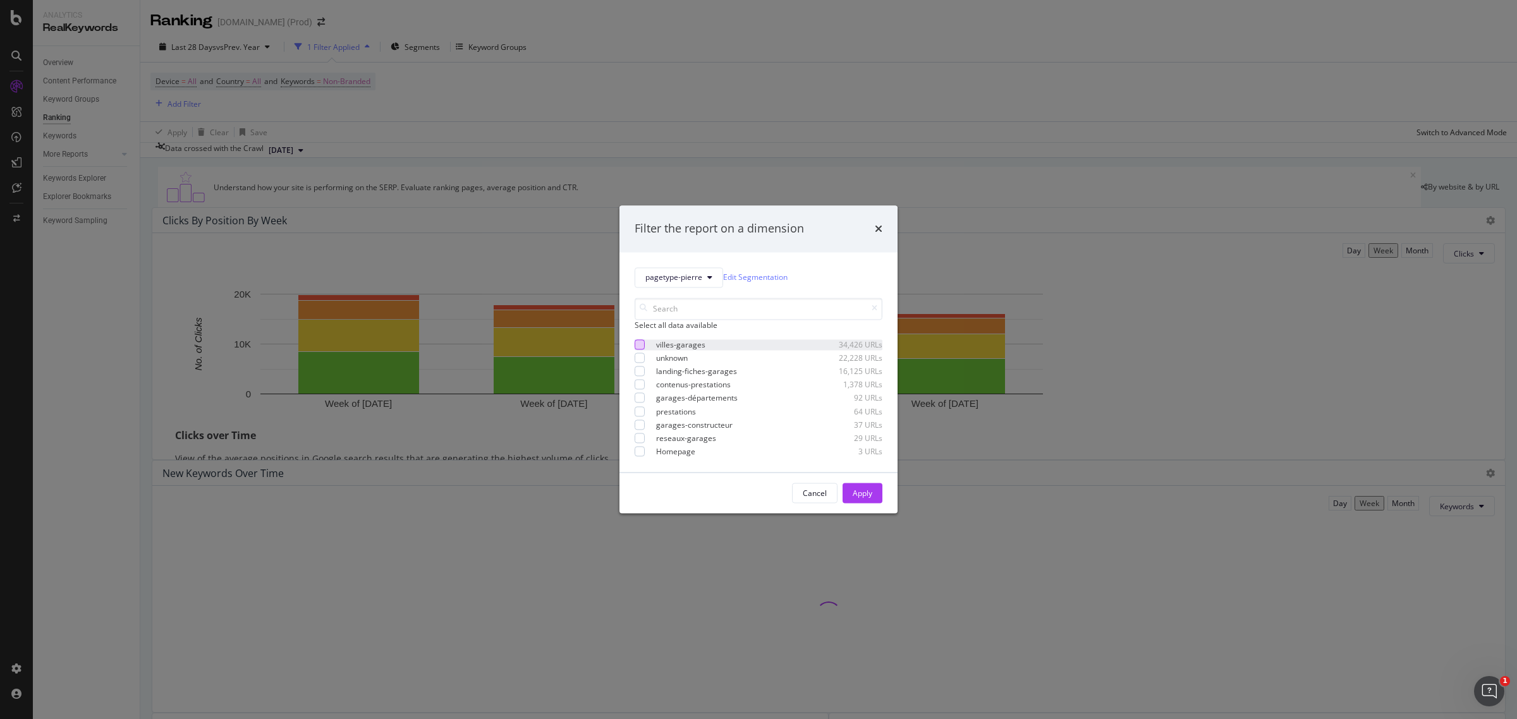
click at [642, 348] on div "modal" at bounding box center [640, 344] width 10 height 10
click at [864, 499] on div "Apply" at bounding box center [863, 493] width 20 height 11
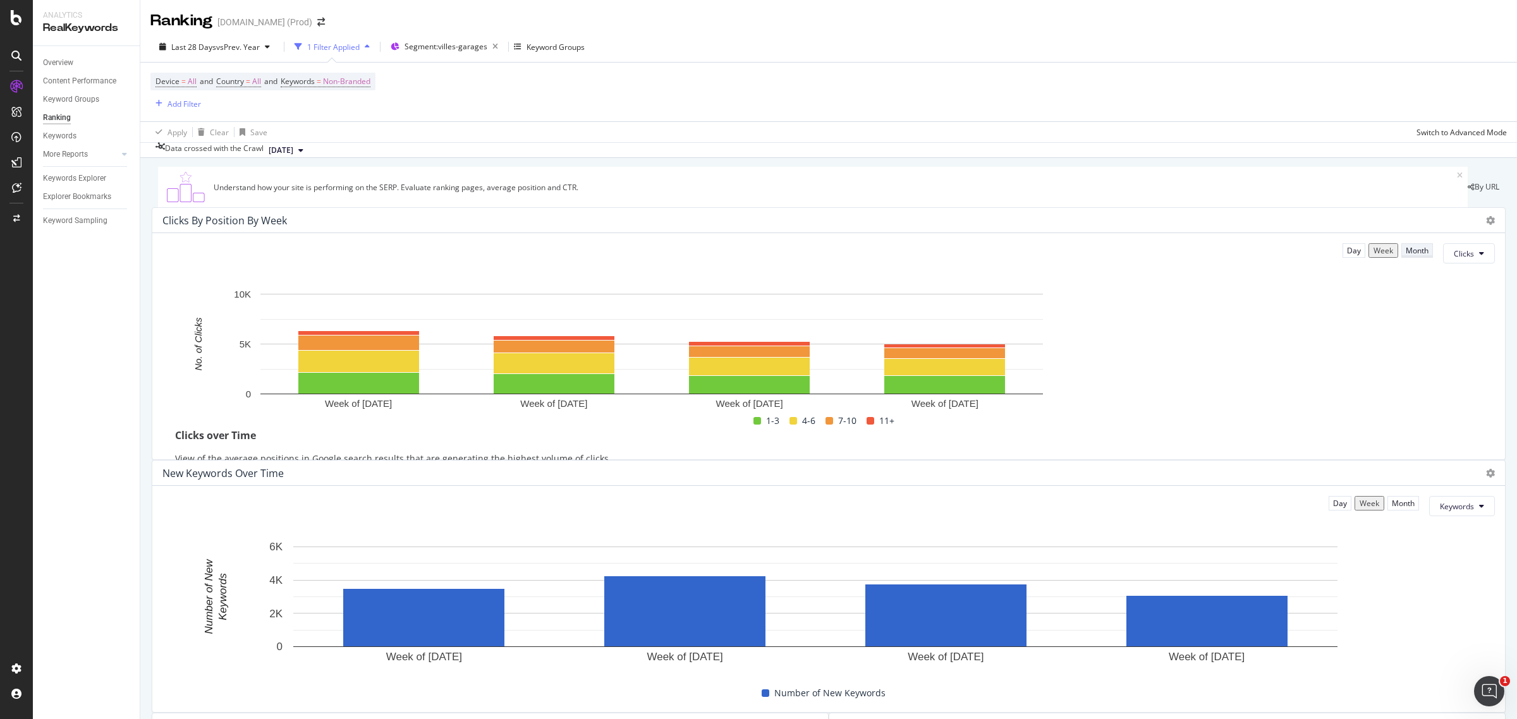
click at [1406, 256] on div "Month" at bounding box center [1417, 250] width 23 height 11
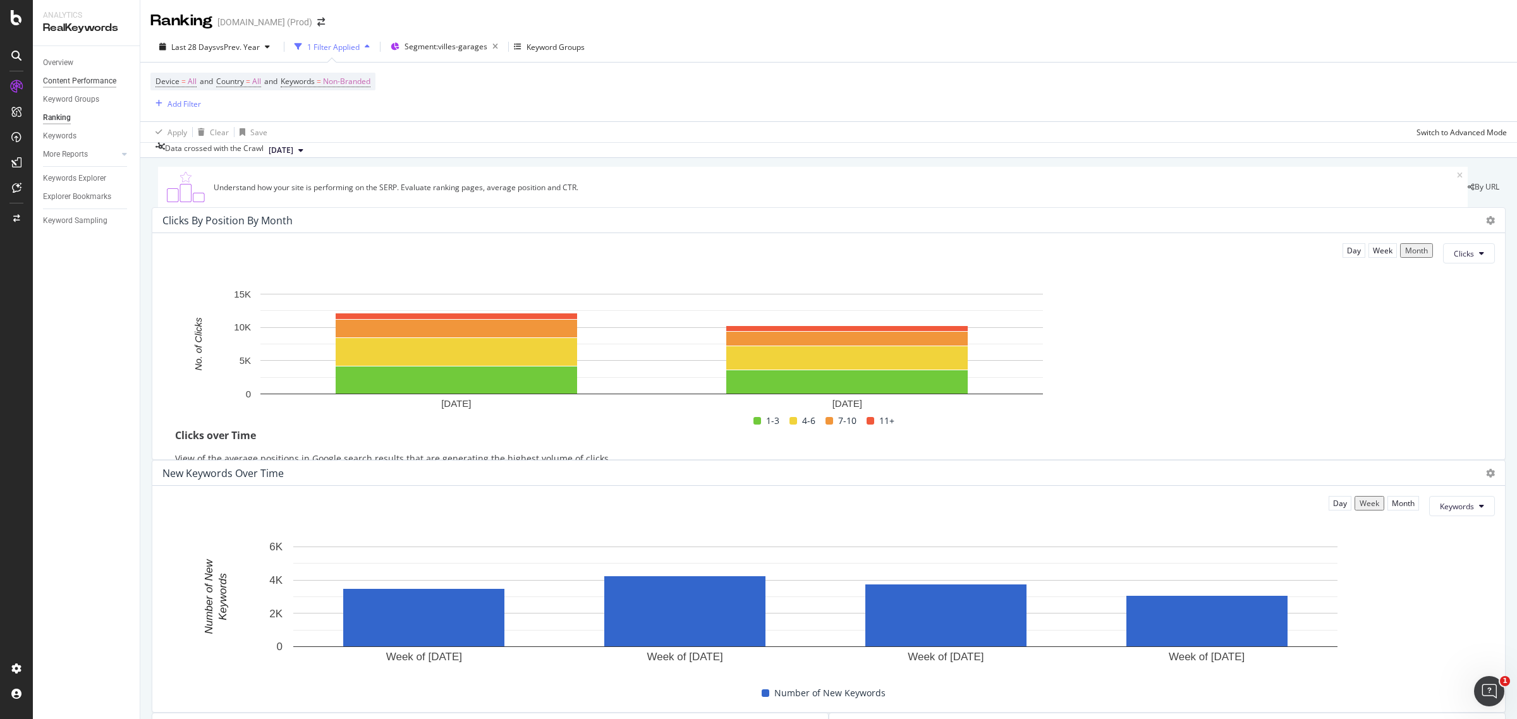
click at [64, 79] on div "Content Performance" at bounding box center [79, 81] width 73 height 13
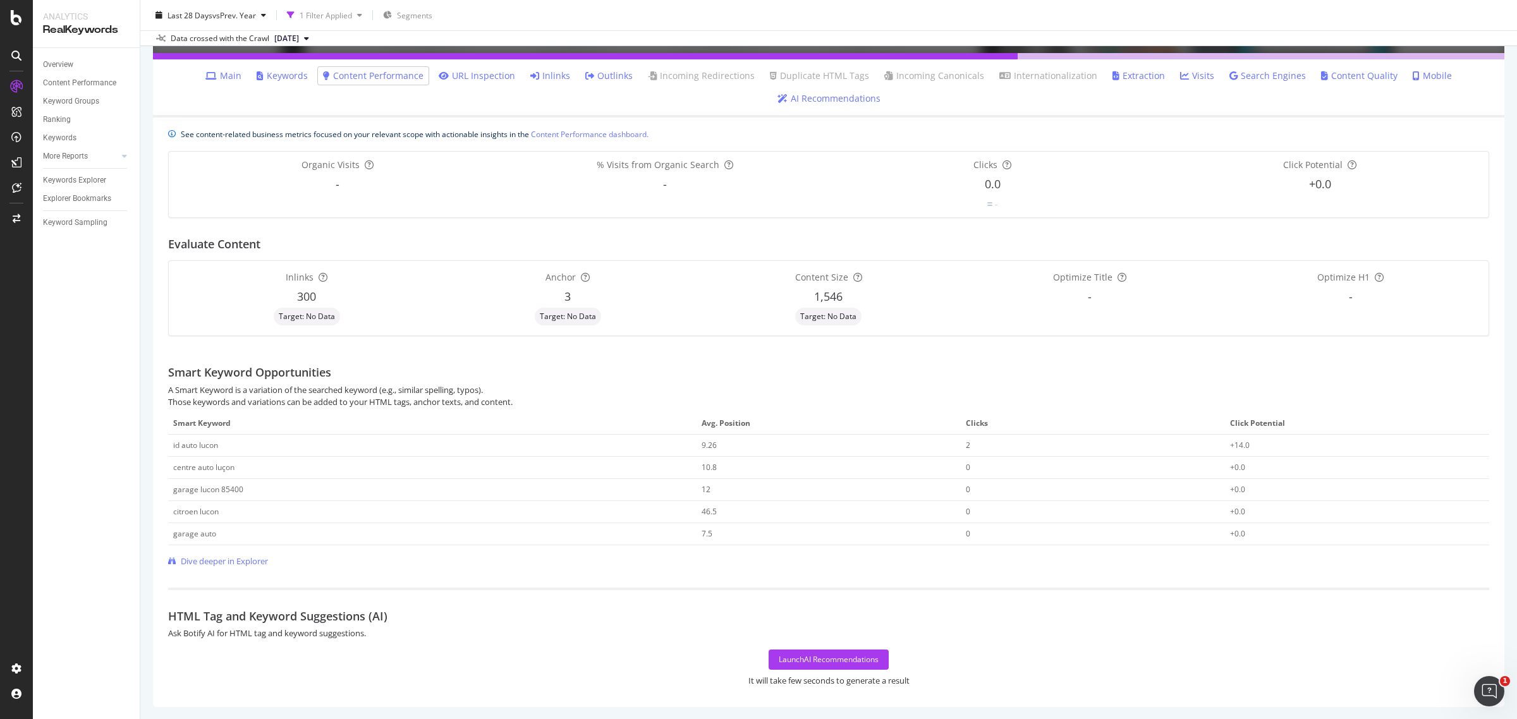
scroll to position [235, 0]
click at [802, 661] on div "Launch AI Recommendations" at bounding box center [829, 659] width 100 height 11
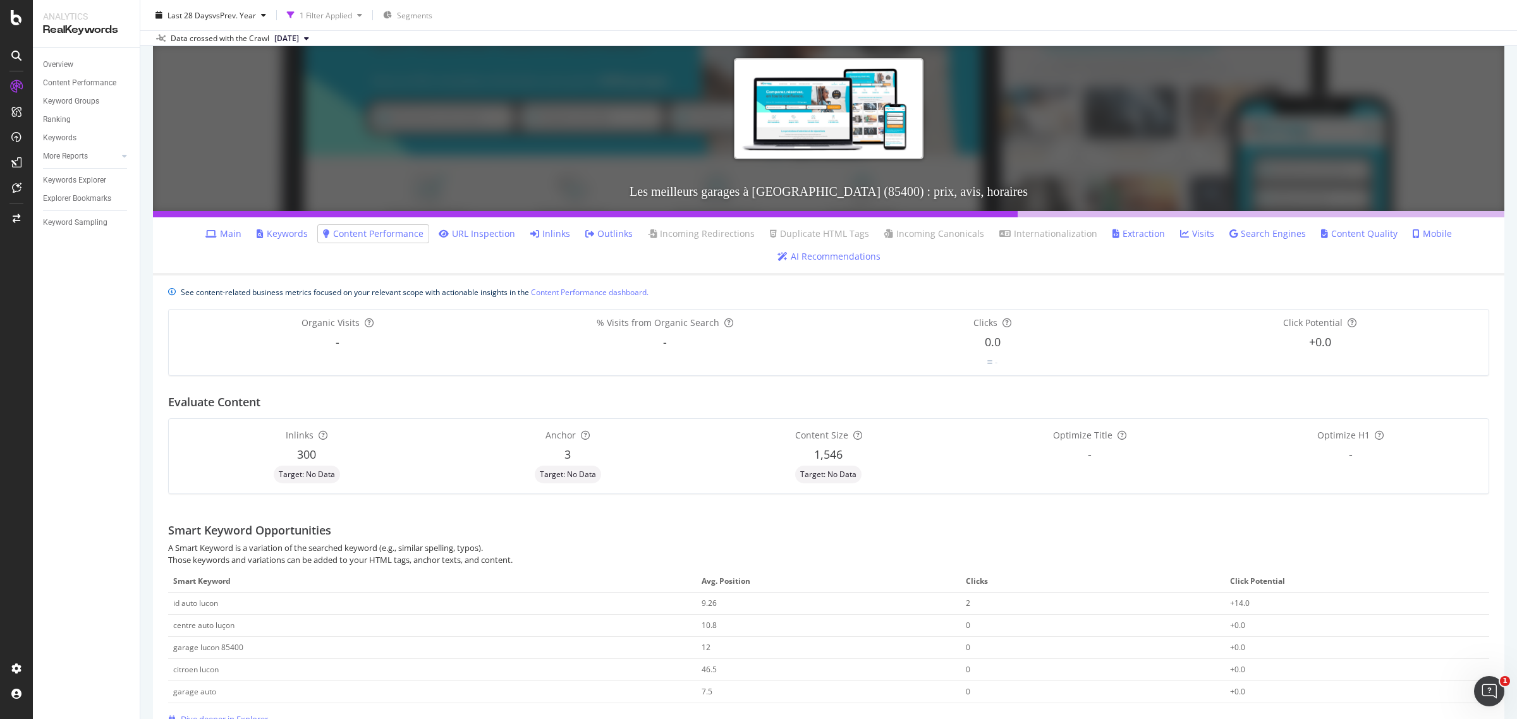
scroll to position [0, 0]
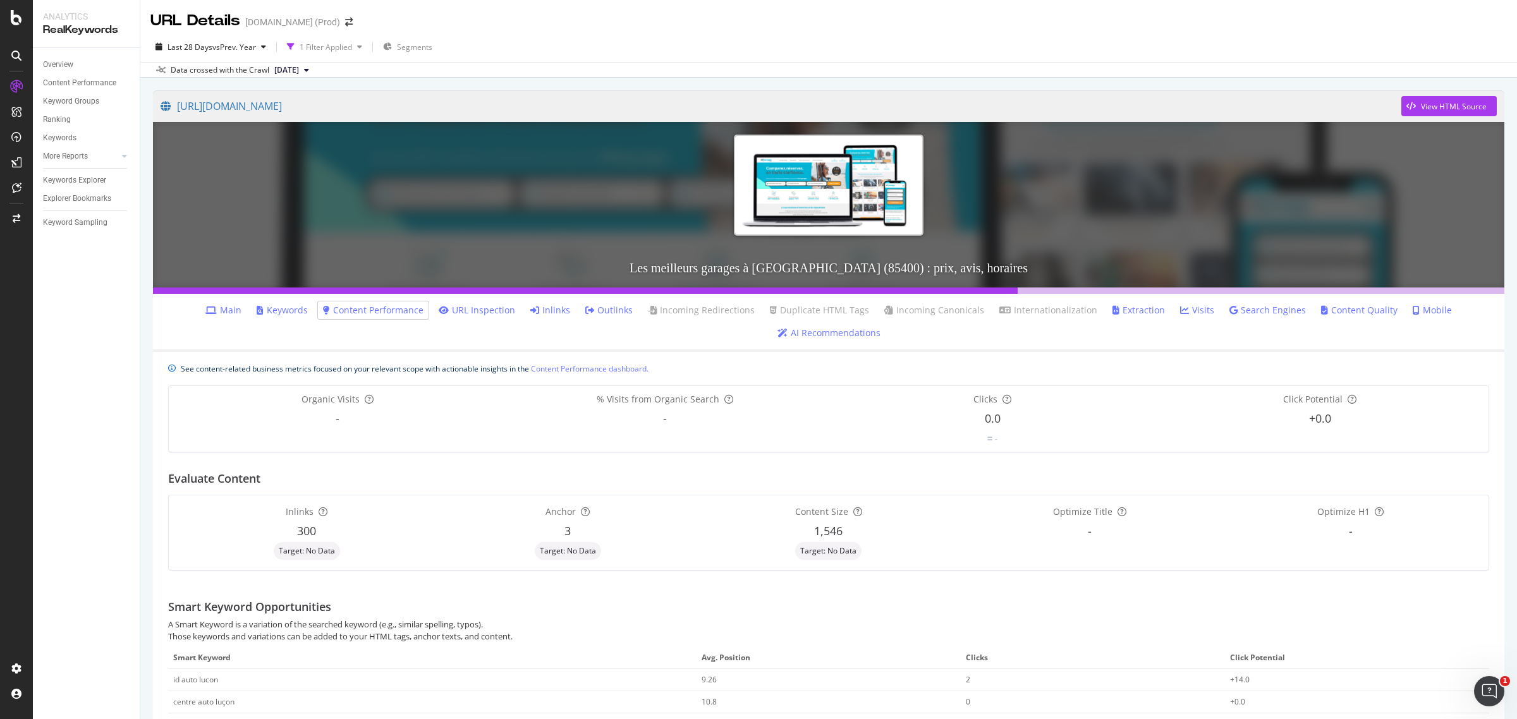
click at [99, 532] on div "Overview Content Performance Keyword Groups Ranking Keywords More Reports Count…" at bounding box center [86, 383] width 107 height 671
click at [77, 169] on div "Activation Hub" at bounding box center [76, 167] width 58 height 13
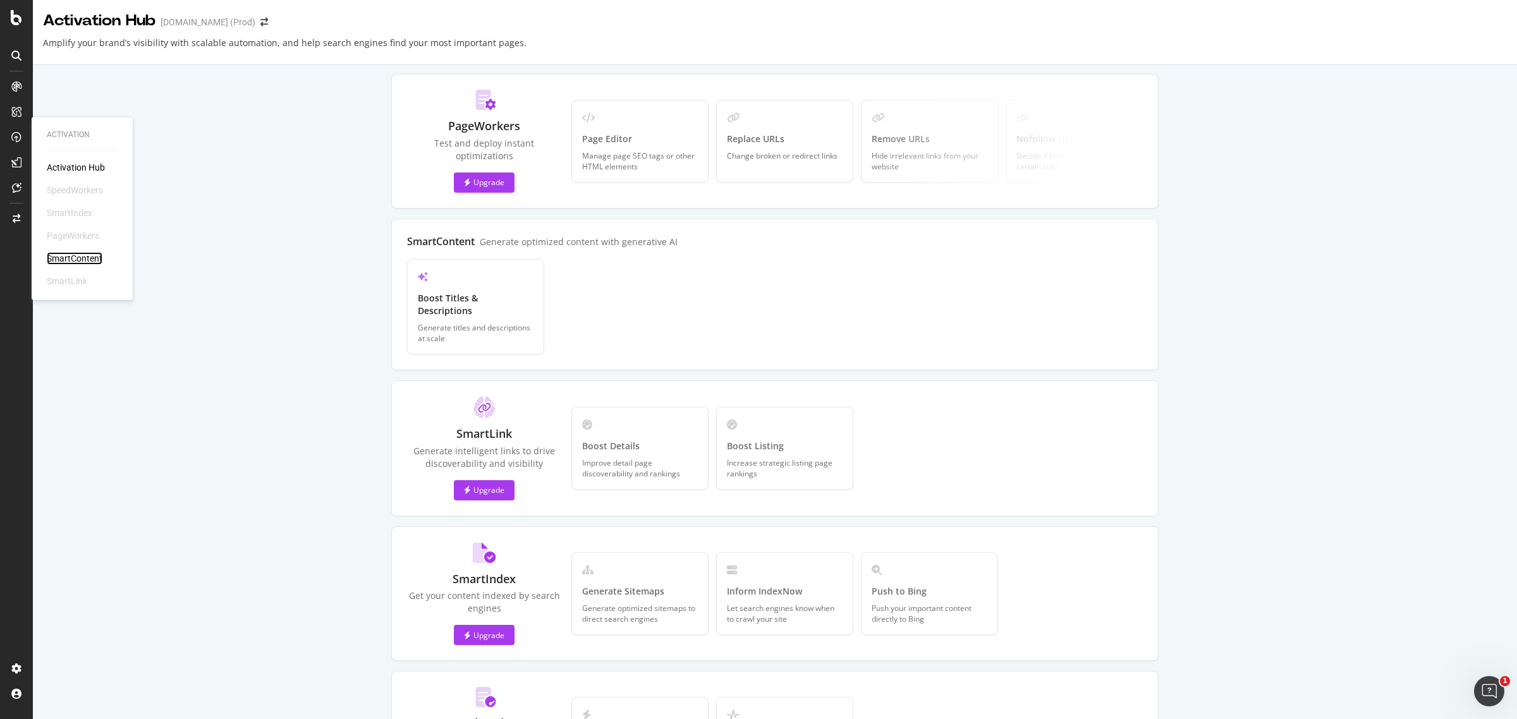
click at [98, 257] on div "SmartContent" at bounding box center [75, 258] width 56 height 13
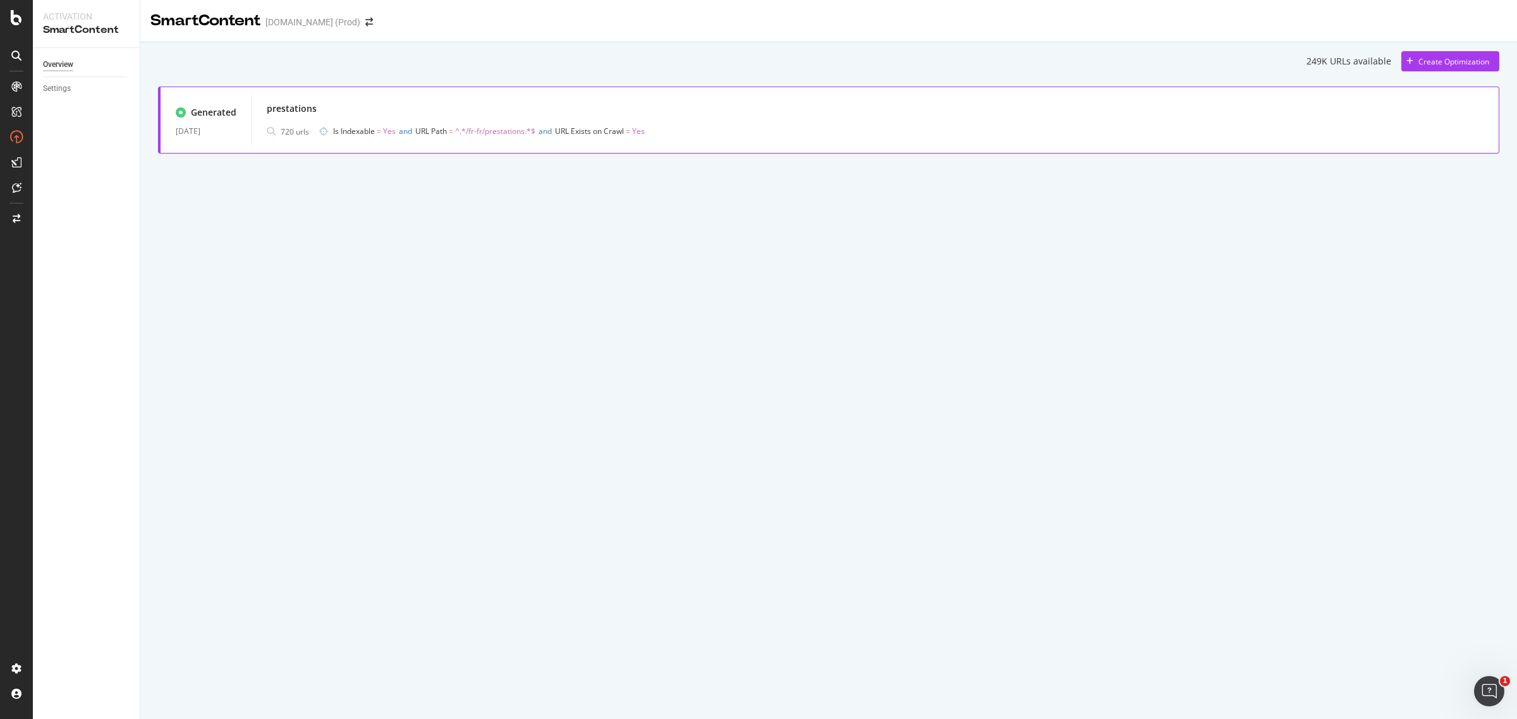
click at [982, 130] on div "720 urls Is Indexable = Yes and URL Path = ^.*/fr-fr/prestations.*$ and URL Exi…" at bounding box center [875, 132] width 1217 height 18
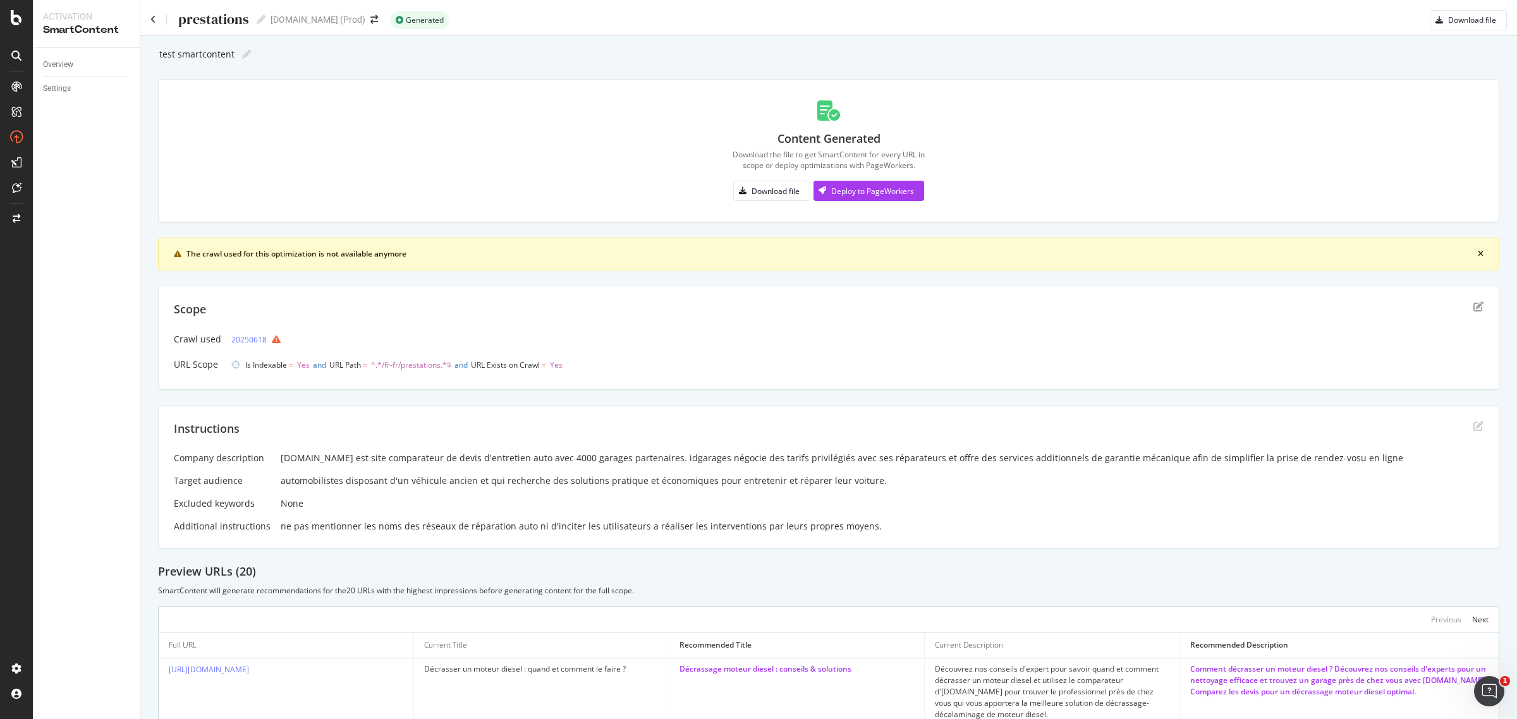
click at [1478, 257] on icon "close banner" at bounding box center [1481, 254] width 6 height 8
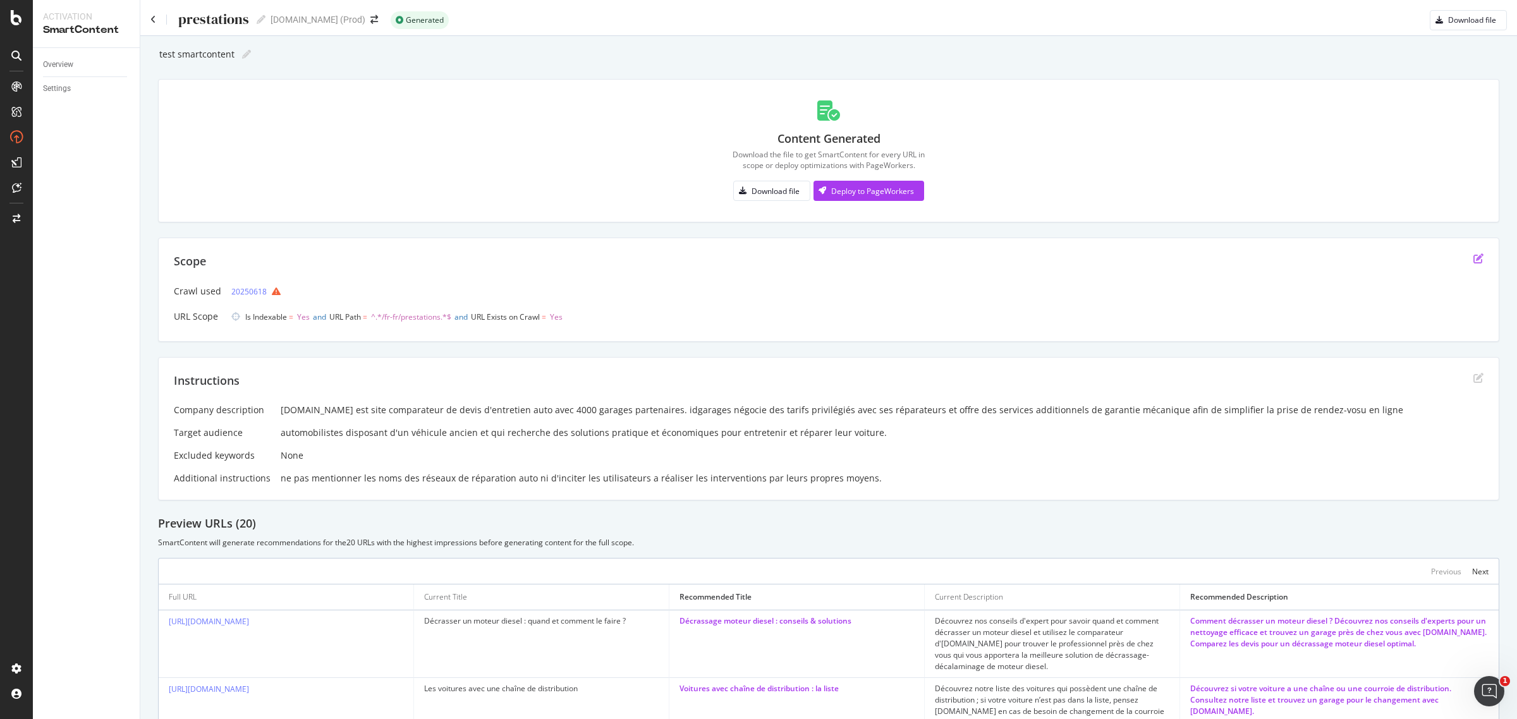
click at [1474, 260] on icon "edit" at bounding box center [1479, 259] width 10 height 10
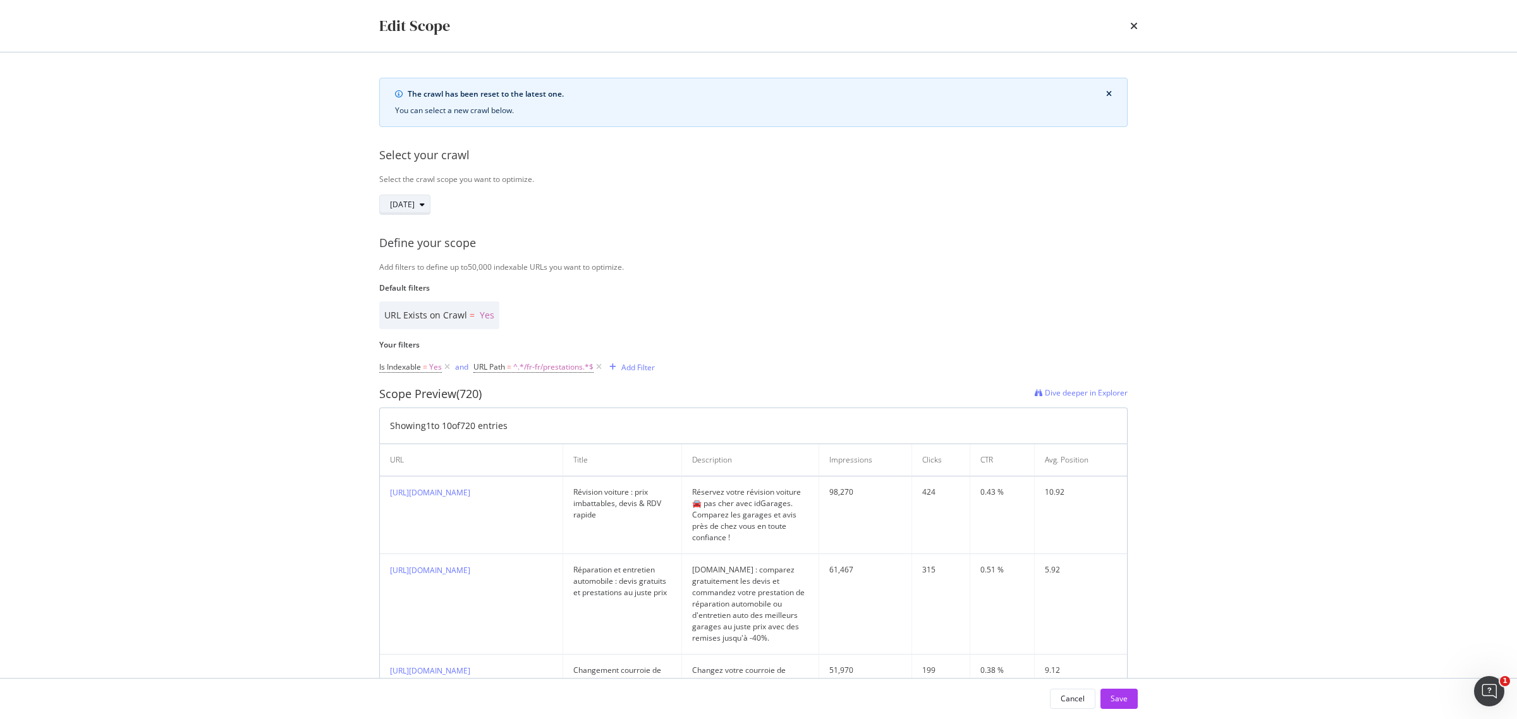
click at [430, 203] on div "modal" at bounding box center [422, 205] width 15 height 8
click at [444, 250] on div "[DATE]" at bounding box center [439, 250] width 82 height 11
click at [1124, 703] on div "Save" at bounding box center [1119, 699] width 17 height 11
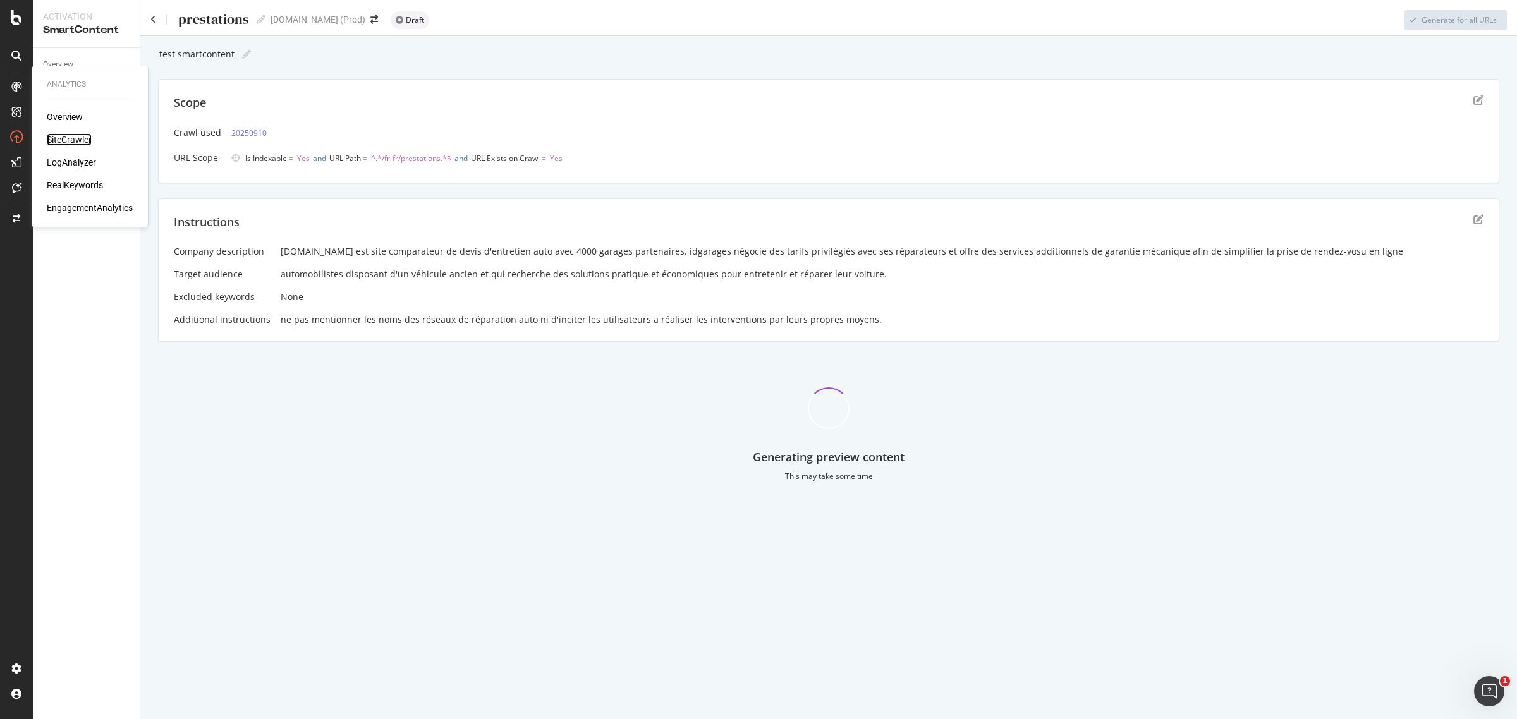
click at [76, 138] on div "SiteCrawler" at bounding box center [69, 139] width 45 height 13
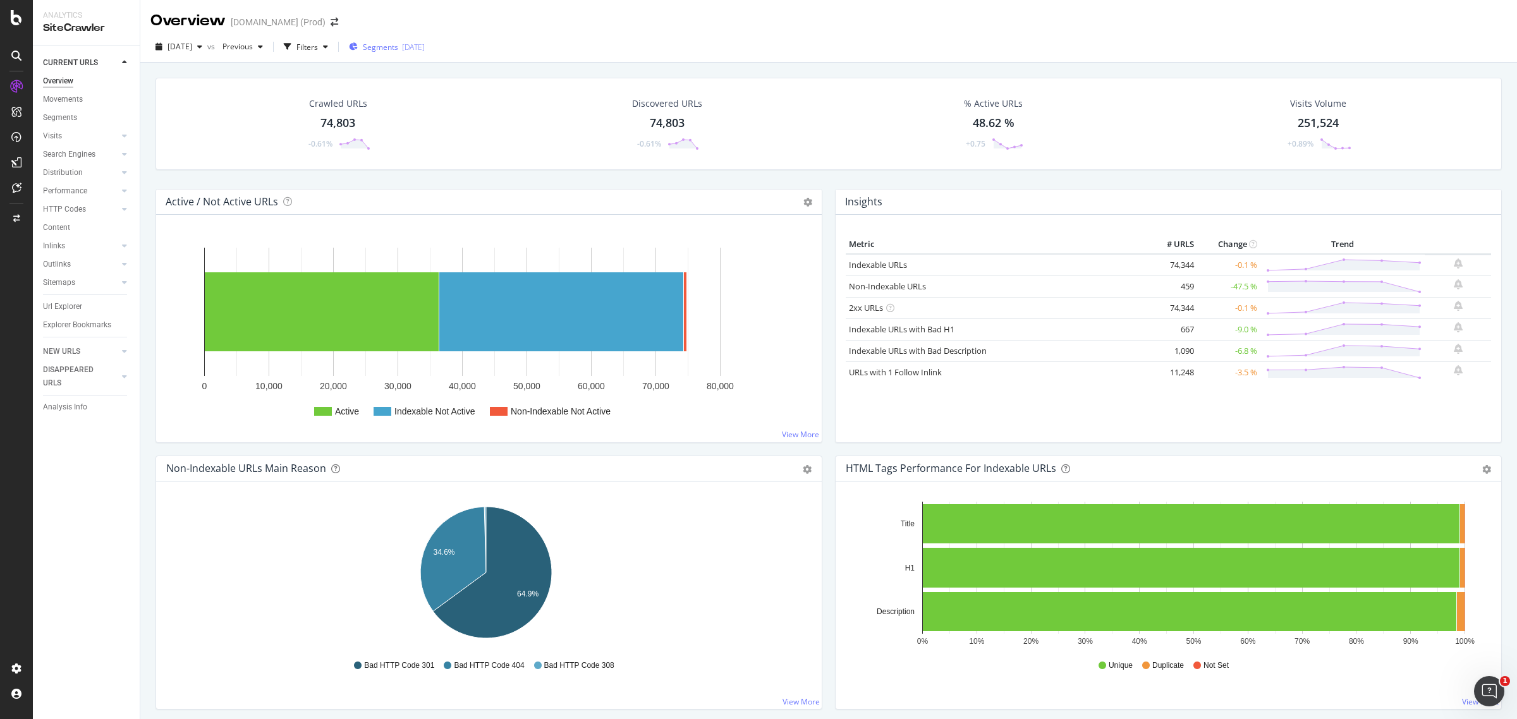
click at [425, 48] on div "[DATE]" at bounding box center [413, 47] width 23 height 11
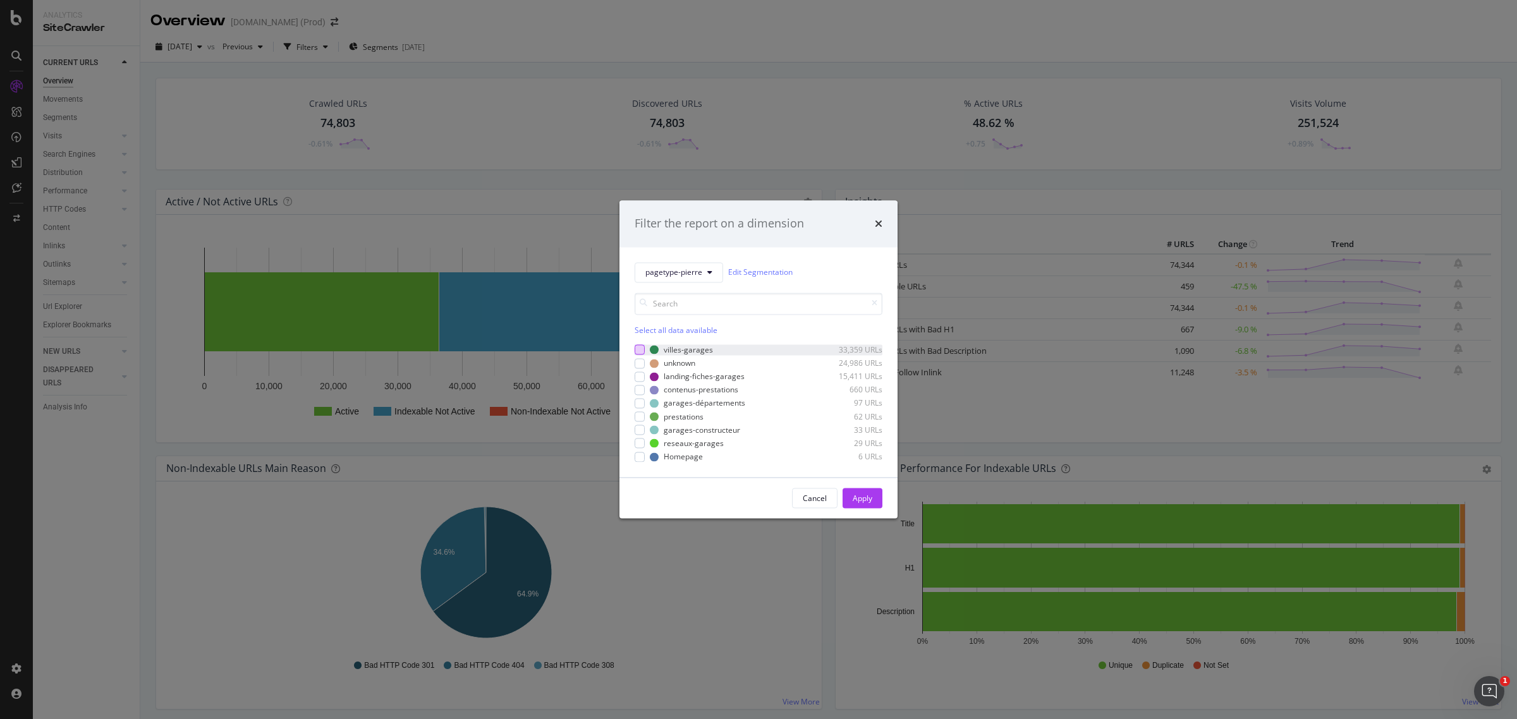
click at [639, 348] on div "modal" at bounding box center [640, 350] width 10 height 10
click at [639, 347] on icon "modal" at bounding box center [640, 350] width 6 height 6
click at [684, 329] on div "Select all data available" at bounding box center [759, 330] width 248 height 11
click at [694, 329] on div "Unselect all data available" at bounding box center [759, 330] width 248 height 11
click at [642, 429] on div "modal" at bounding box center [640, 430] width 10 height 10
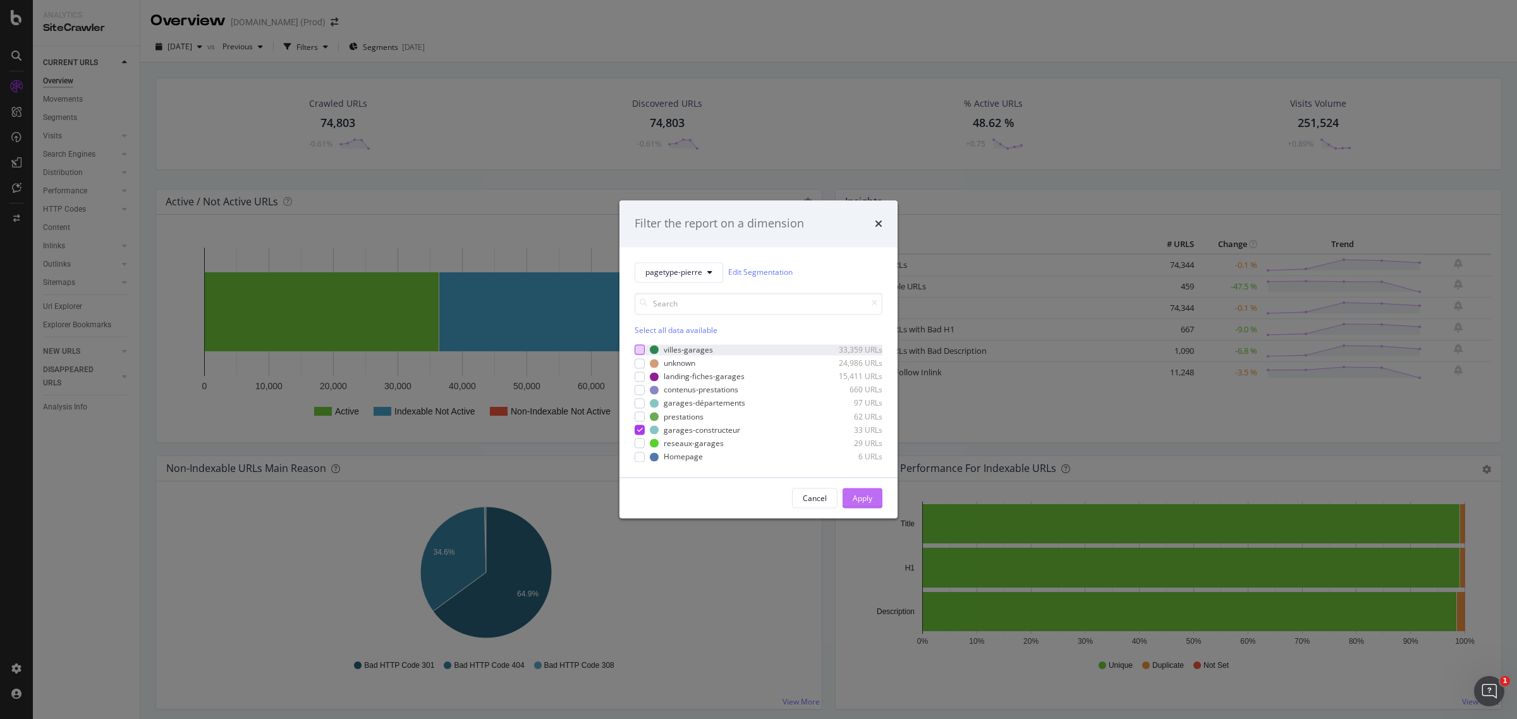
click at [867, 498] on div "Apply" at bounding box center [863, 498] width 20 height 11
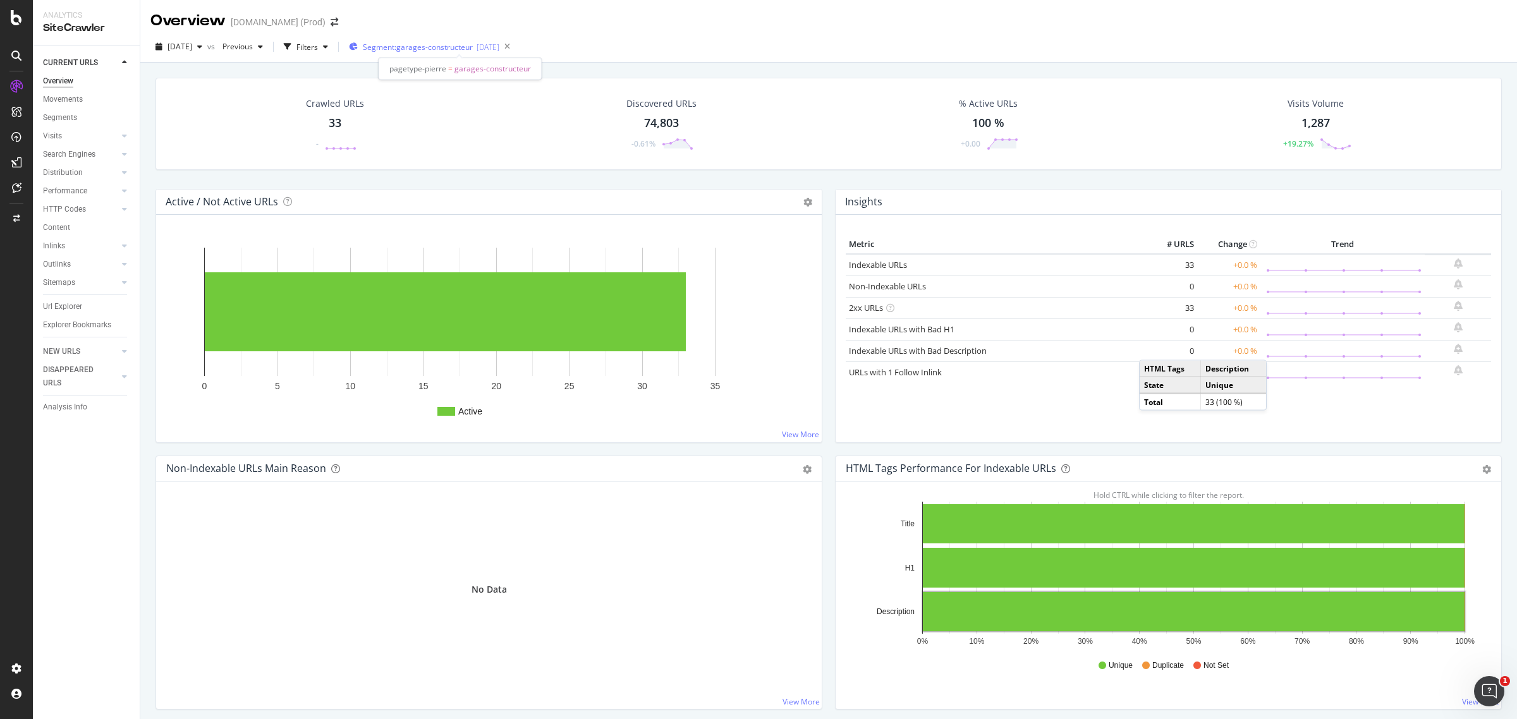
click at [499, 43] on div "Segment: garages-constructeur [DATE]" at bounding box center [424, 47] width 150 height 11
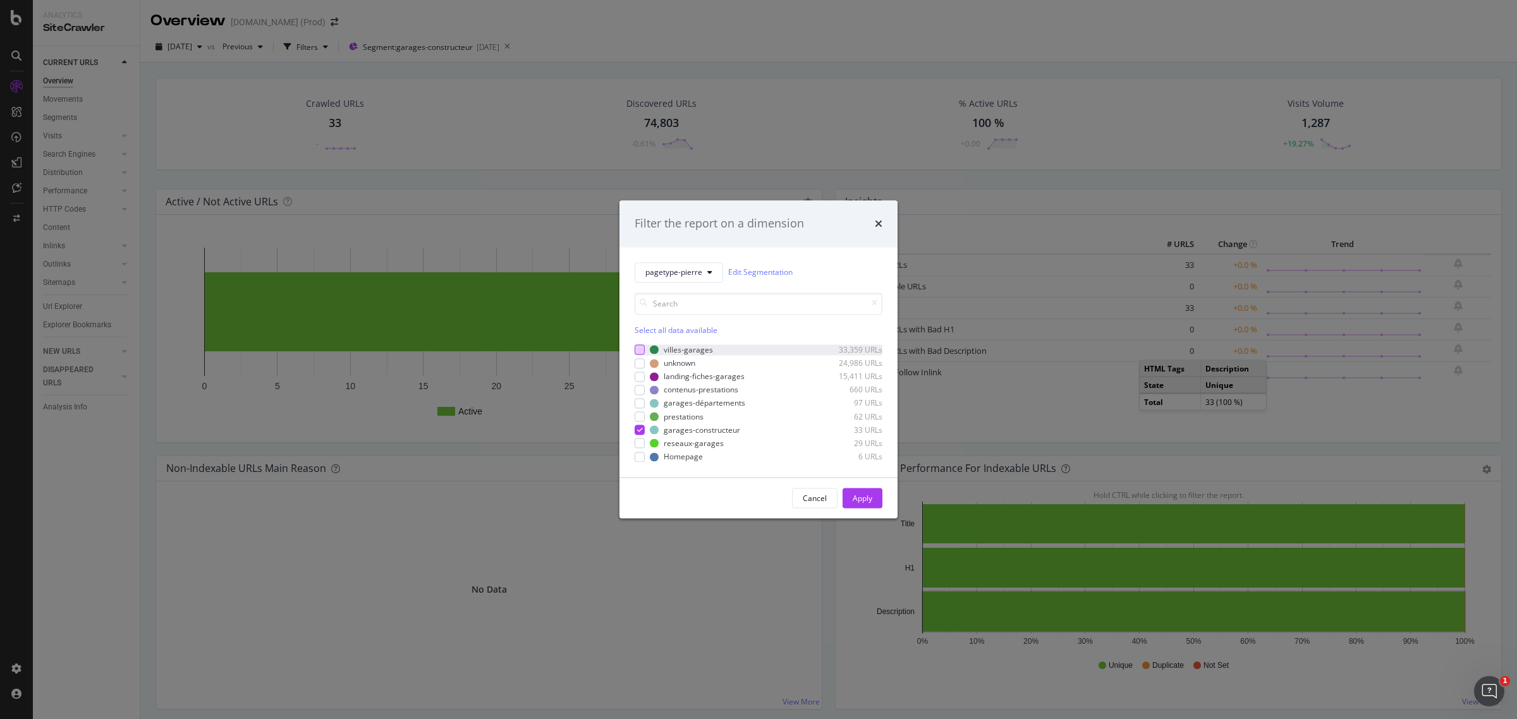
click at [640, 349] on div "modal" at bounding box center [640, 350] width 10 height 10
click at [639, 430] on icon "modal" at bounding box center [640, 430] width 6 height 6
click at [877, 495] on button "Apply" at bounding box center [863, 499] width 40 height 20
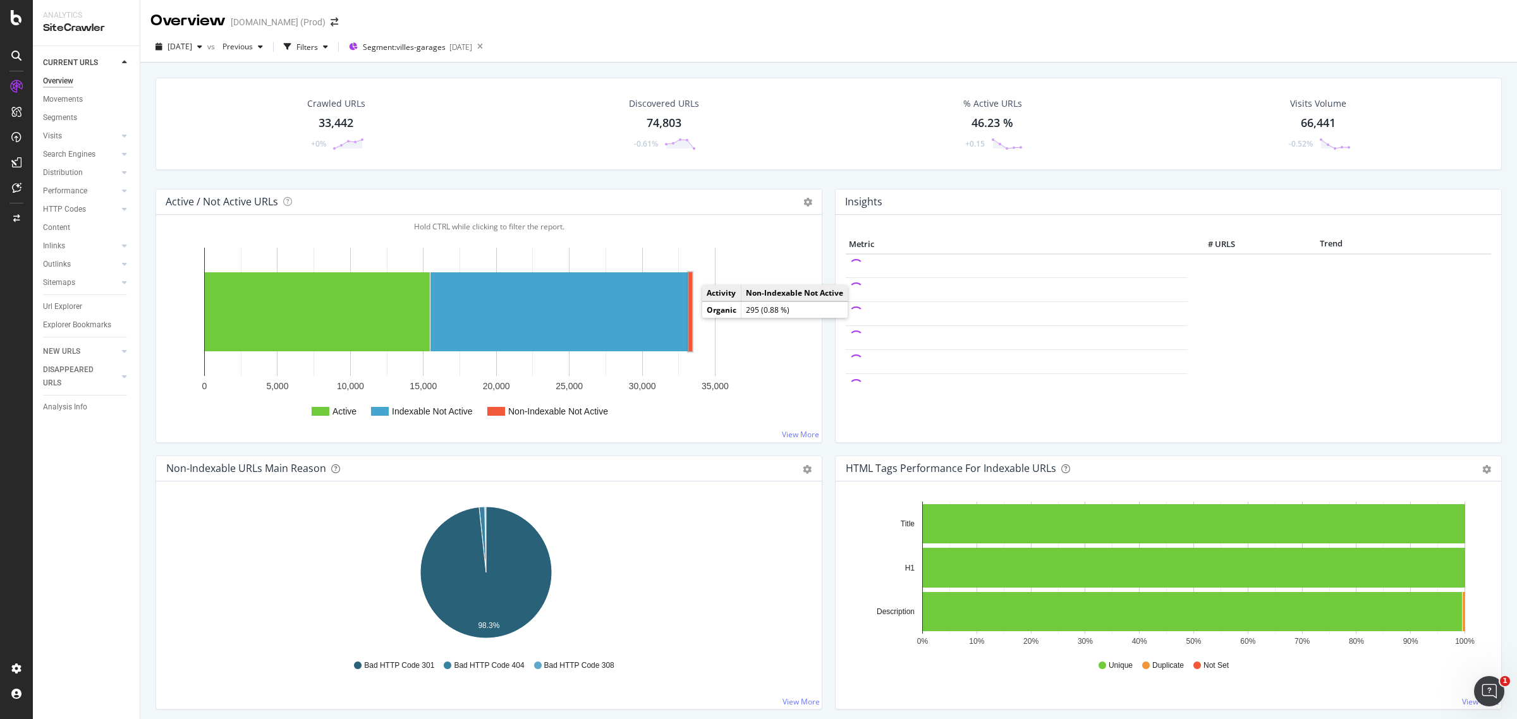
click at [689, 314] on rect "A chart." at bounding box center [690, 311] width 4 height 79
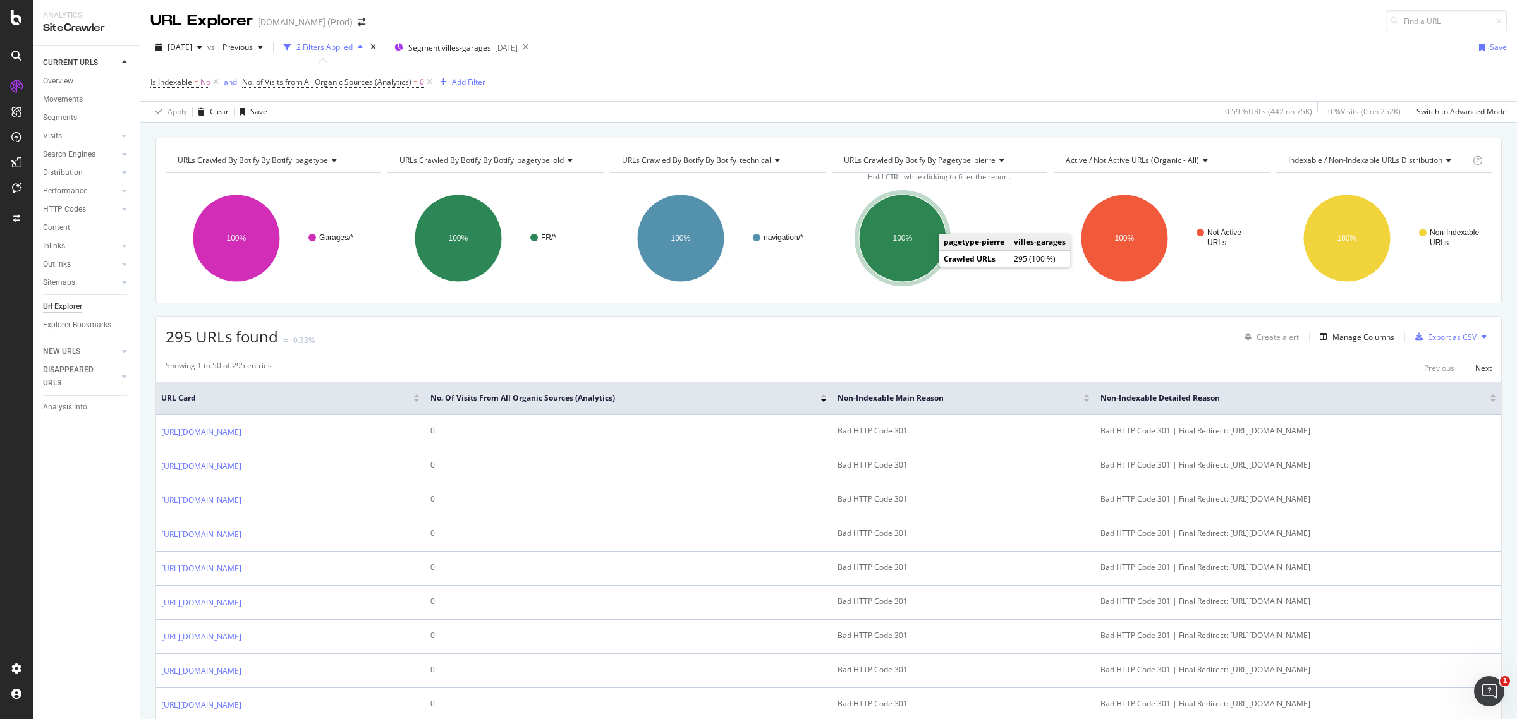
click at [901, 250] on ellipse "A chart." at bounding box center [902, 238] width 87 height 87
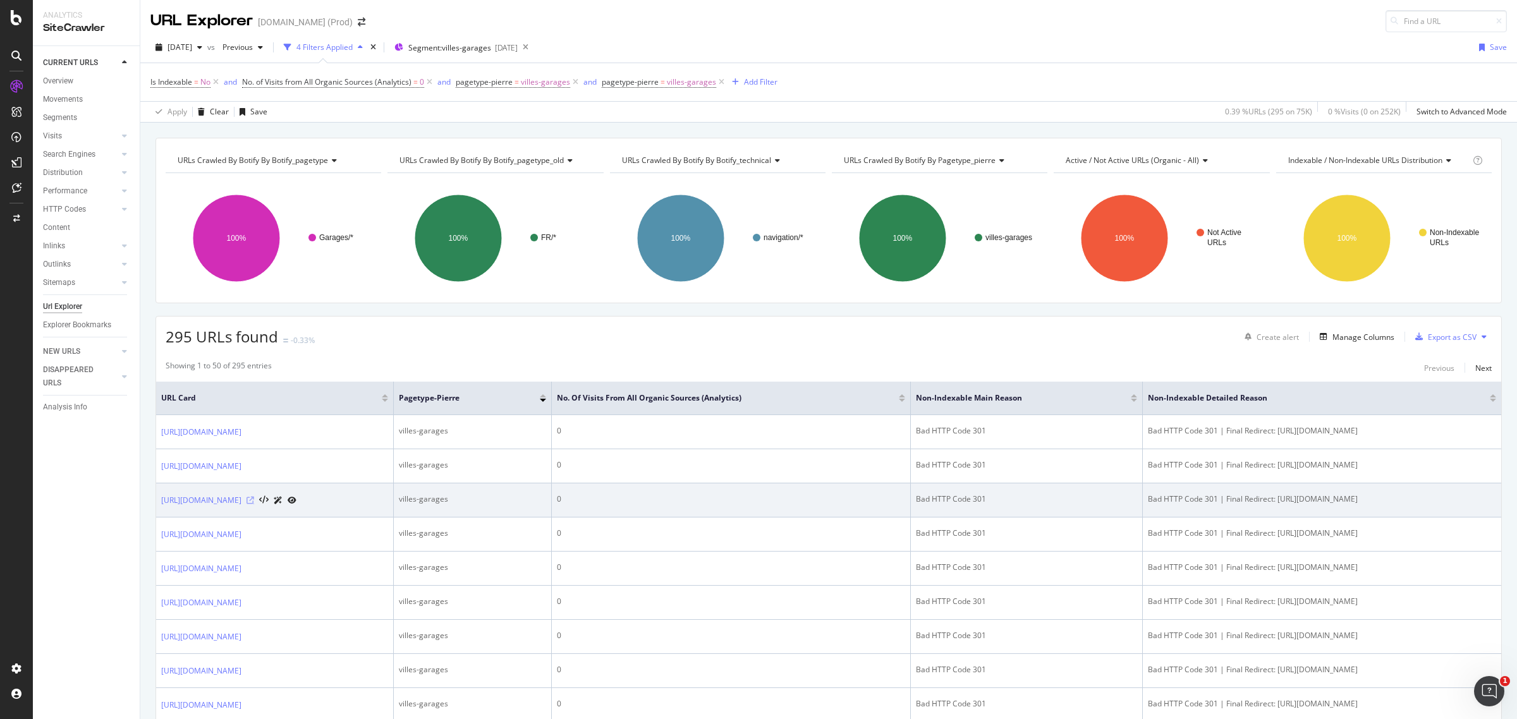
click at [254, 499] on icon at bounding box center [251, 501] width 8 height 8
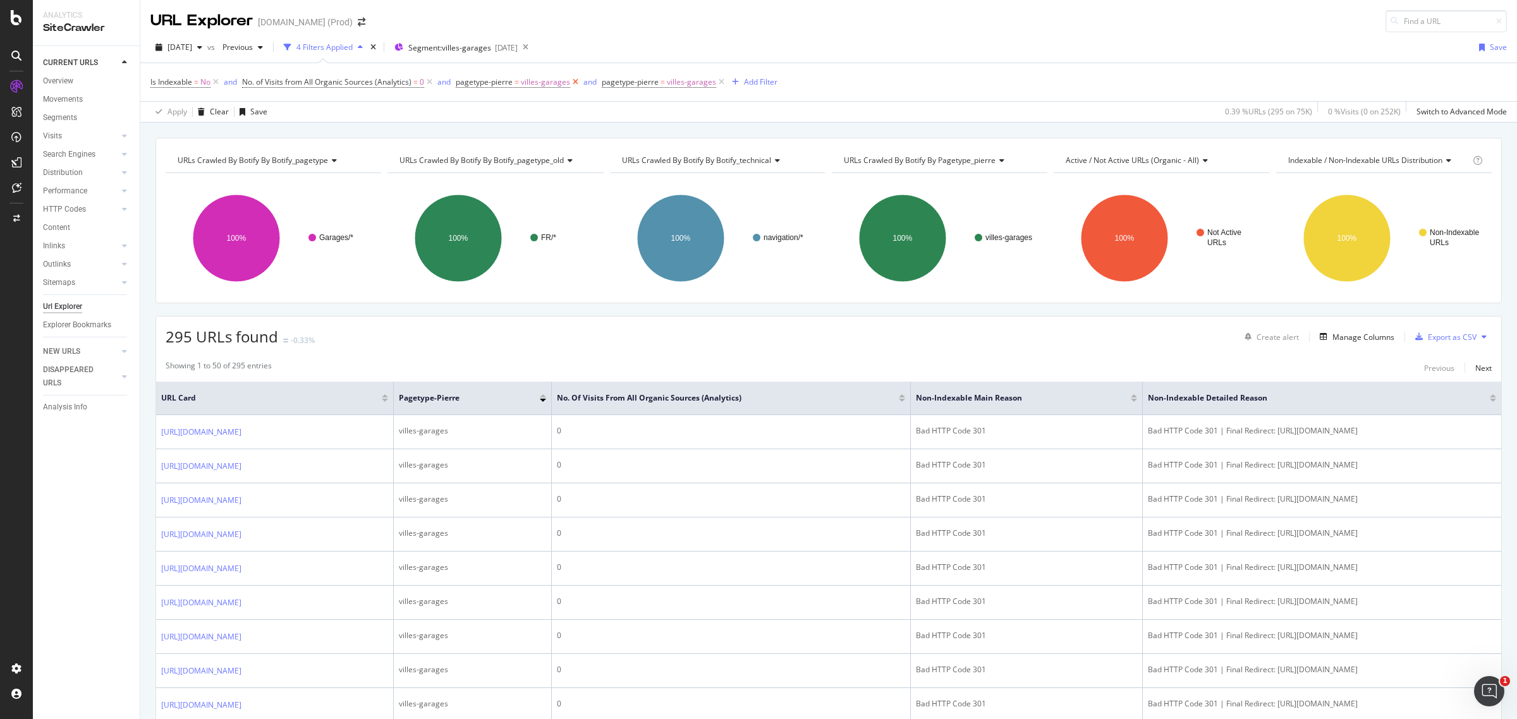
click at [576, 80] on icon at bounding box center [575, 82] width 11 height 13
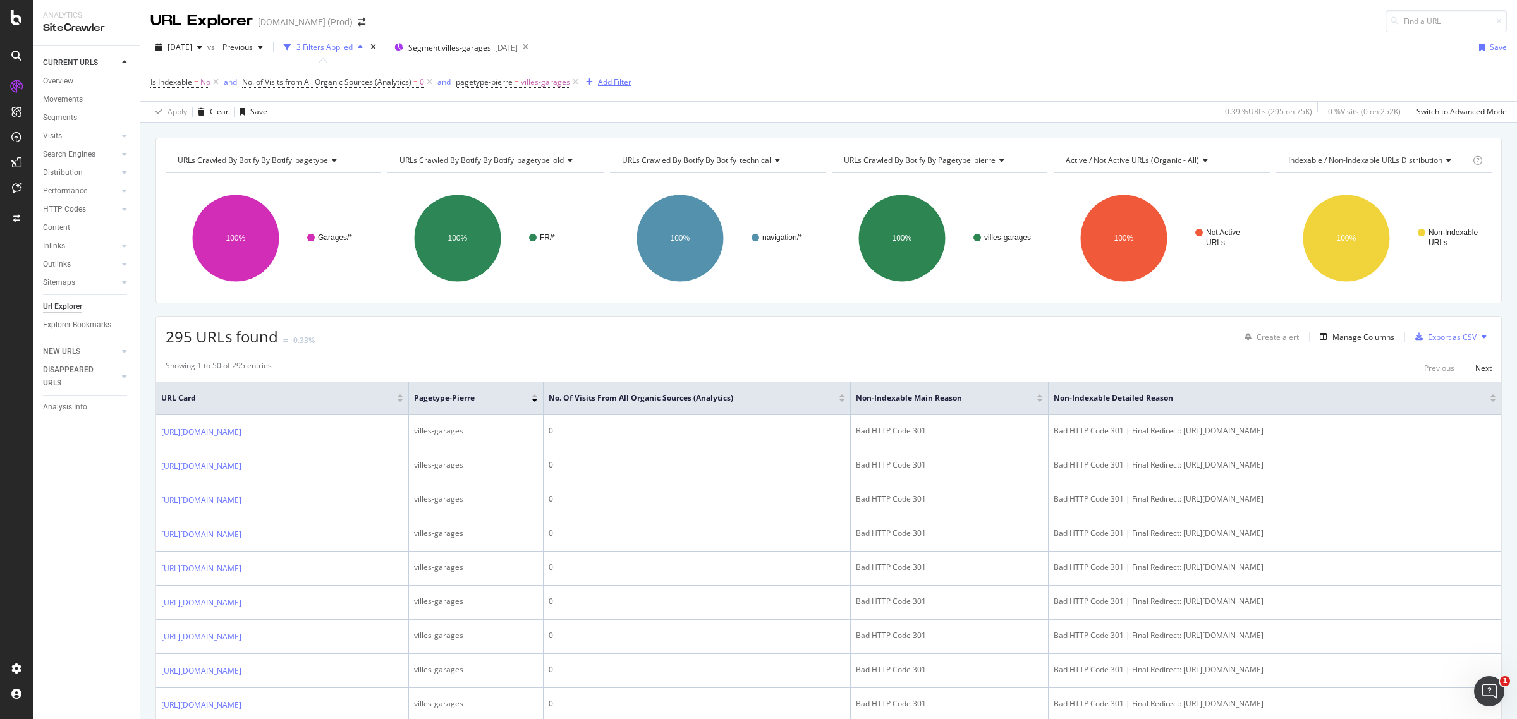
click at [613, 83] on div "Add Filter" at bounding box center [615, 81] width 34 height 11
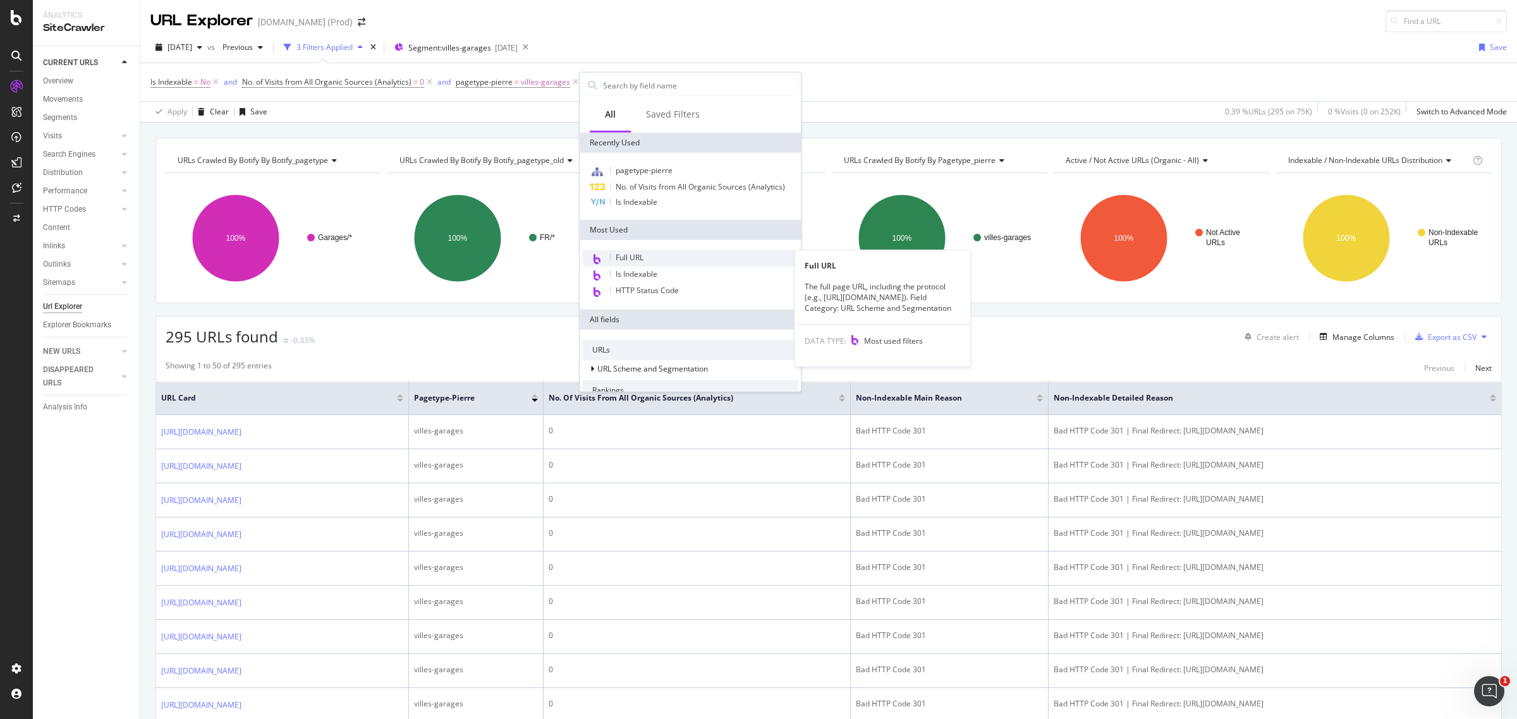
click at [678, 255] on div "Full URL" at bounding box center [690, 258] width 216 height 16
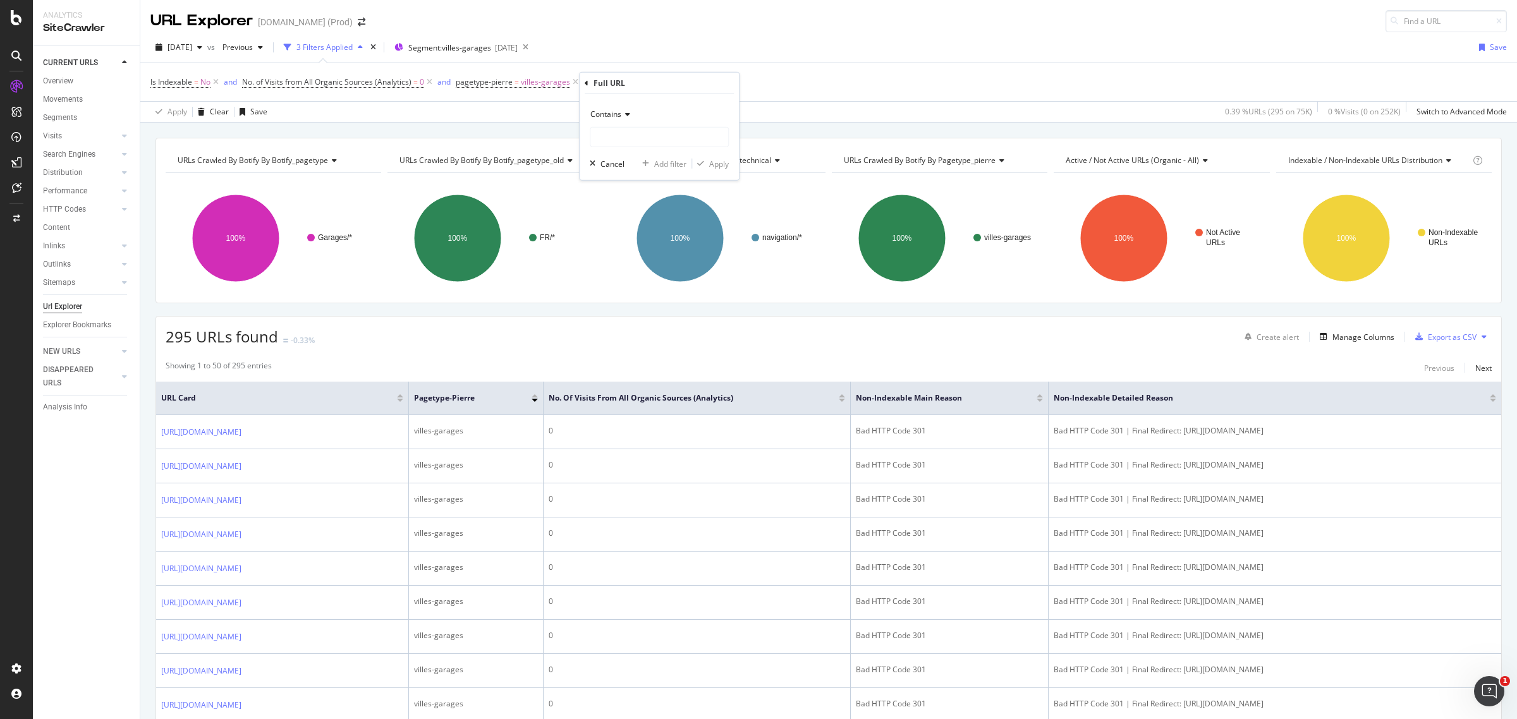
click at [624, 111] on icon at bounding box center [625, 115] width 9 height 8
click at [642, 254] on span "Doesn't contain" at bounding box center [623, 255] width 55 height 11
click at [627, 143] on input "text" at bounding box center [659, 137] width 138 height 20
type input "/constructeur"
click at [718, 163] on div "Apply" at bounding box center [719, 163] width 20 height 11
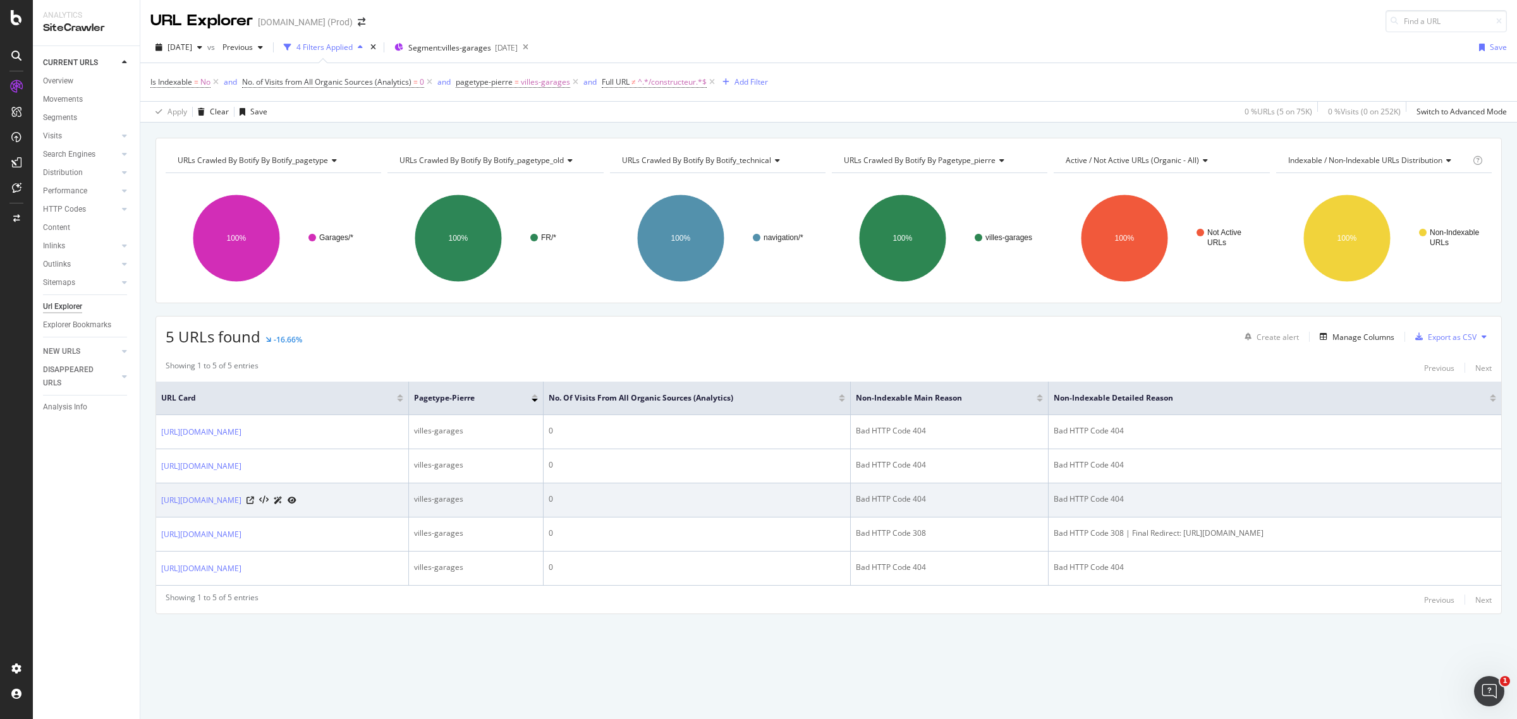
scroll to position [1, 0]
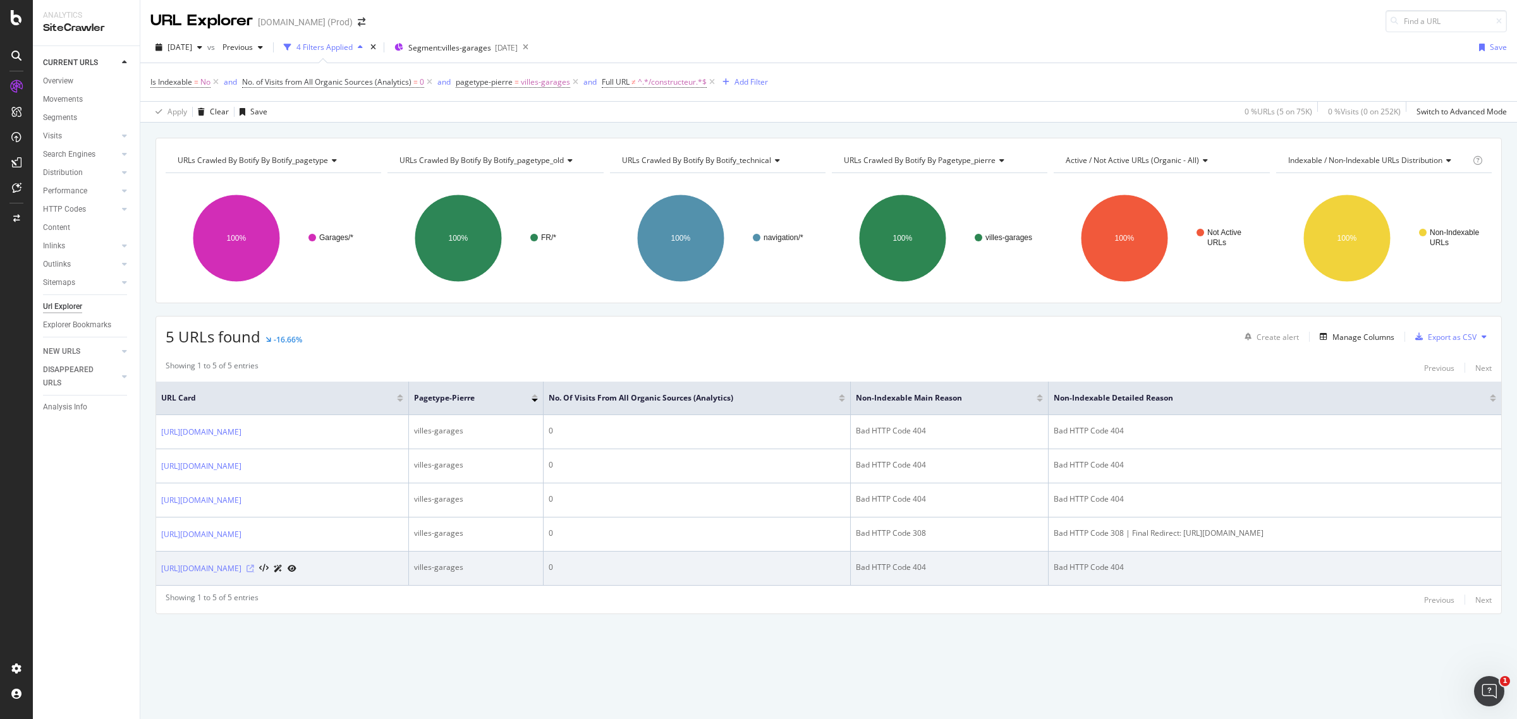
click at [254, 573] on icon at bounding box center [251, 569] width 8 height 8
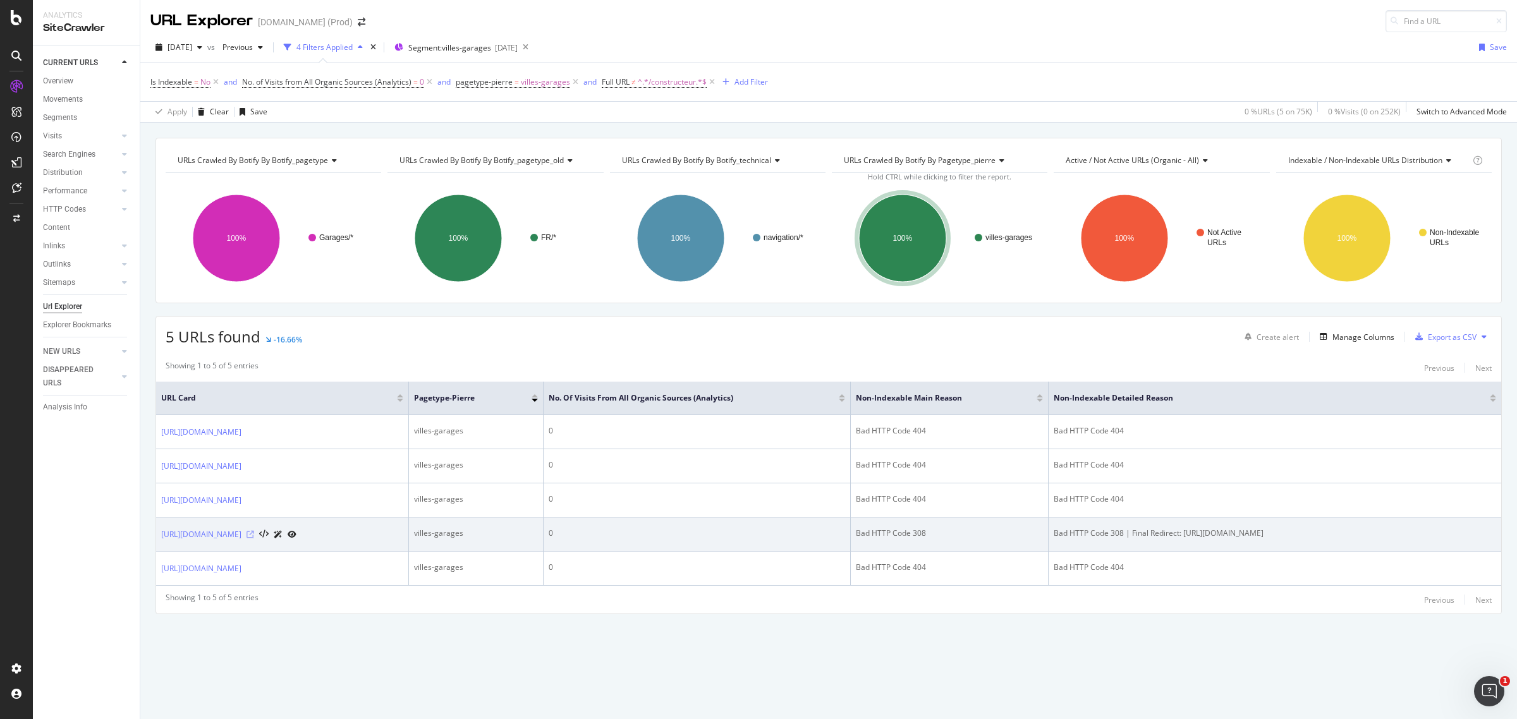
click at [254, 539] on icon at bounding box center [251, 535] width 8 height 8
drag, startPoint x: 1413, startPoint y: 565, endPoint x: 1031, endPoint y: 561, distance: 381.9
click at [1031, 552] on tr "[URL][DOMAIN_NAME] villes-garages 0 Bad HTTP Code 308 Bad HTTP Code 308 | Final…" at bounding box center [828, 535] width 1345 height 34
drag, startPoint x: 144, startPoint y: 570, endPoint x: 202, endPoint y: 584, distance: 59.7
click at [202, 584] on div "URLs Crawled By Botify By botify_pagetype Chart (by Value) Table Expand Export …" at bounding box center [828, 398] width 1377 height 521
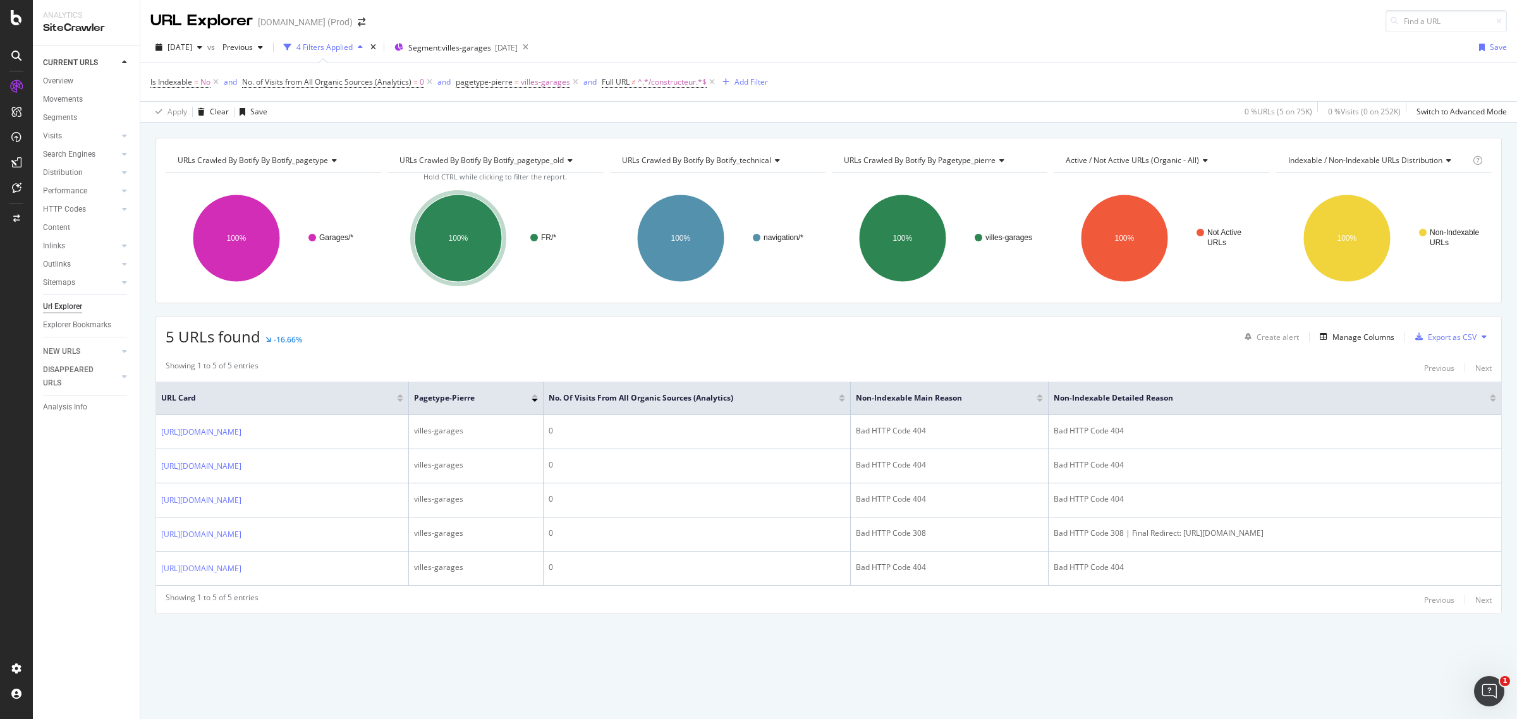
click at [143, 577] on div "URLs Crawled By Botify By botify_pagetype Chart (by Value) Table Expand Export …" at bounding box center [828, 398] width 1377 height 521
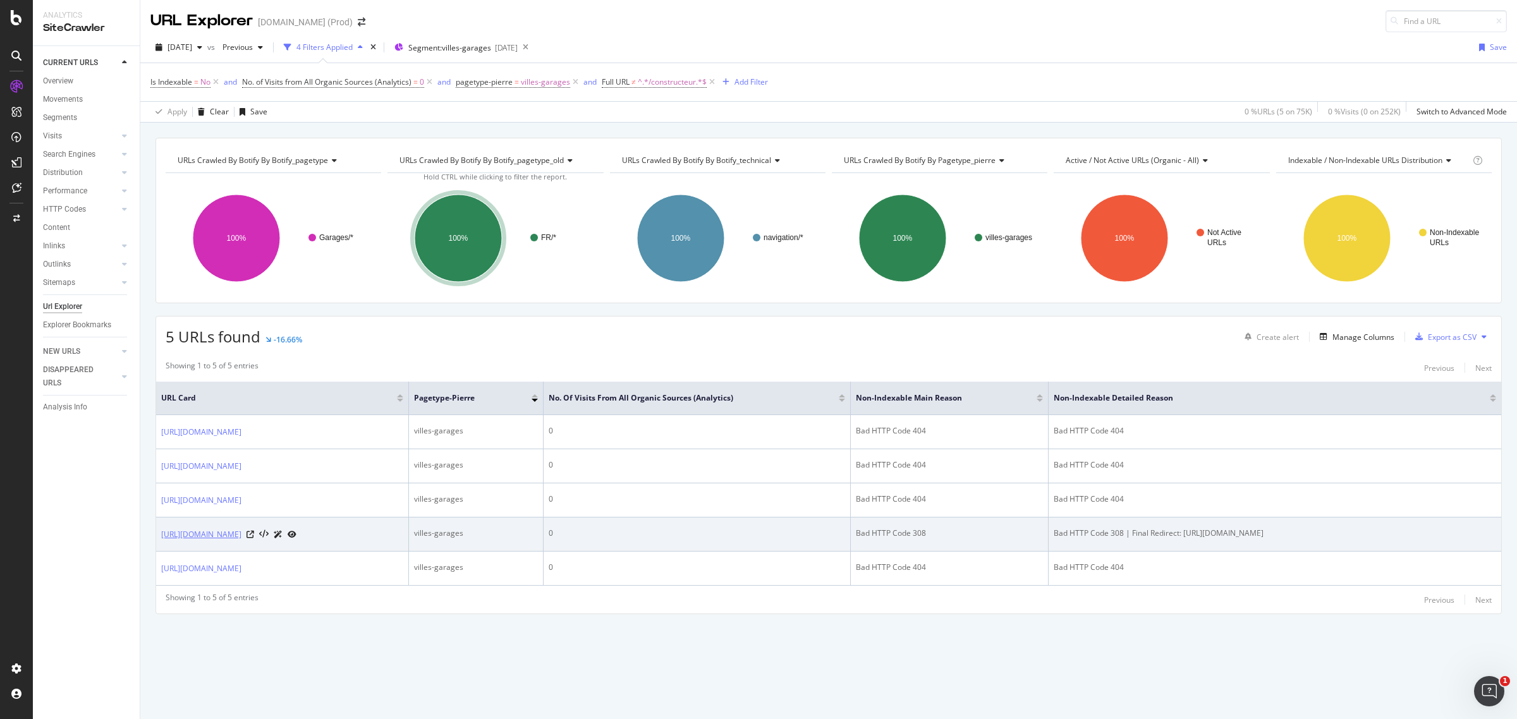
drag, startPoint x: 157, startPoint y: 569, endPoint x: 204, endPoint y: 582, distance: 48.6
click at [193, 552] on td "[URL][DOMAIN_NAME]" at bounding box center [282, 535] width 253 height 34
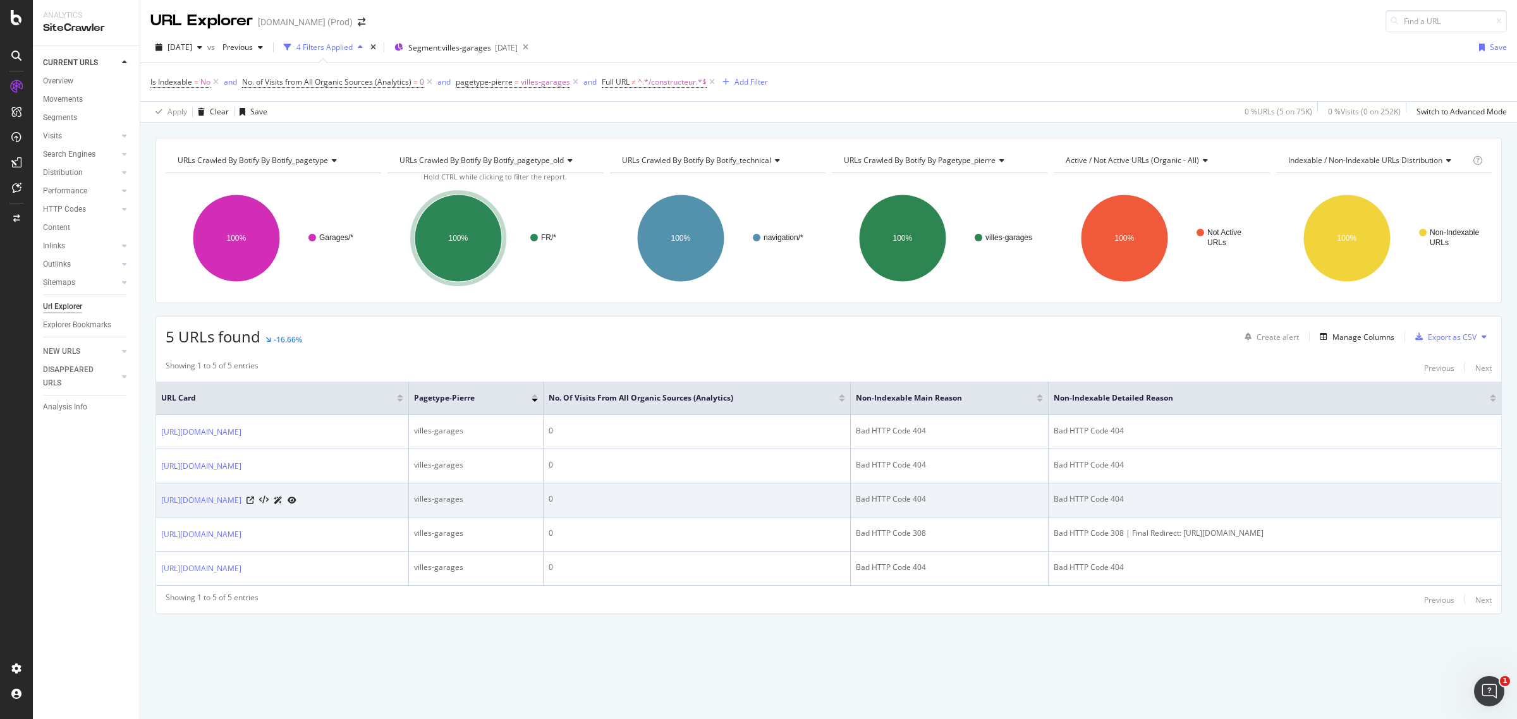
copy link "[URL][DOMAIN_NAME]"
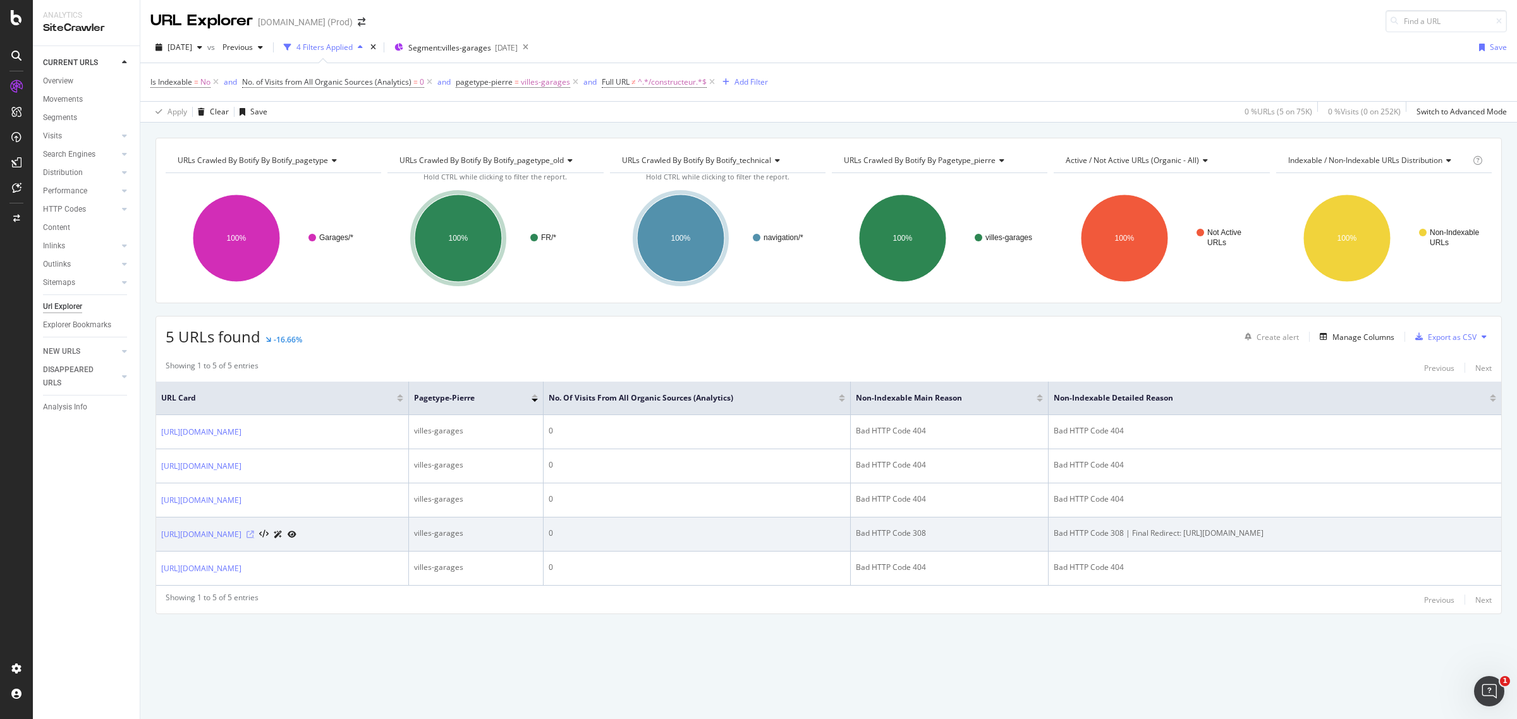
click at [254, 539] on icon at bounding box center [251, 535] width 8 height 8
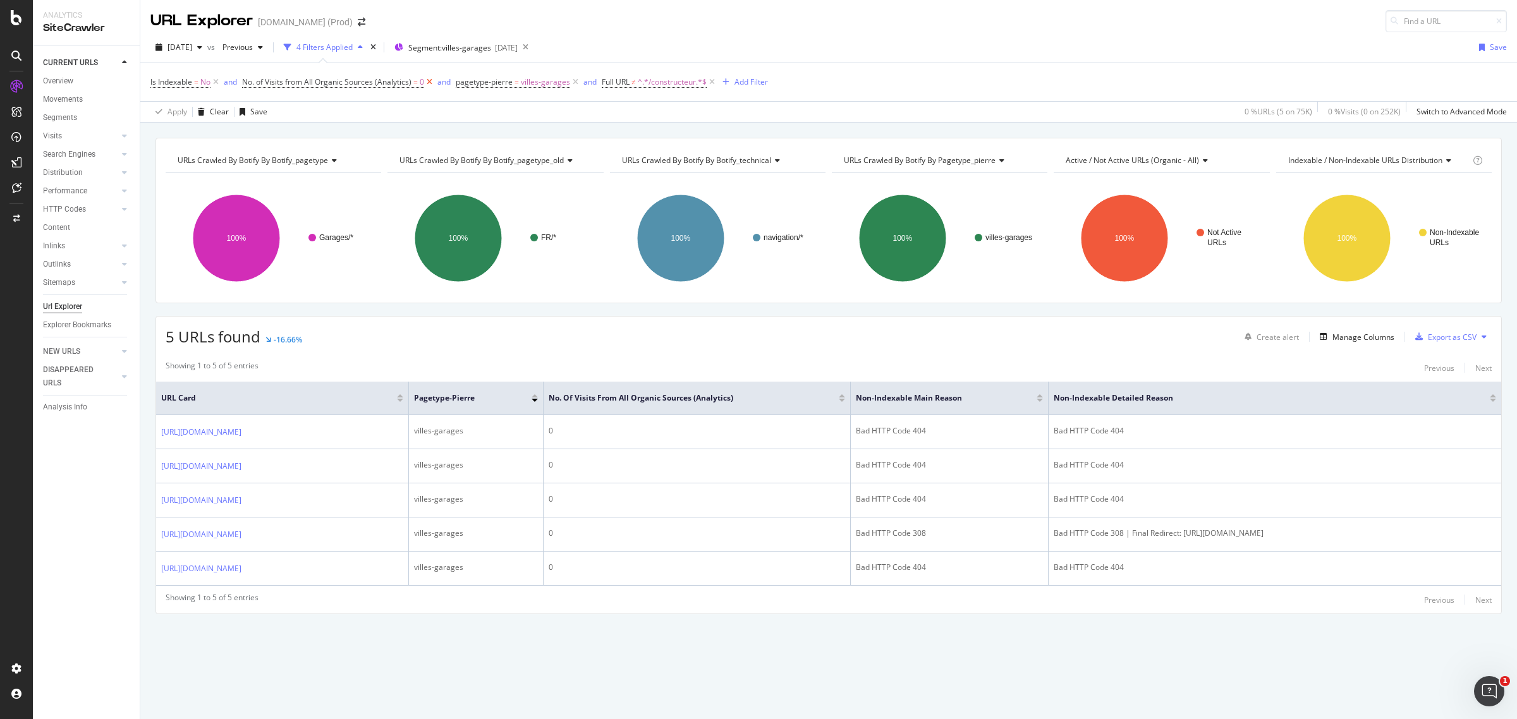
click at [429, 77] on icon at bounding box center [429, 82] width 11 height 13
click at [218, 79] on icon at bounding box center [216, 82] width 11 height 13
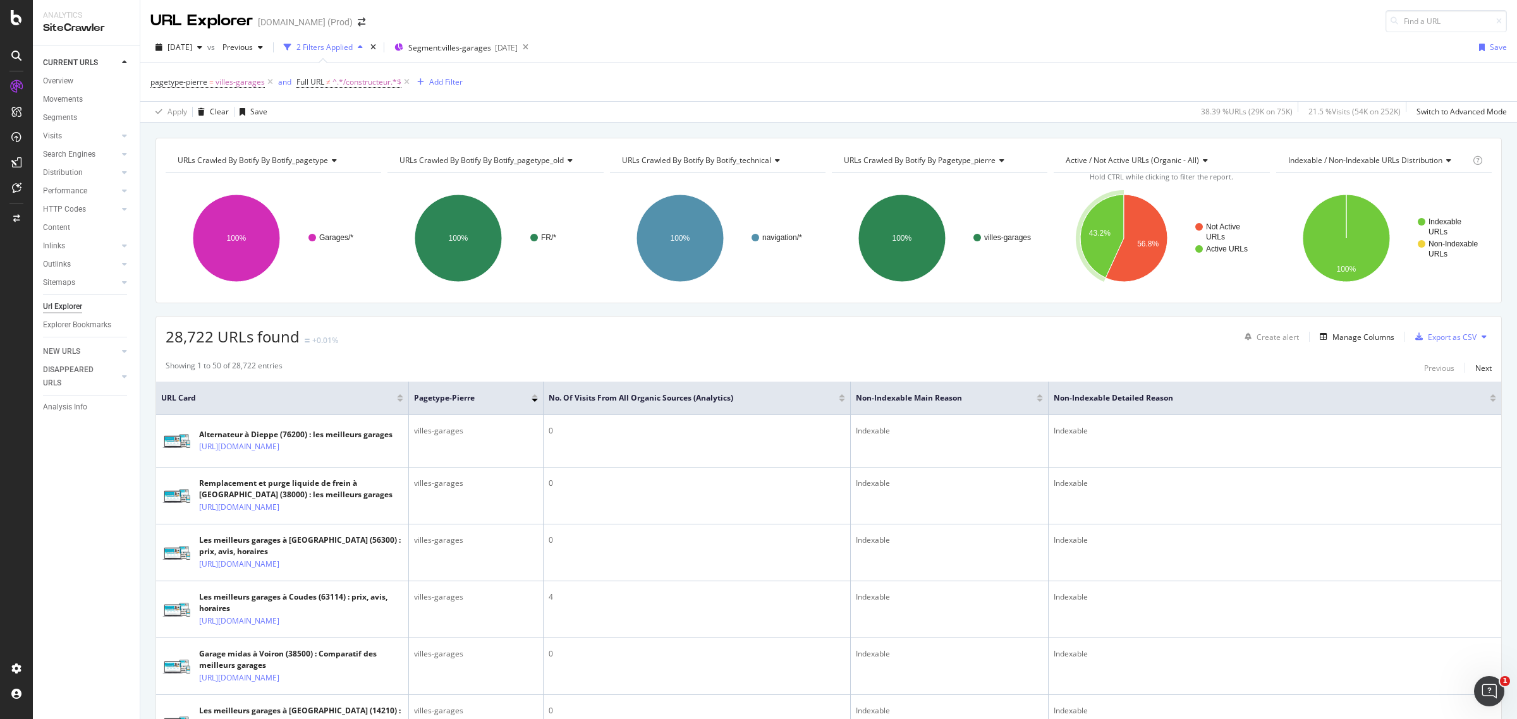
click at [844, 401] on div at bounding box center [842, 400] width 6 height 3
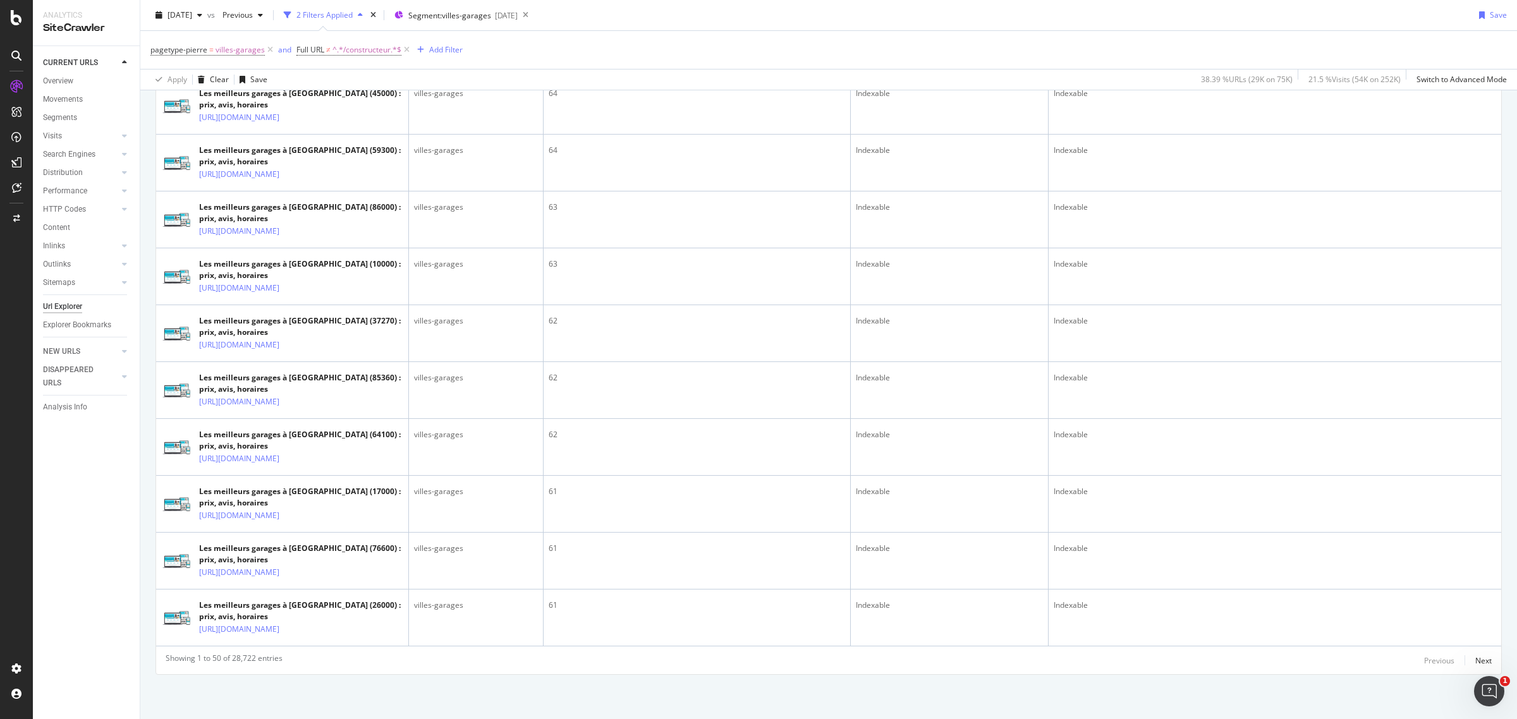
scroll to position [3234, 0]
click at [1476, 659] on div "Next" at bounding box center [1484, 661] width 16 height 11
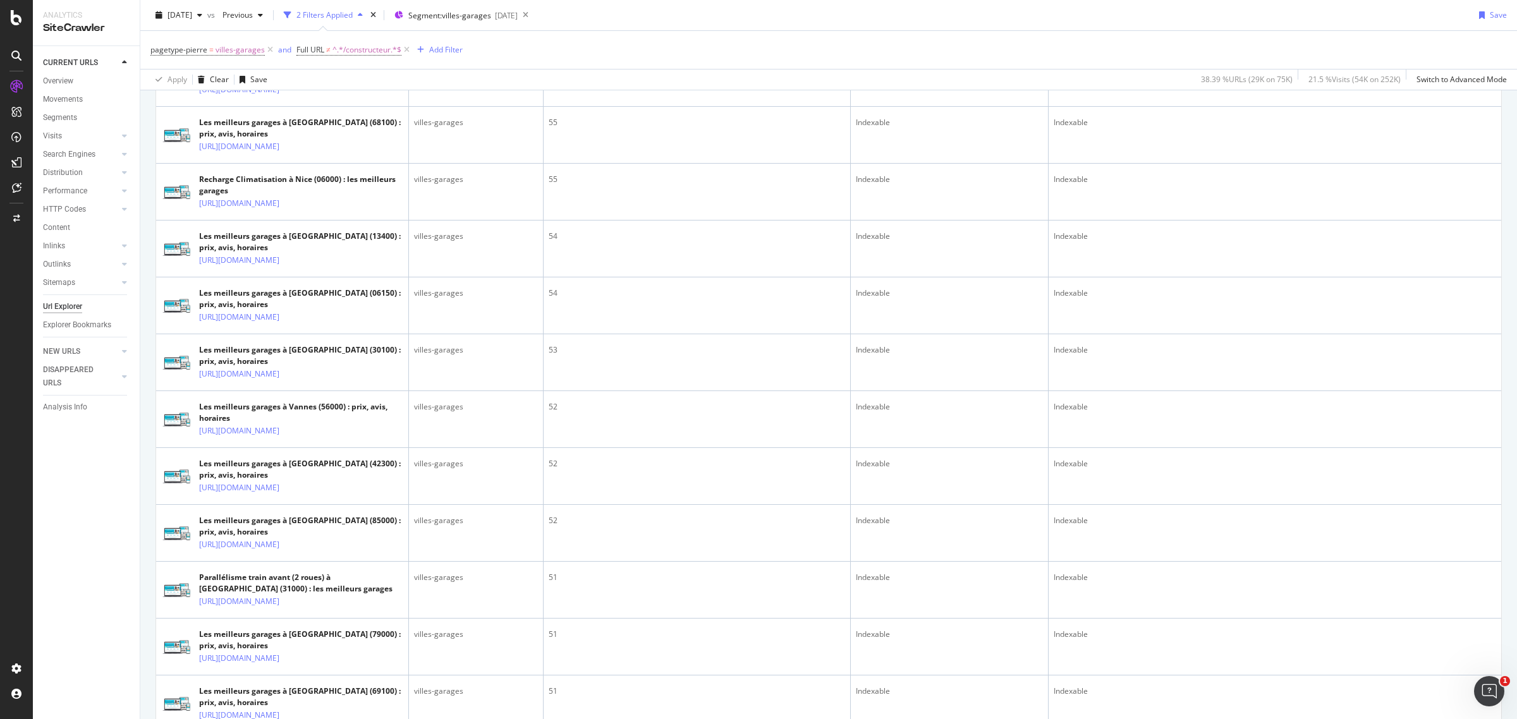
scroll to position [0, 0]
